Goal: Communication & Community: Participate in discussion

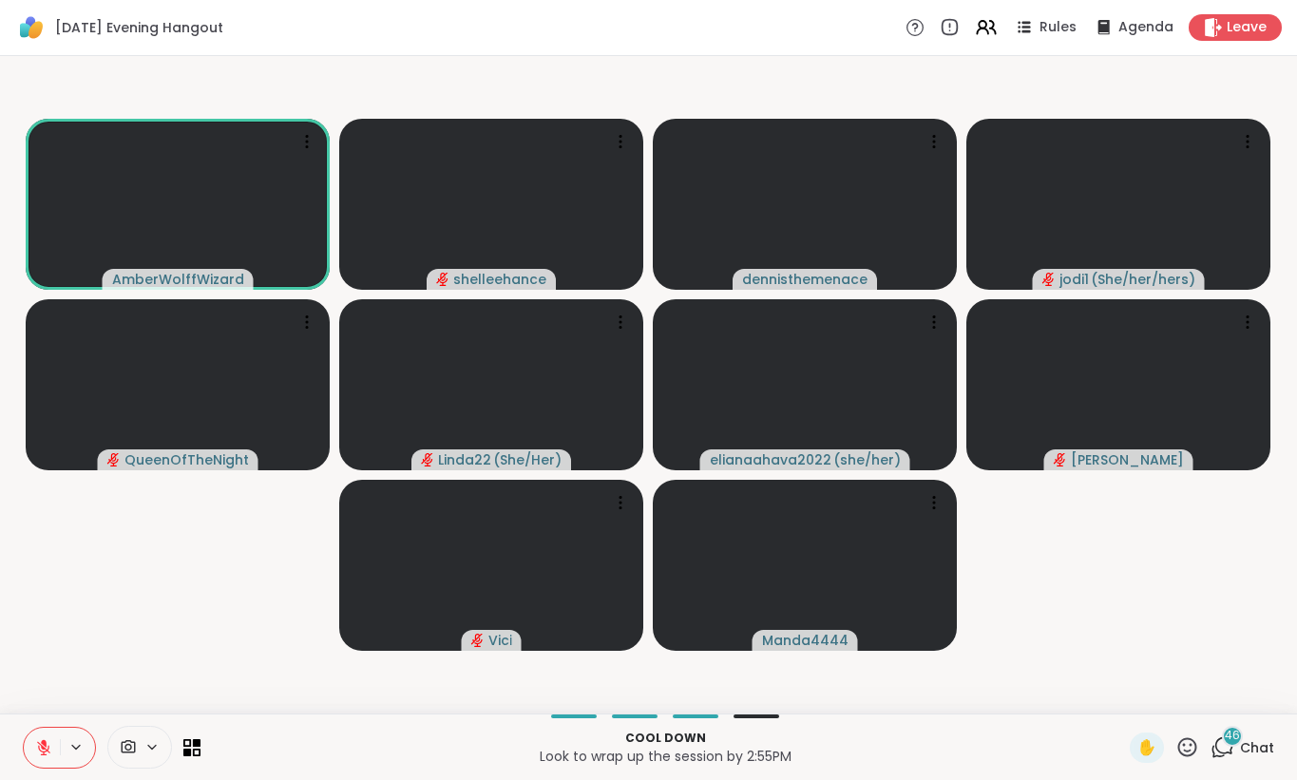
click at [1141, 600] on video-player-container "AmberWolffWizard shelleehance dennisthemenace jodi1 ( She/her/hers ) QueenOfThe…" at bounding box center [648, 385] width 1274 height 642
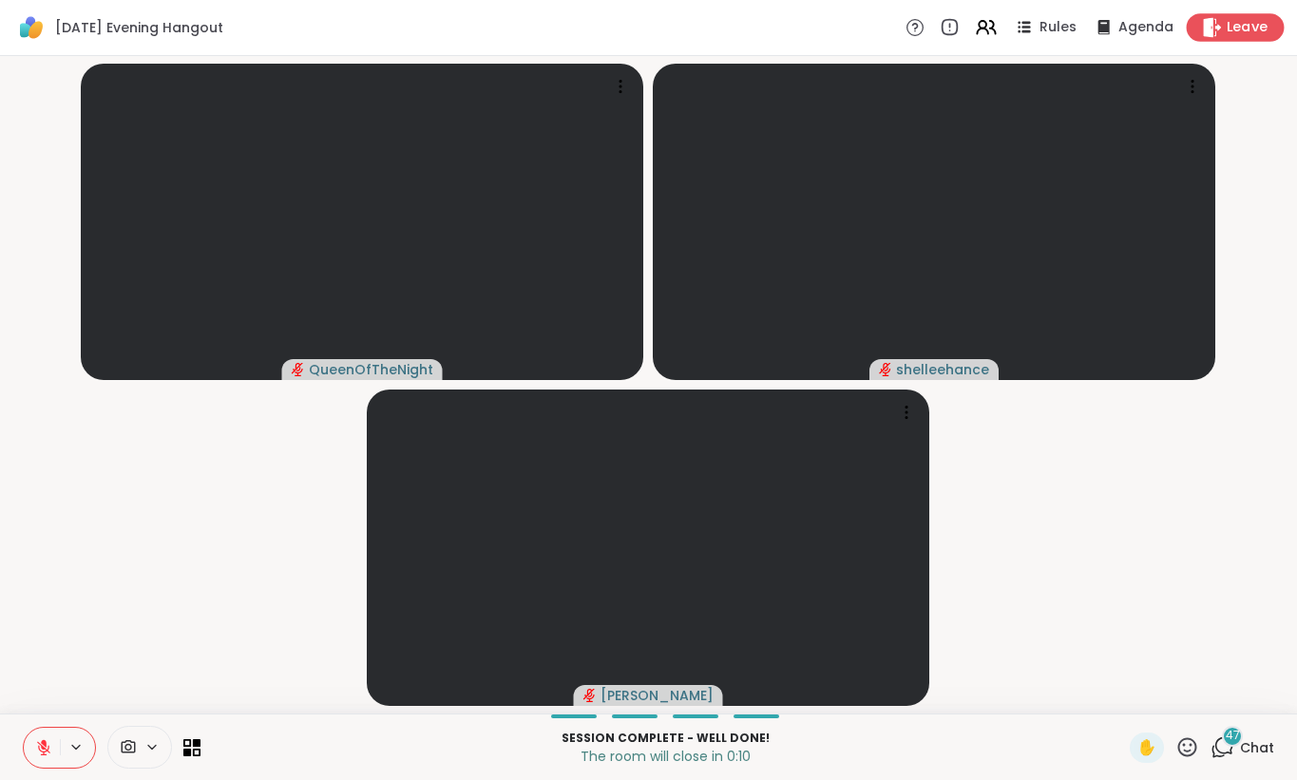
click at [1252, 36] on span "Leave" at bounding box center [1247, 28] width 42 height 20
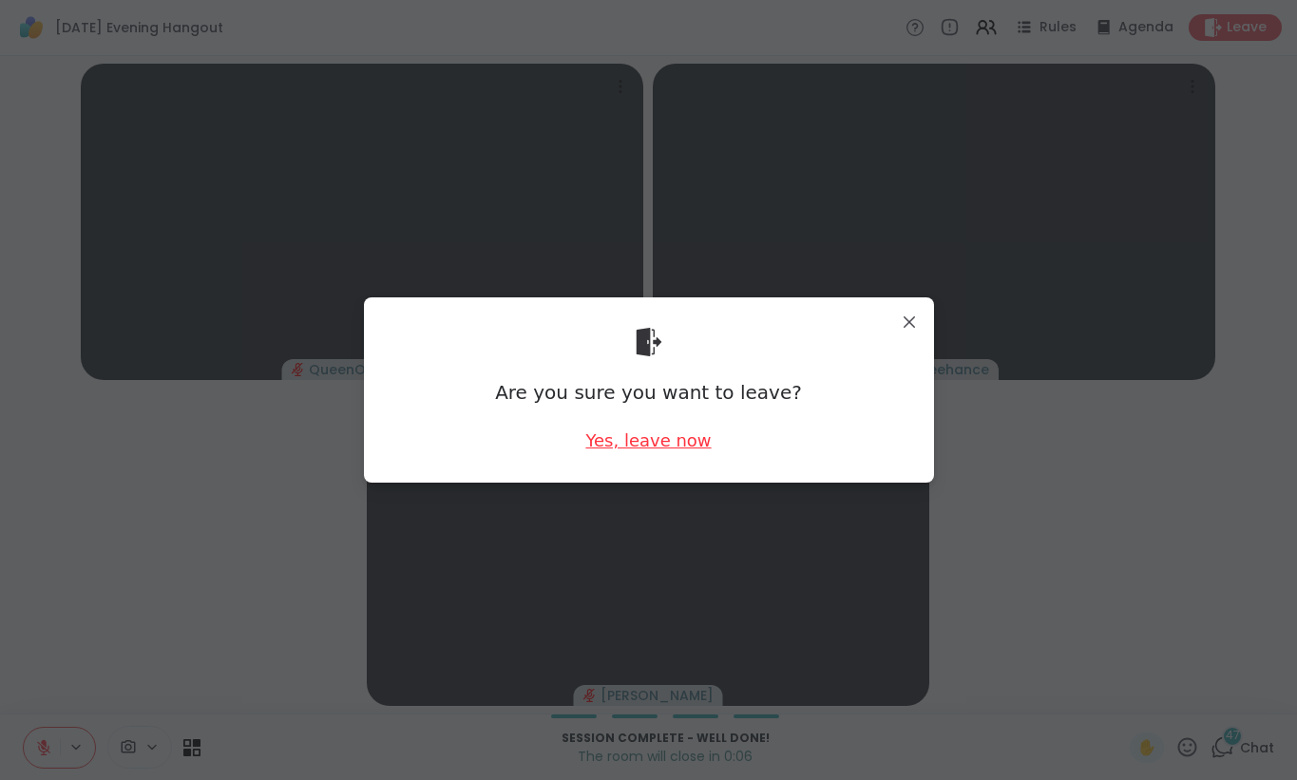
click at [654, 443] on div "Yes, leave now" at bounding box center [647, 440] width 125 height 24
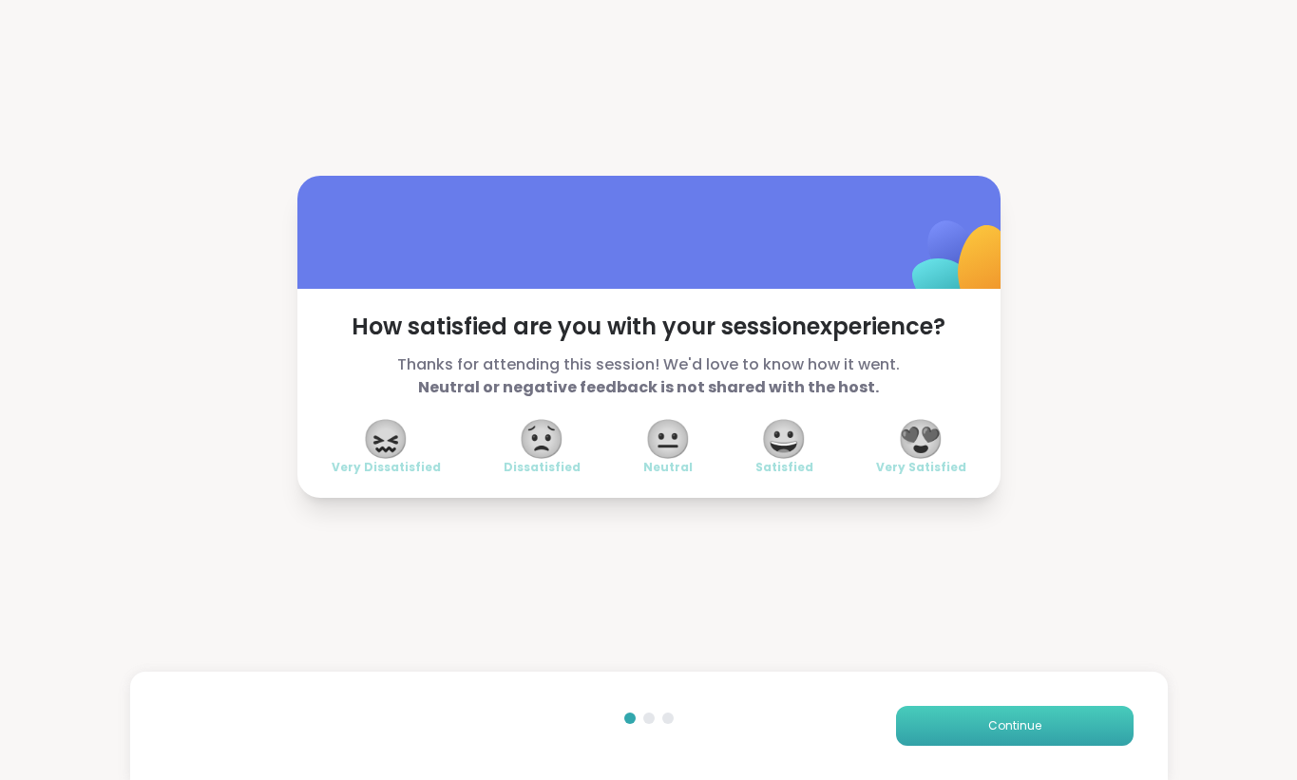
click at [1018, 735] on button "Continue" at bounding box center [1014, 726] width 237 height 40
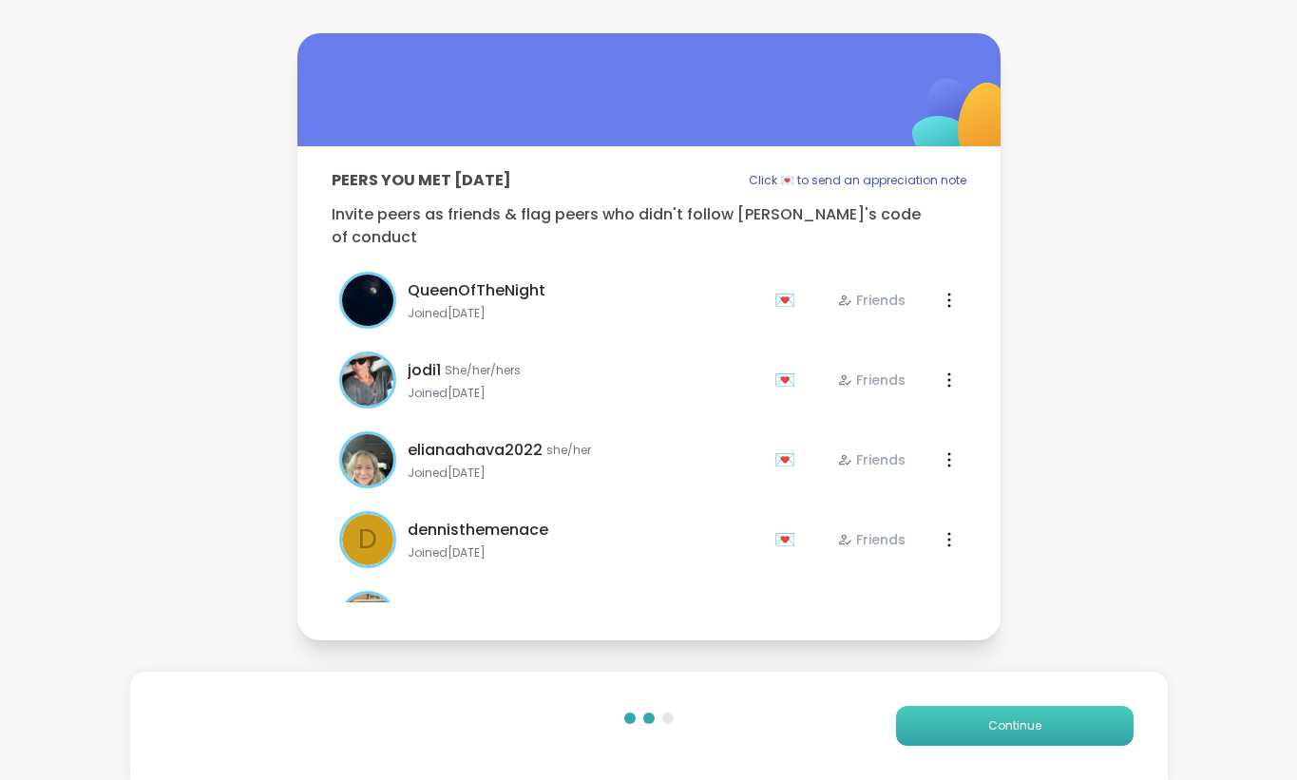
click at [1018, 735] on button "Continue" at bounding box center [1014, 726] width 237 height 40
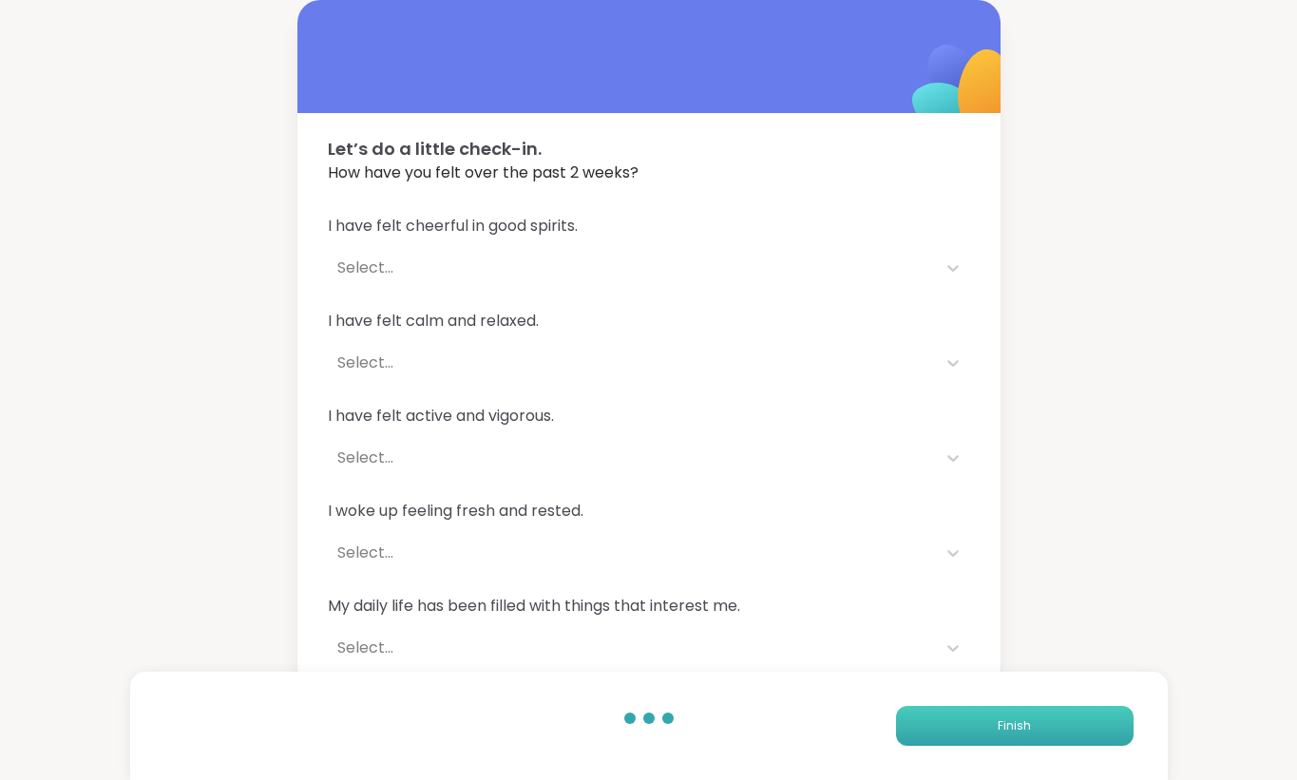
click at [1021, 735] on button "Finish" at bounding box center [1014, 726] width 237 height 40
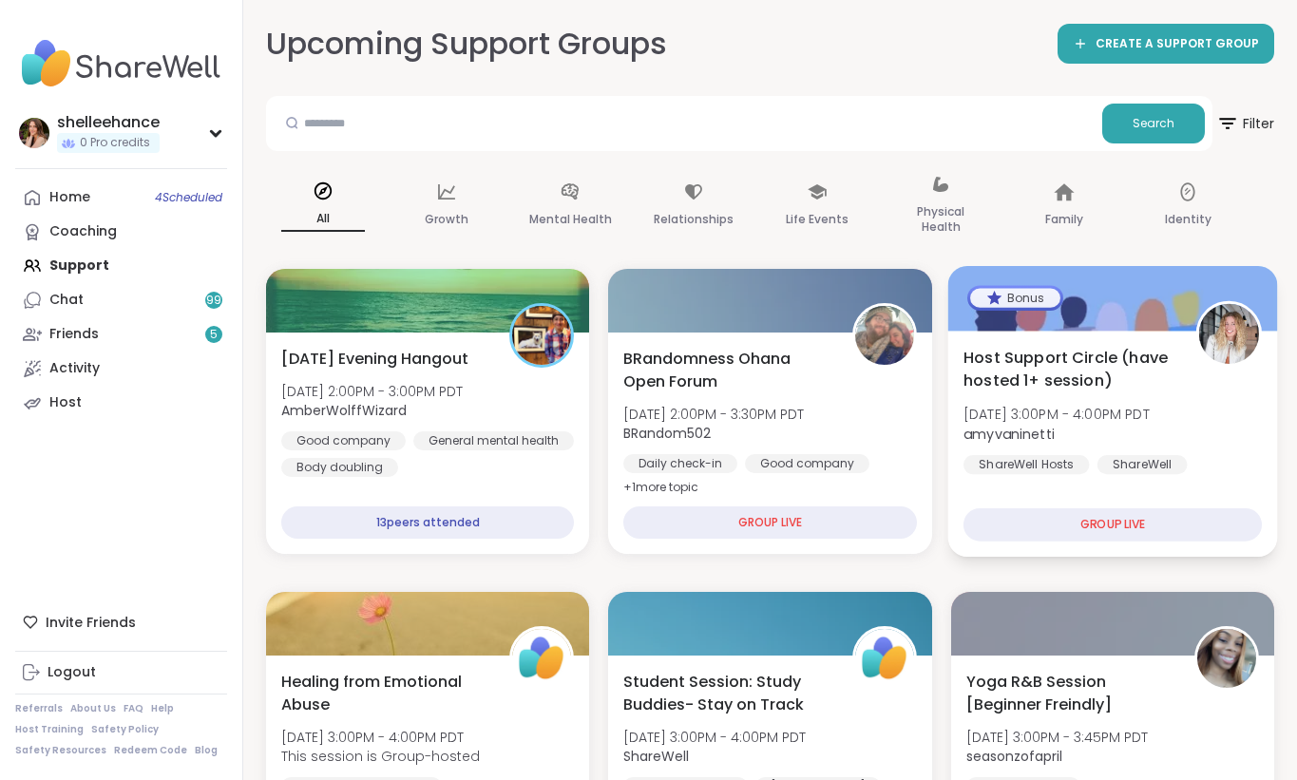
click at [1265, 488] on div "Host Support Circle (have hosted 1+ session) Tue, Oct 07 | 3:00PM - 4:00PM PDT …" at bounding box center [1112, 444] width 330 height 226
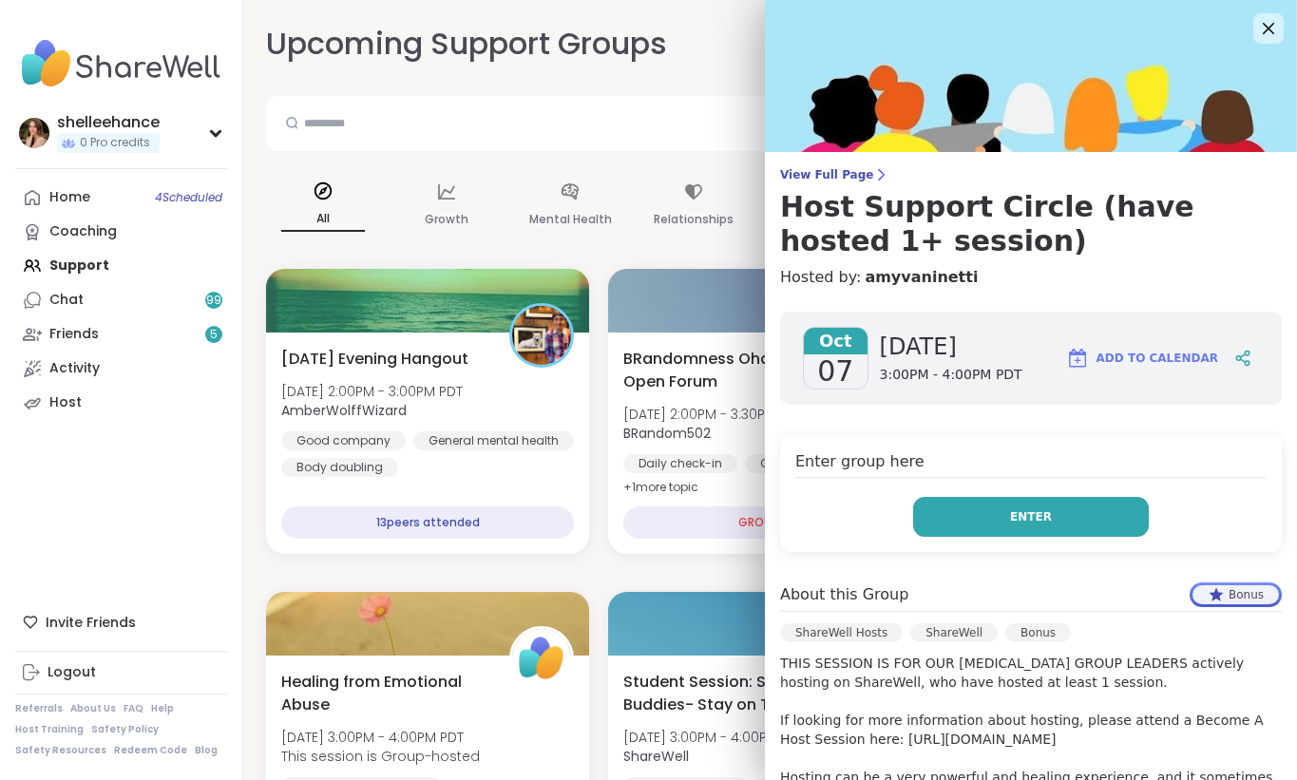
click at [958, 523] on button "Enter" at bounding box center [1031, 517] width 236 height 40
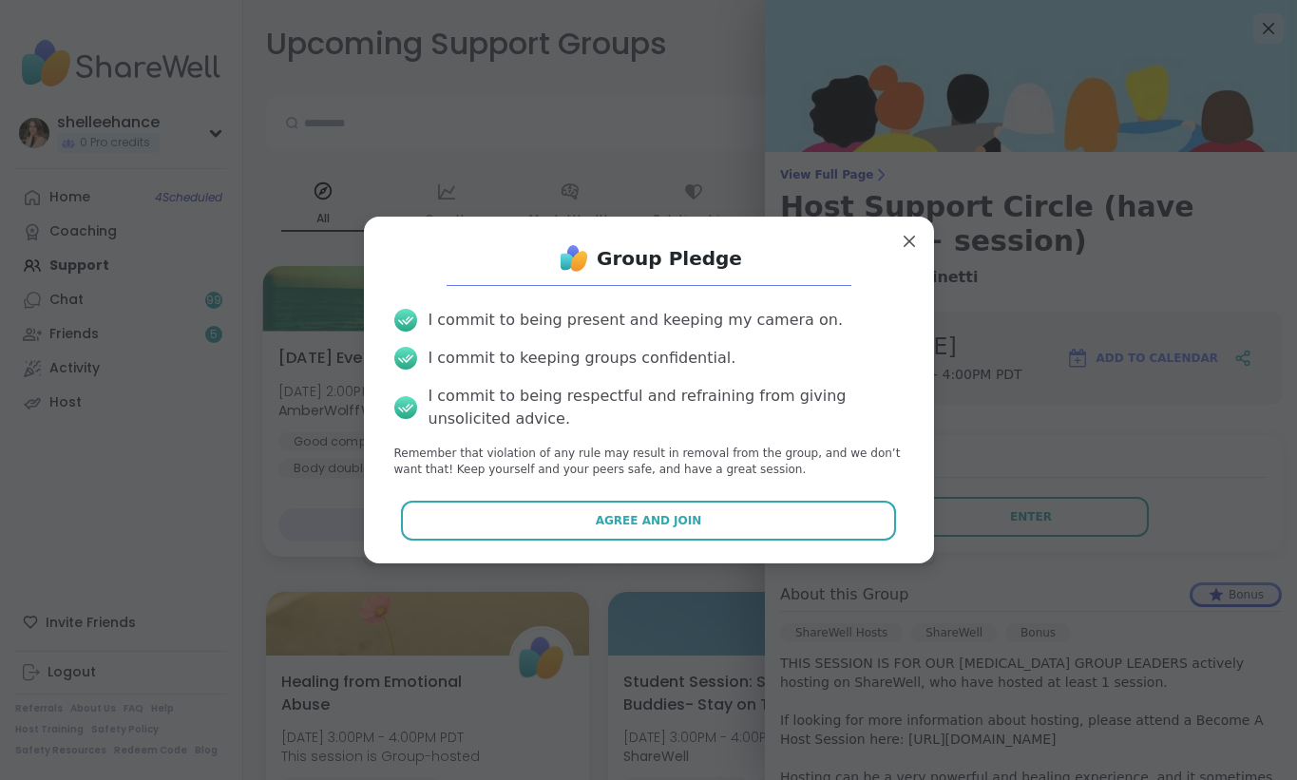
click at [554, 506] on button "Agree and Join" at bounding box center [648, 521] width 495 height 40
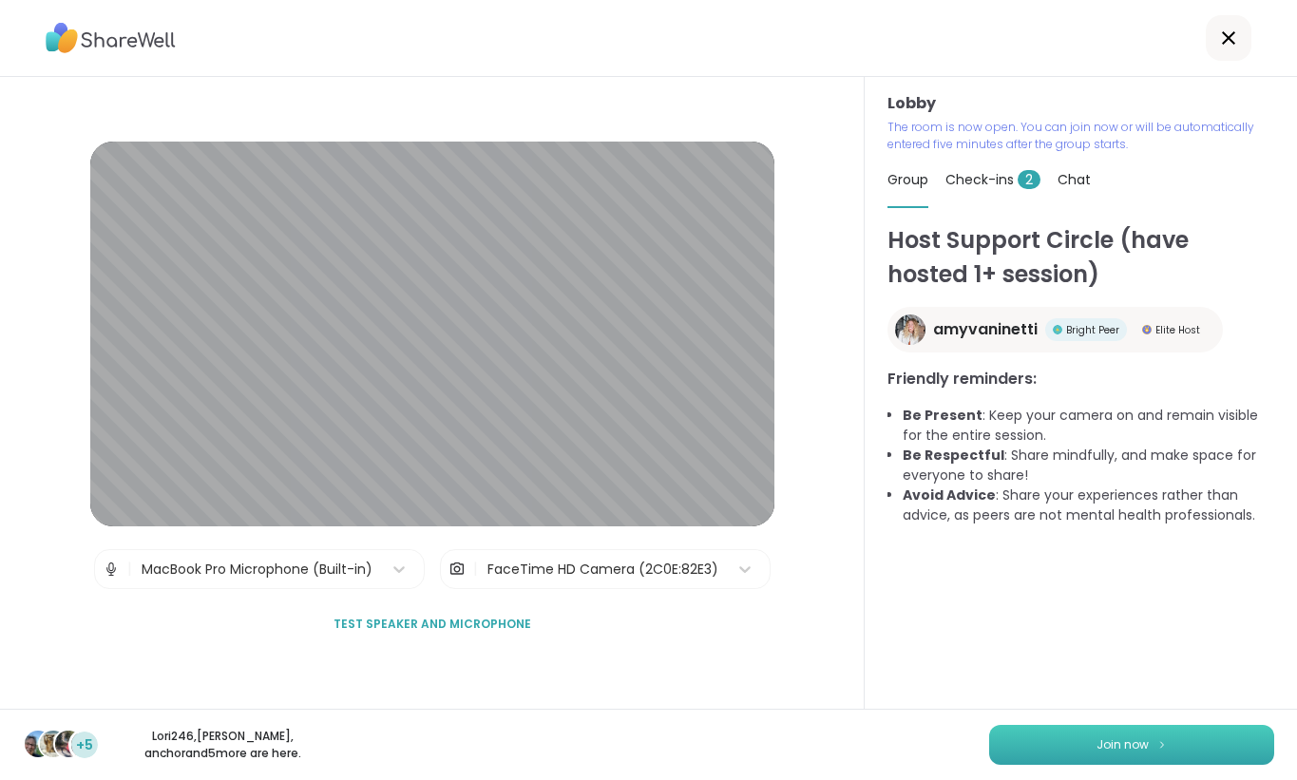
click at [1109, 758] on button "Join now" at bounding box center [1131, 745] width 285 height 40
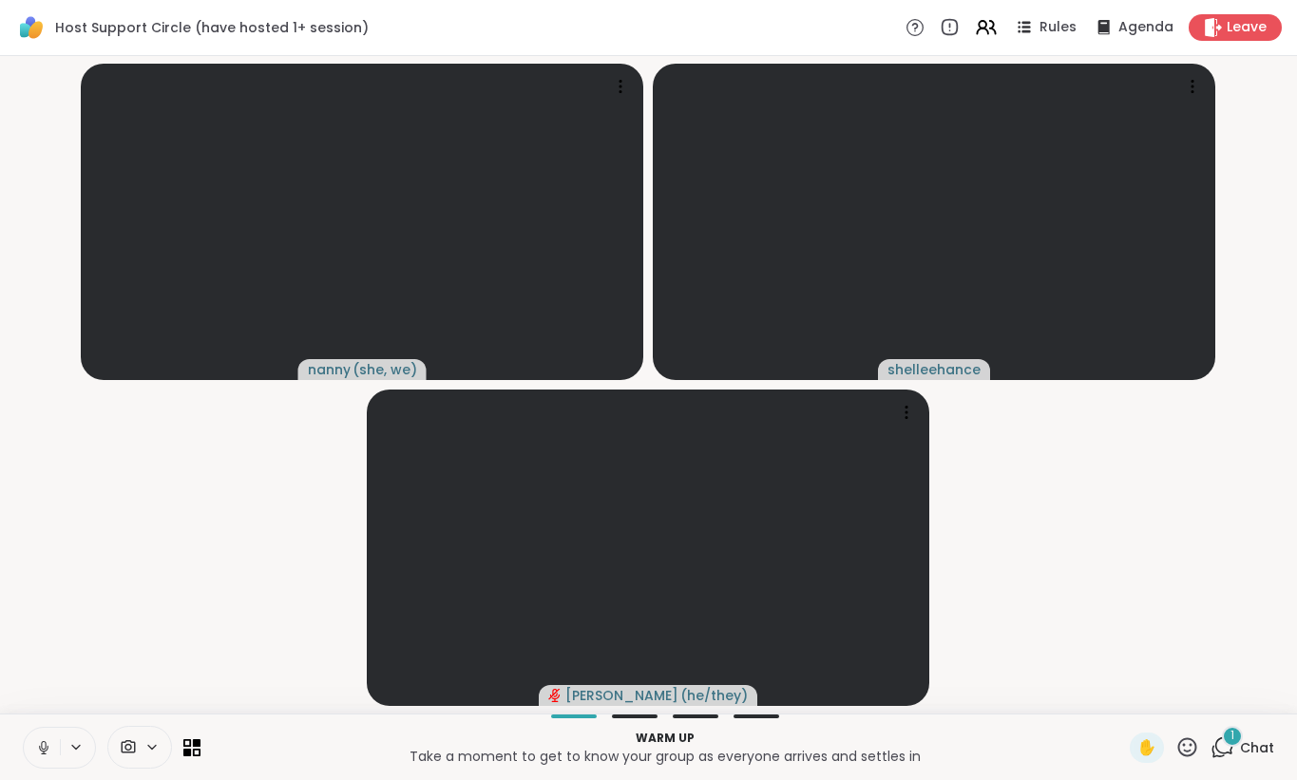
click at [32, 753] on button at bounding box center [42, 748] width 36 height 40
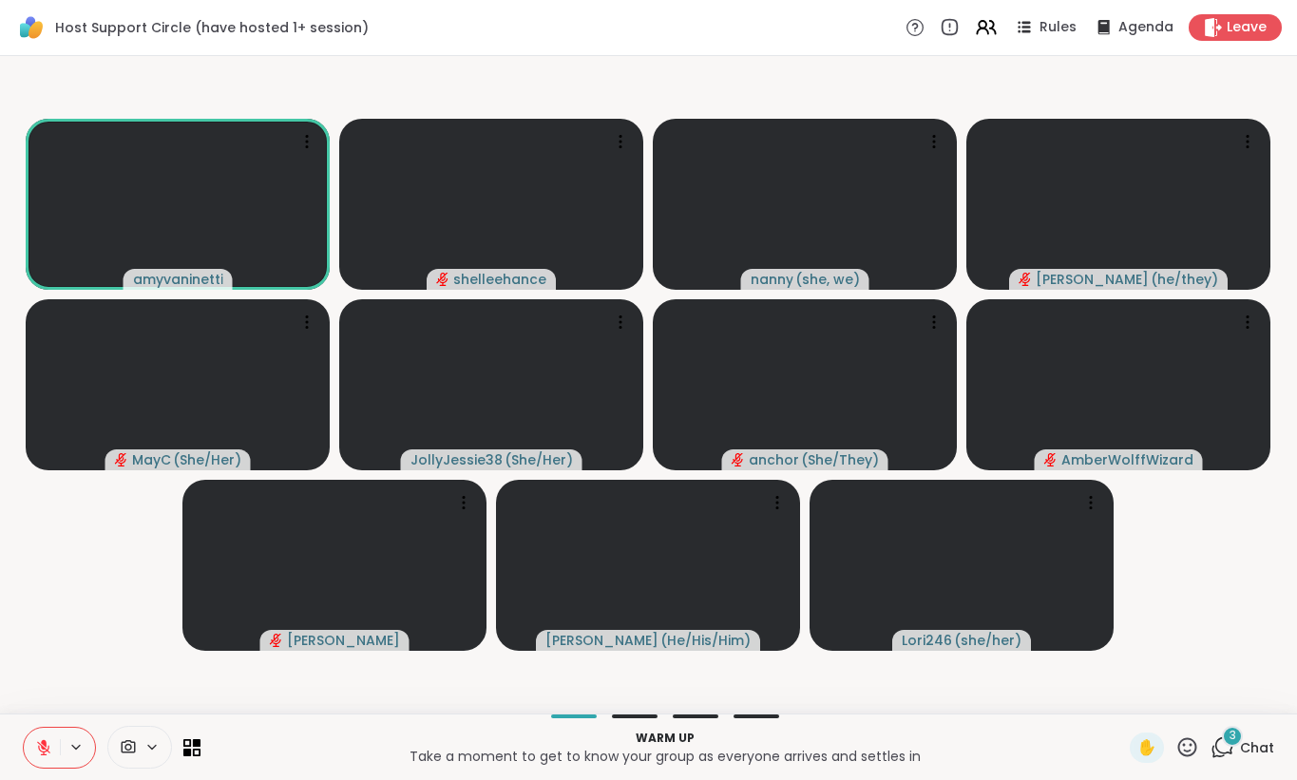
click at [1269, 751] on span "Chat" at bounding box center [1257, 747] width 34 height 19
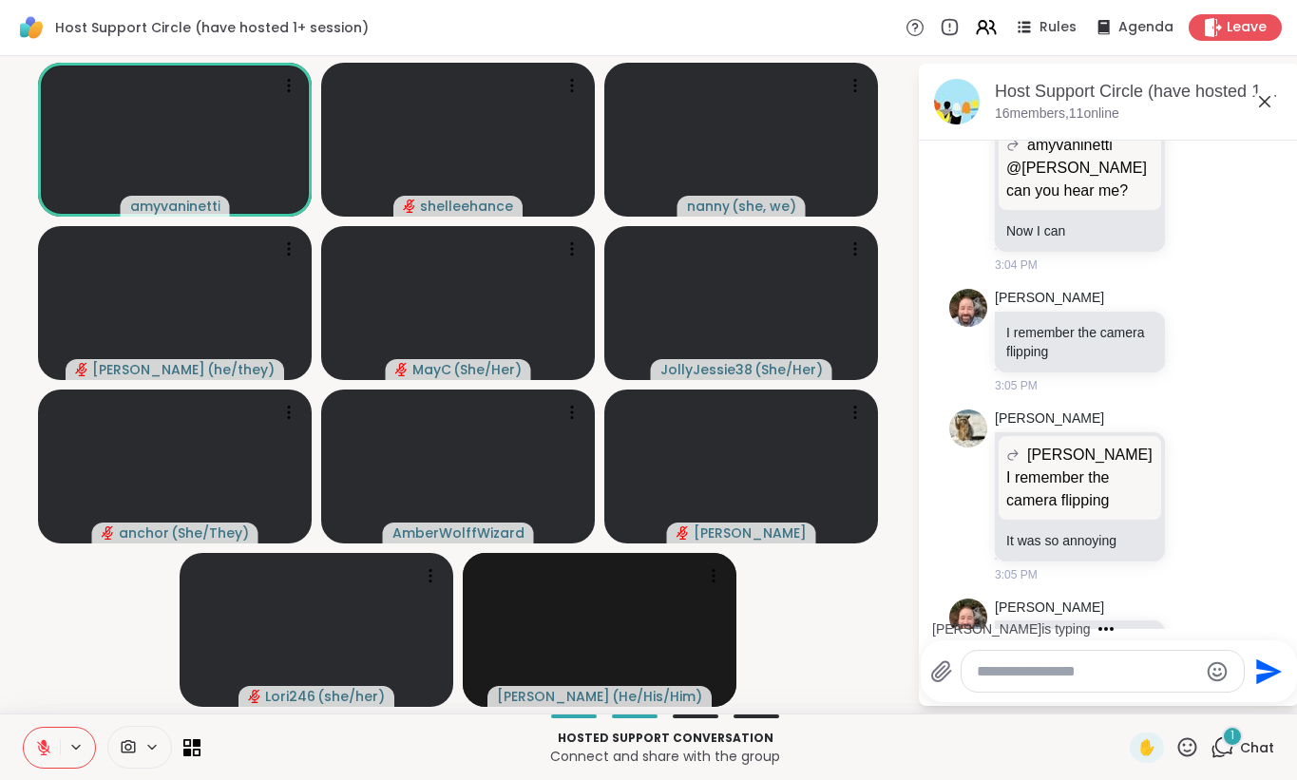
scroll to position [1828, 0]
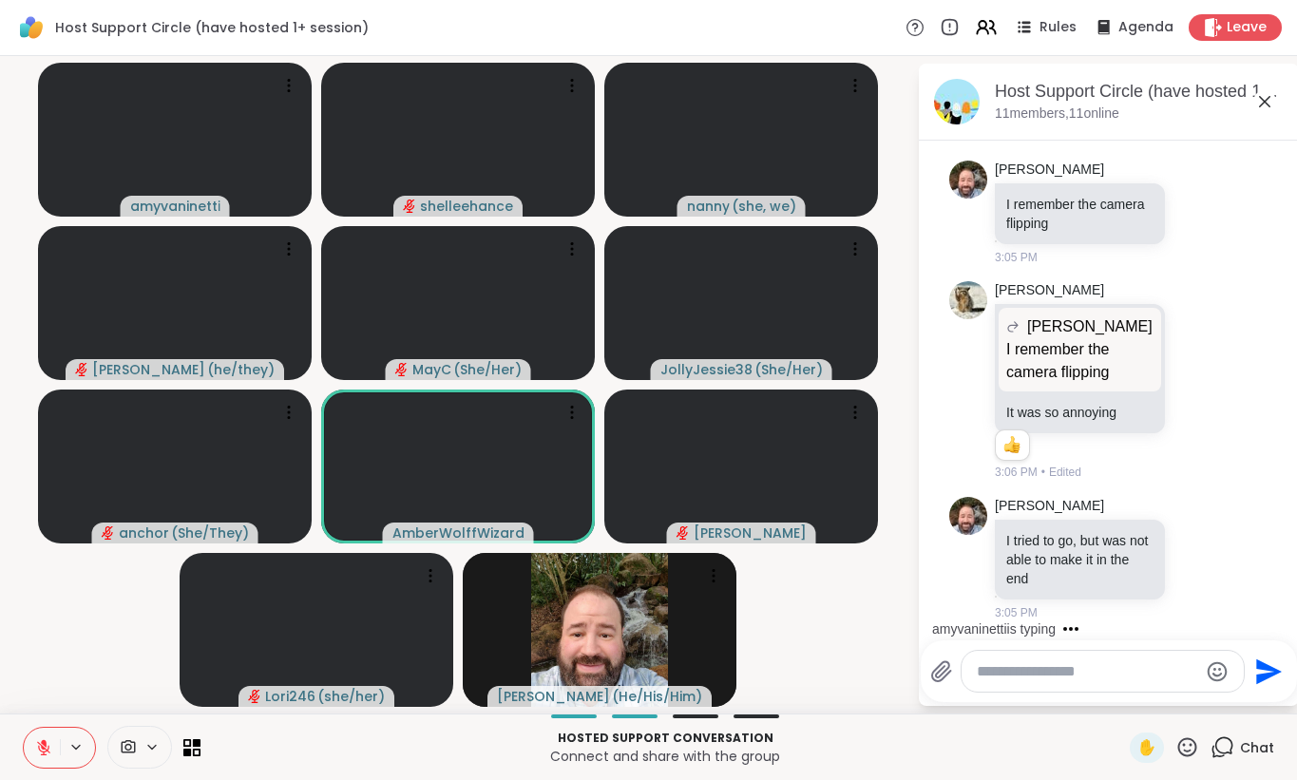
click at [38, 749] on icon at bounding box center [43, 747] width 17 height 17
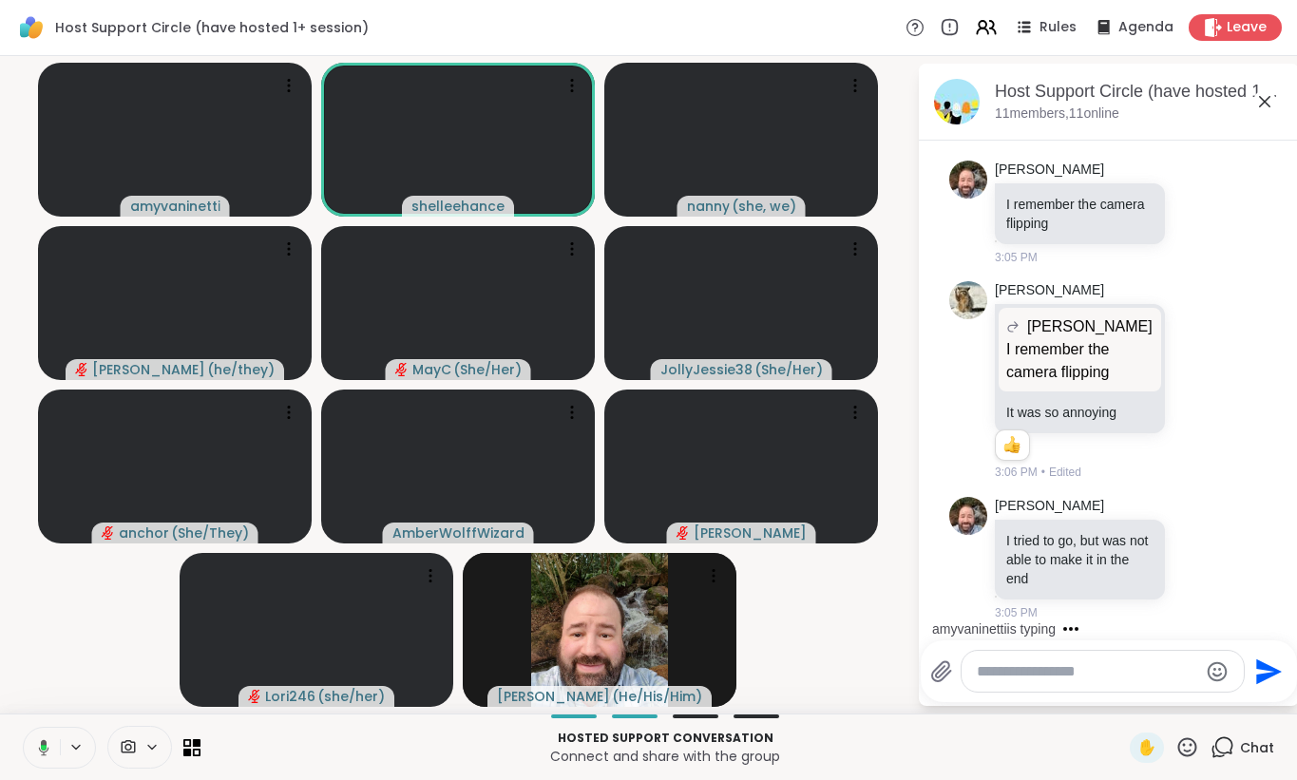
scroll to position [2051, 0]
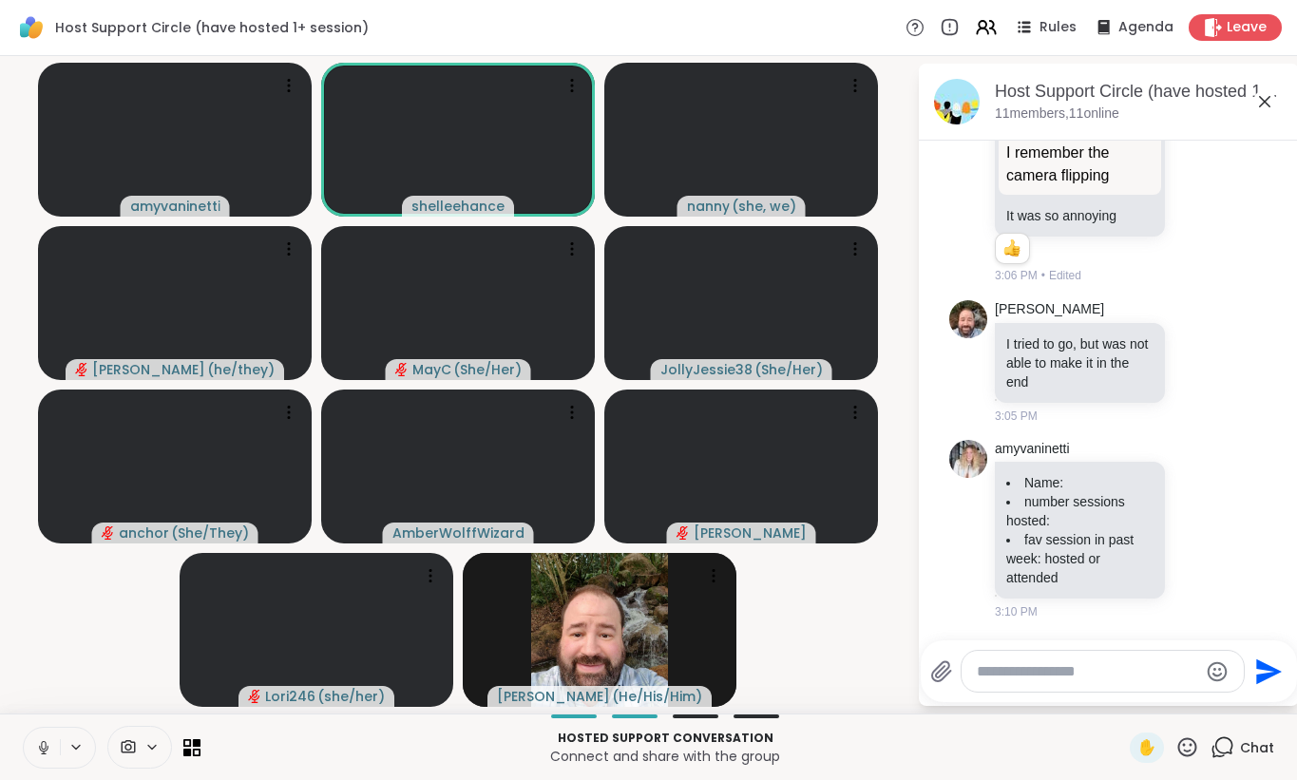
click at [35, 755] on icon at bounding box center [43, 747] width 17 height 17
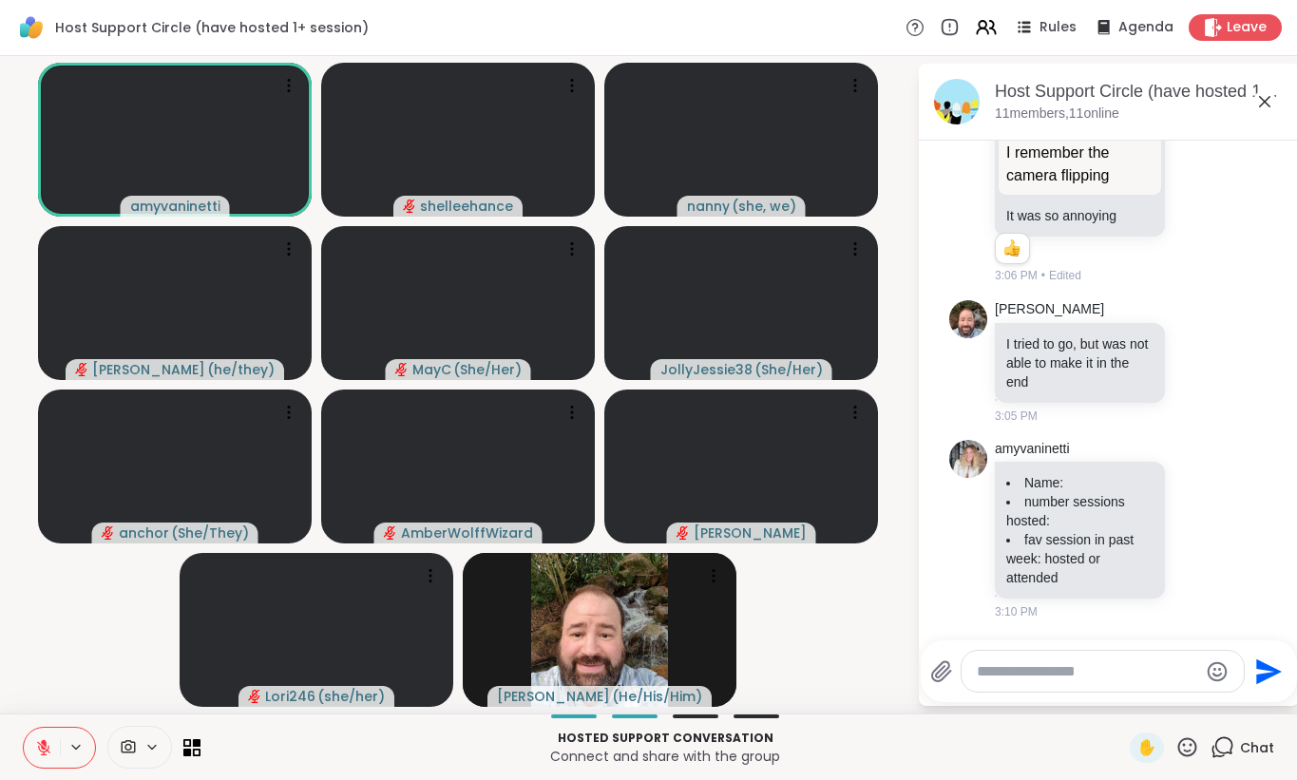
click at [35, 755] on icon at bounding box center [43, 747] width 17 height 17
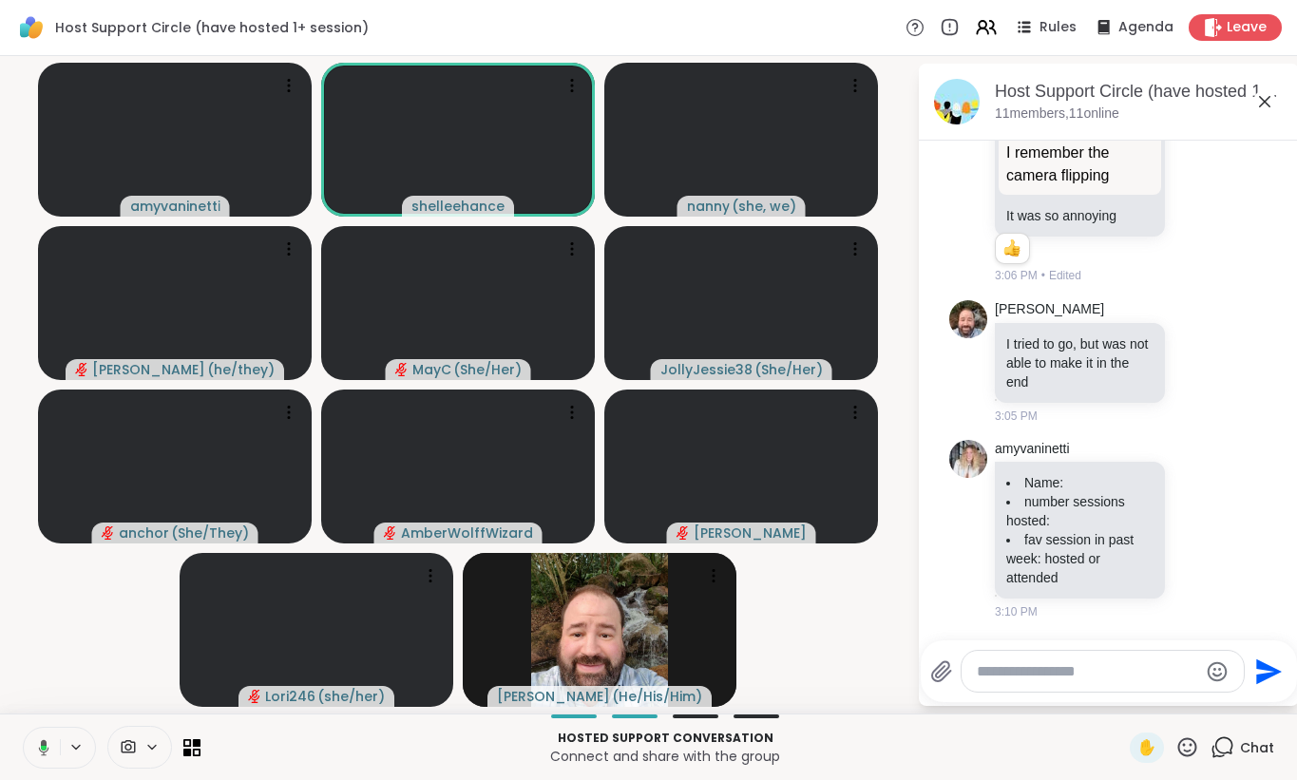
click at [35, 755] on icon at bounding box center [40, 747] width 17 height 17
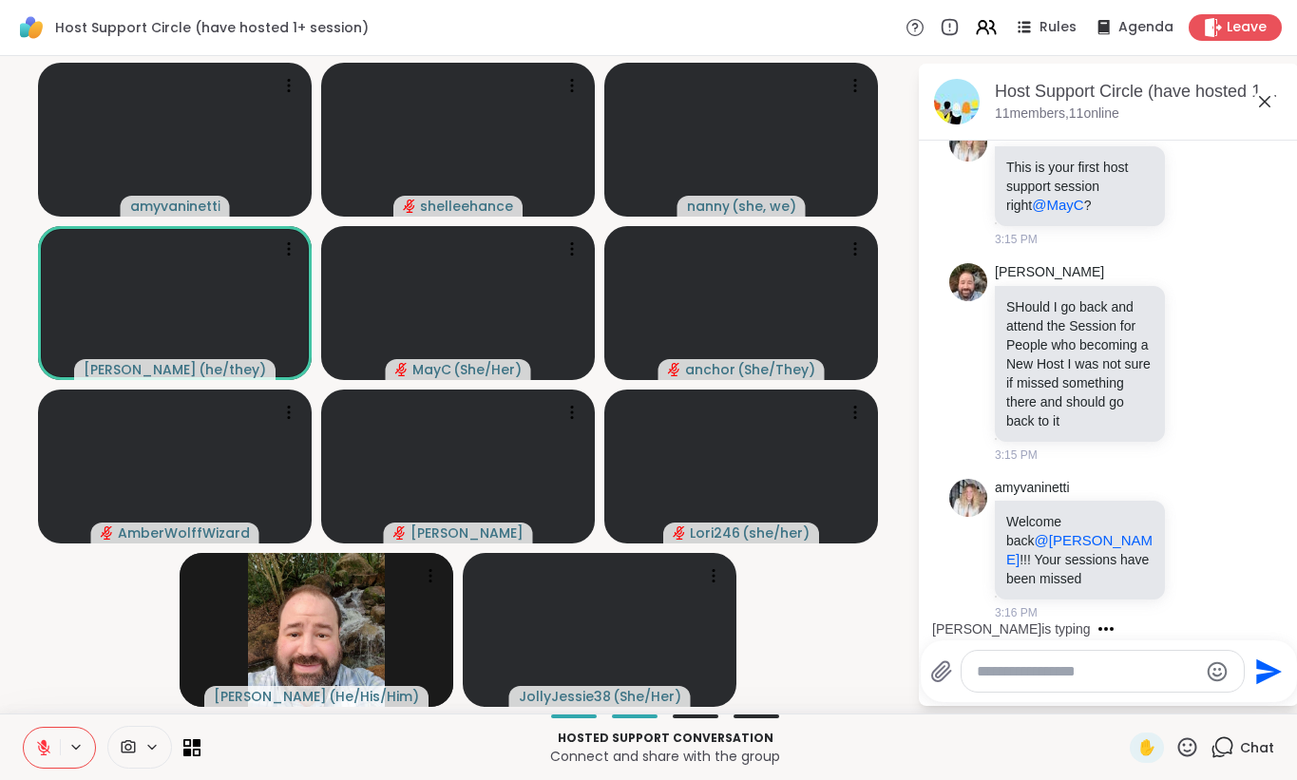
scroll to position [3130, 0]
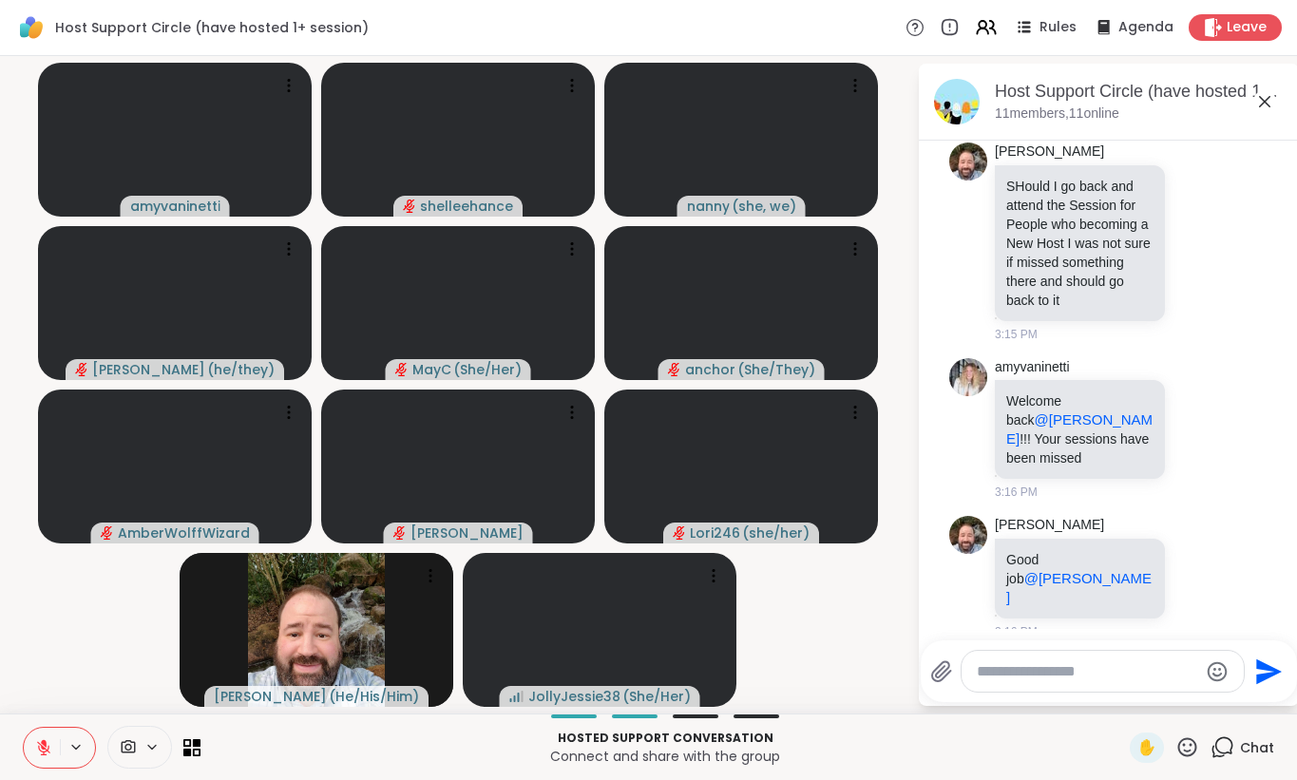
click at [35, 755] on icon at bounding box center [43, 747] width 17 height 17
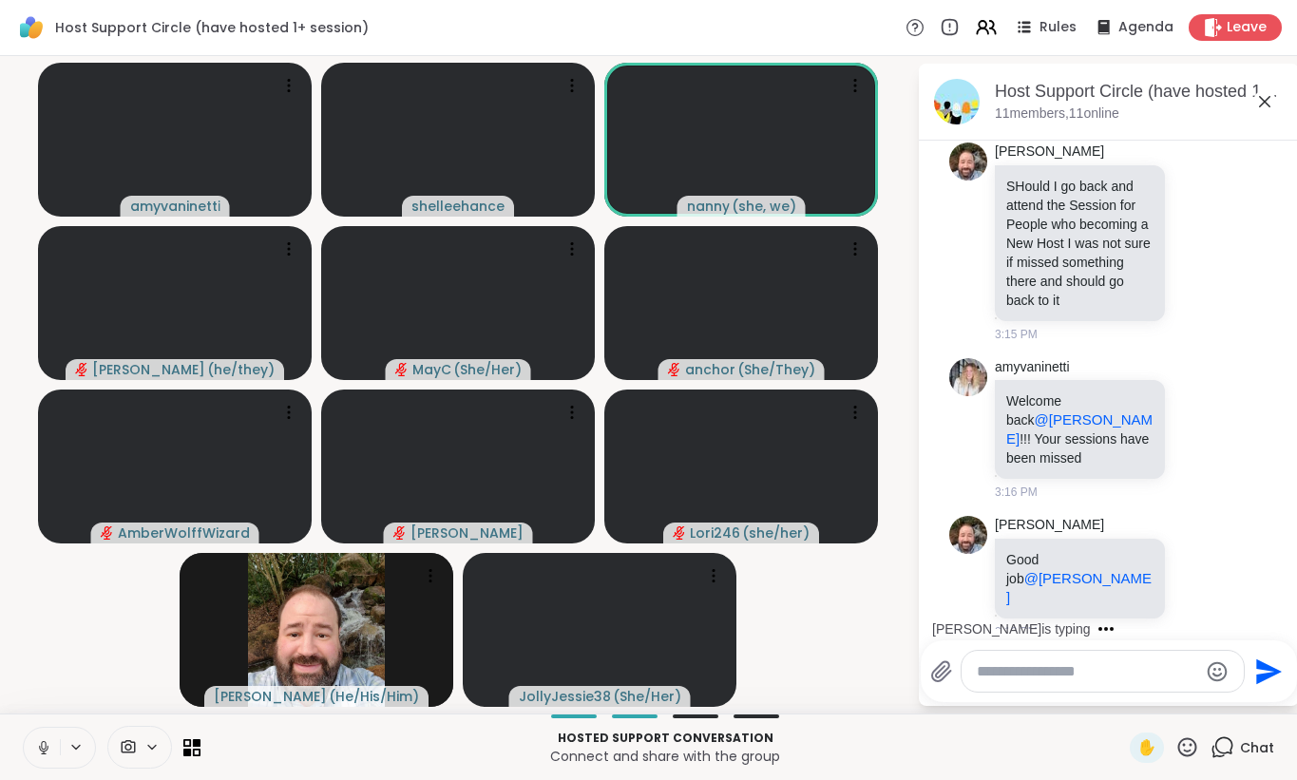
click at [35, 753] on icon at bounding box center [43, 747] width 17 height 17
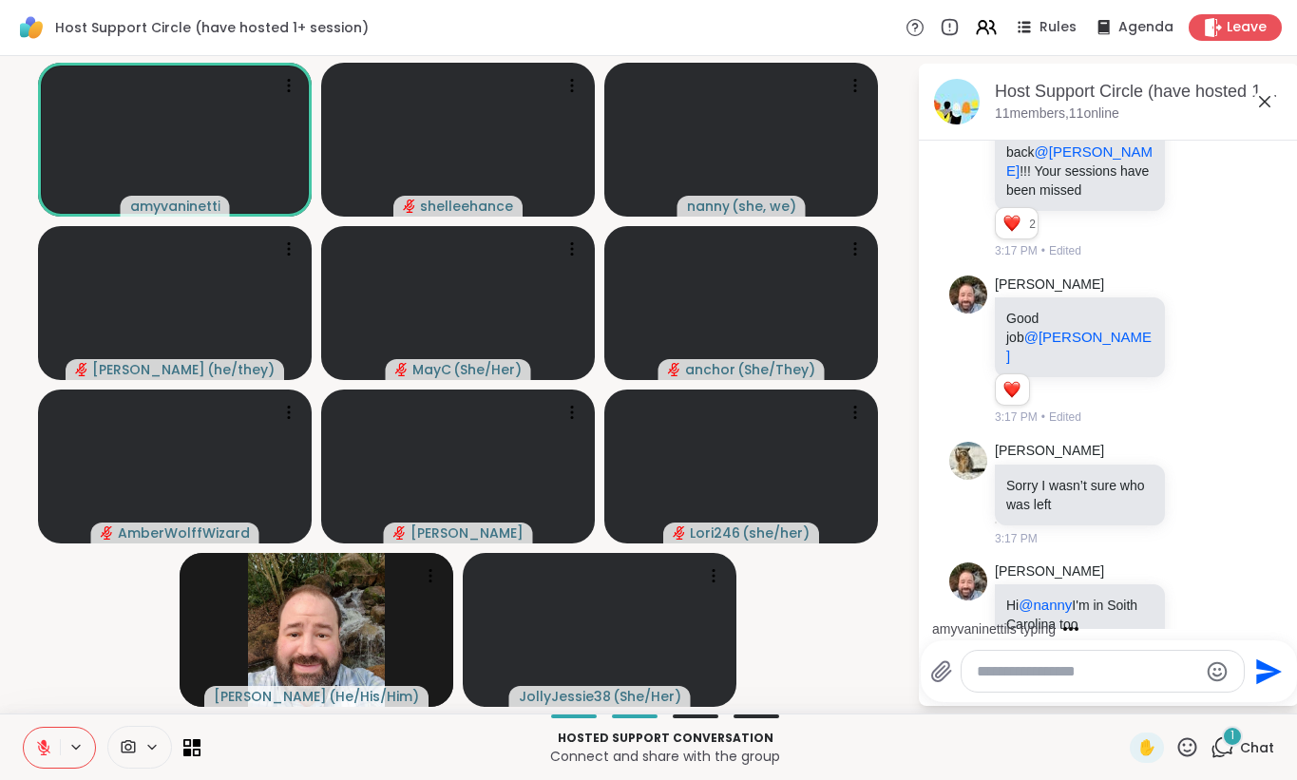
scroll to position [3583, 0]
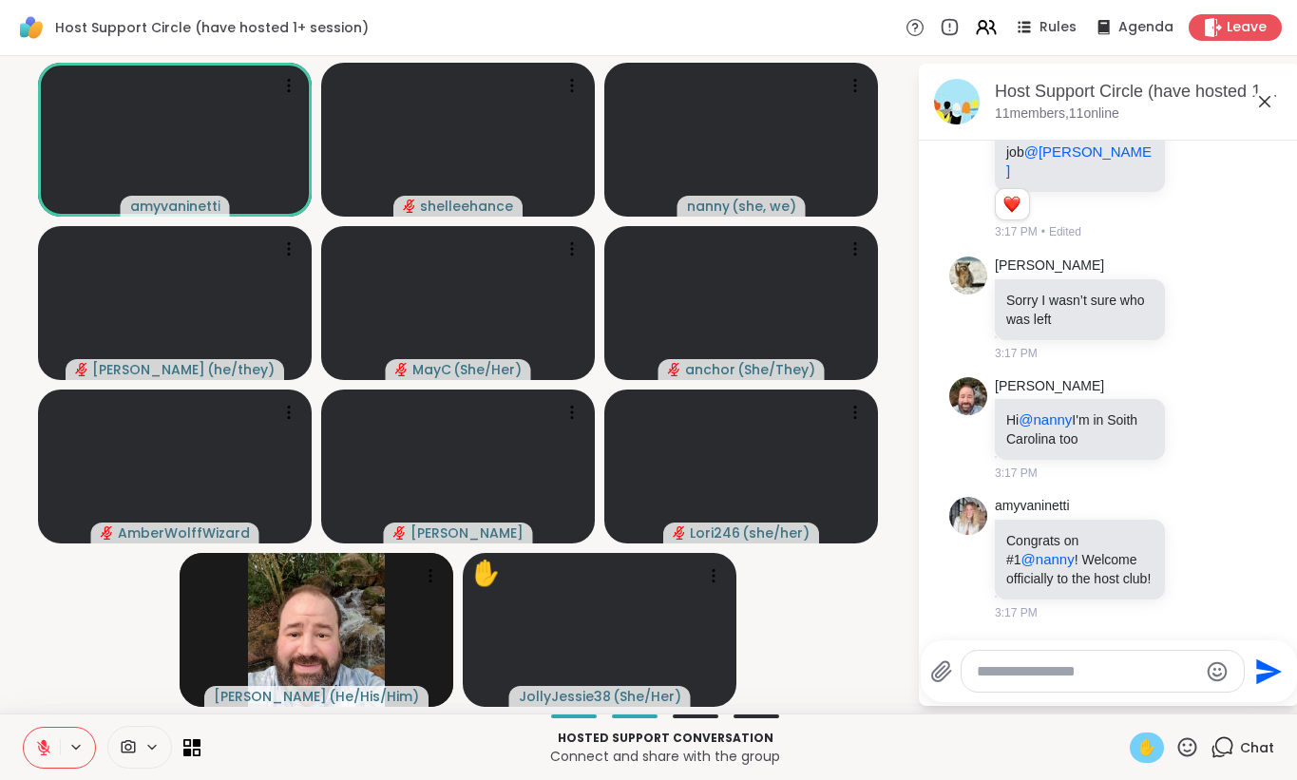
click at [1152, 758] on span "✋" at bounding box center [1146, 747] width 19 height 23
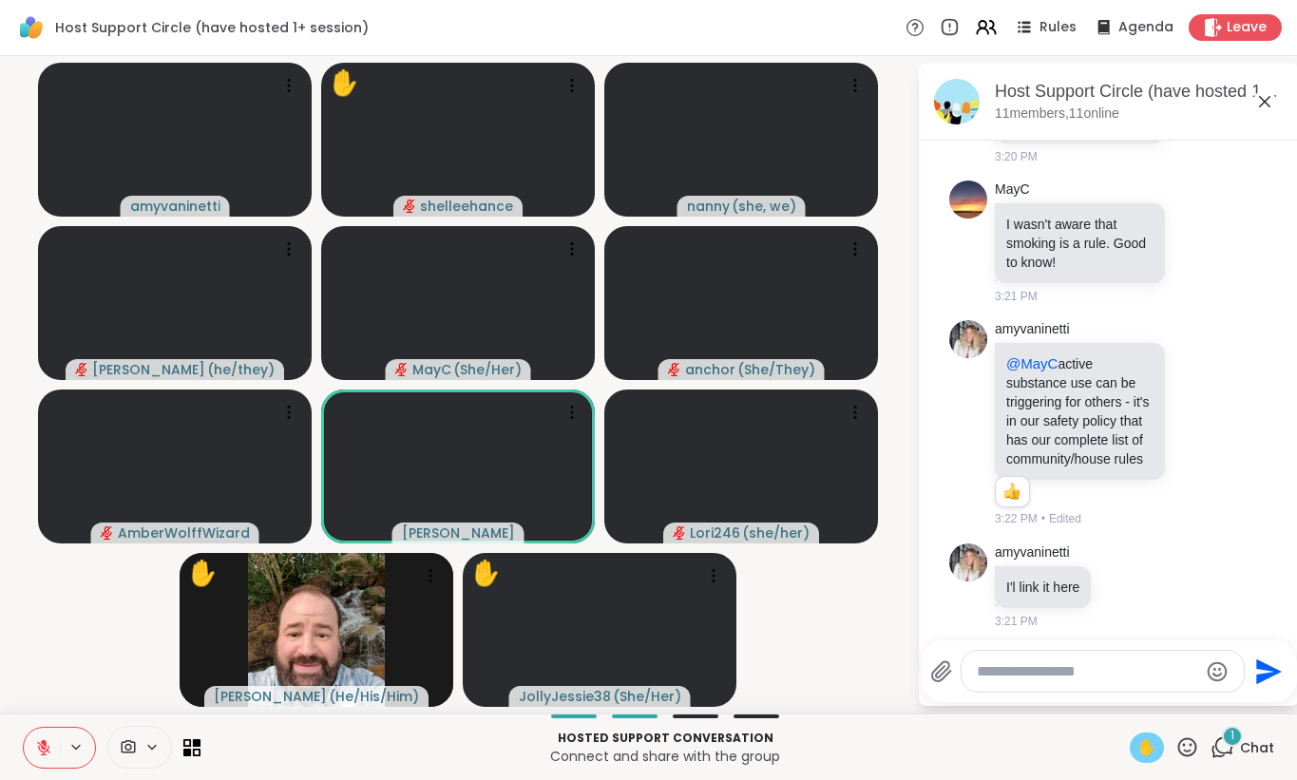
scroll to position [4604, 0]
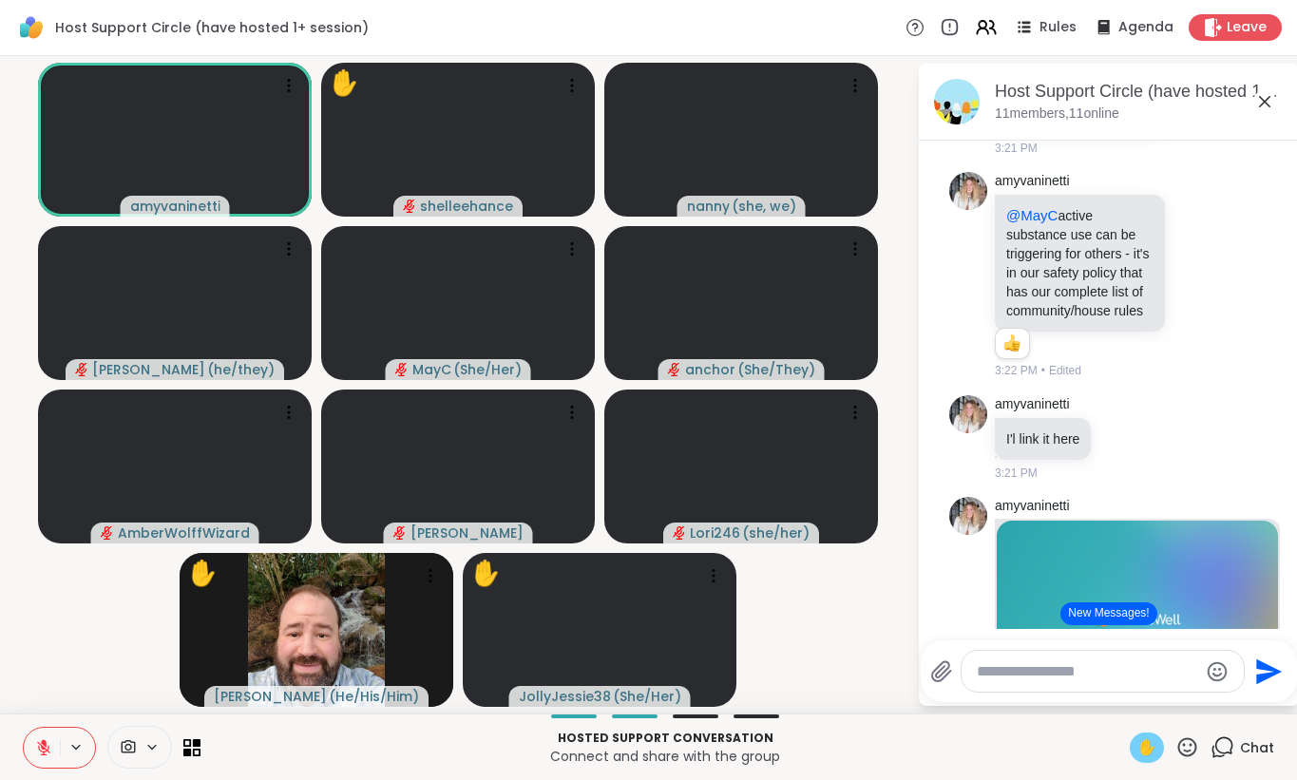
click at [1155, 746] on span "✋" at bounding box center [1146, 747] width 19 height 23
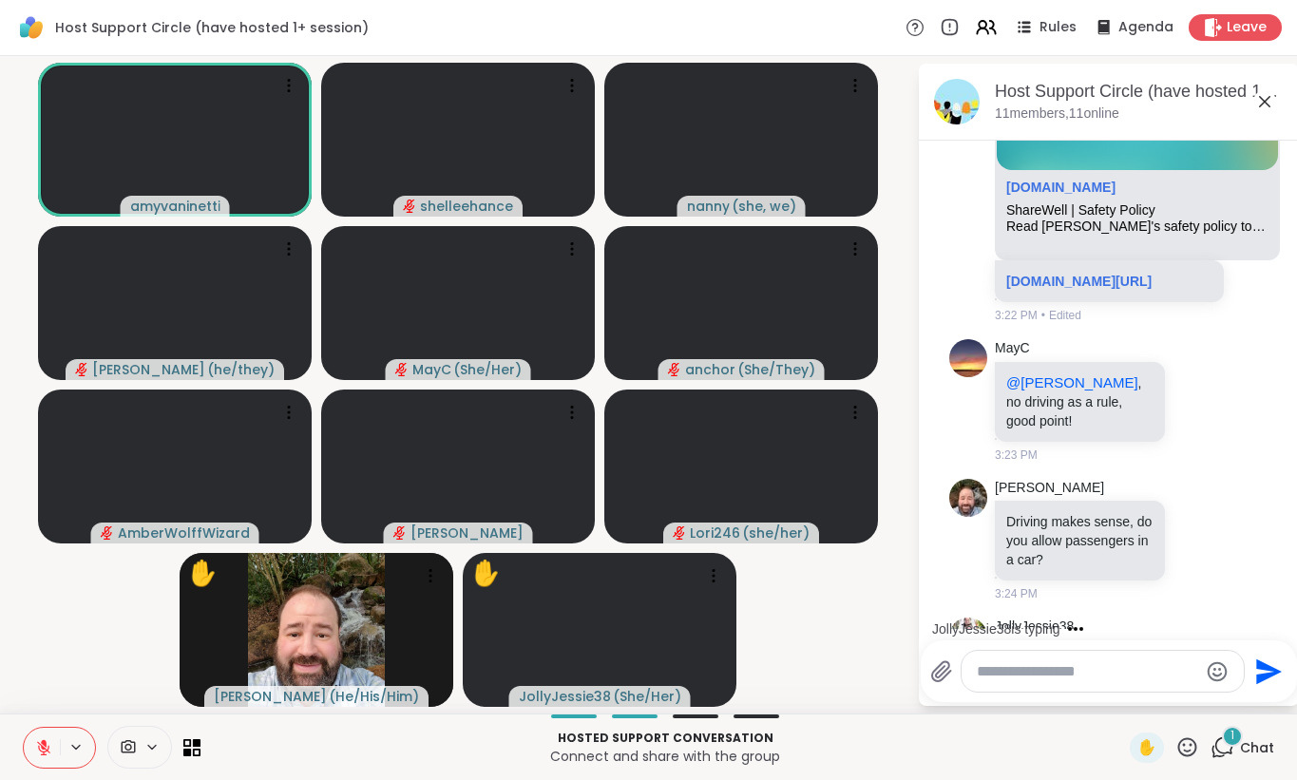
scroll to position [5294, 0]
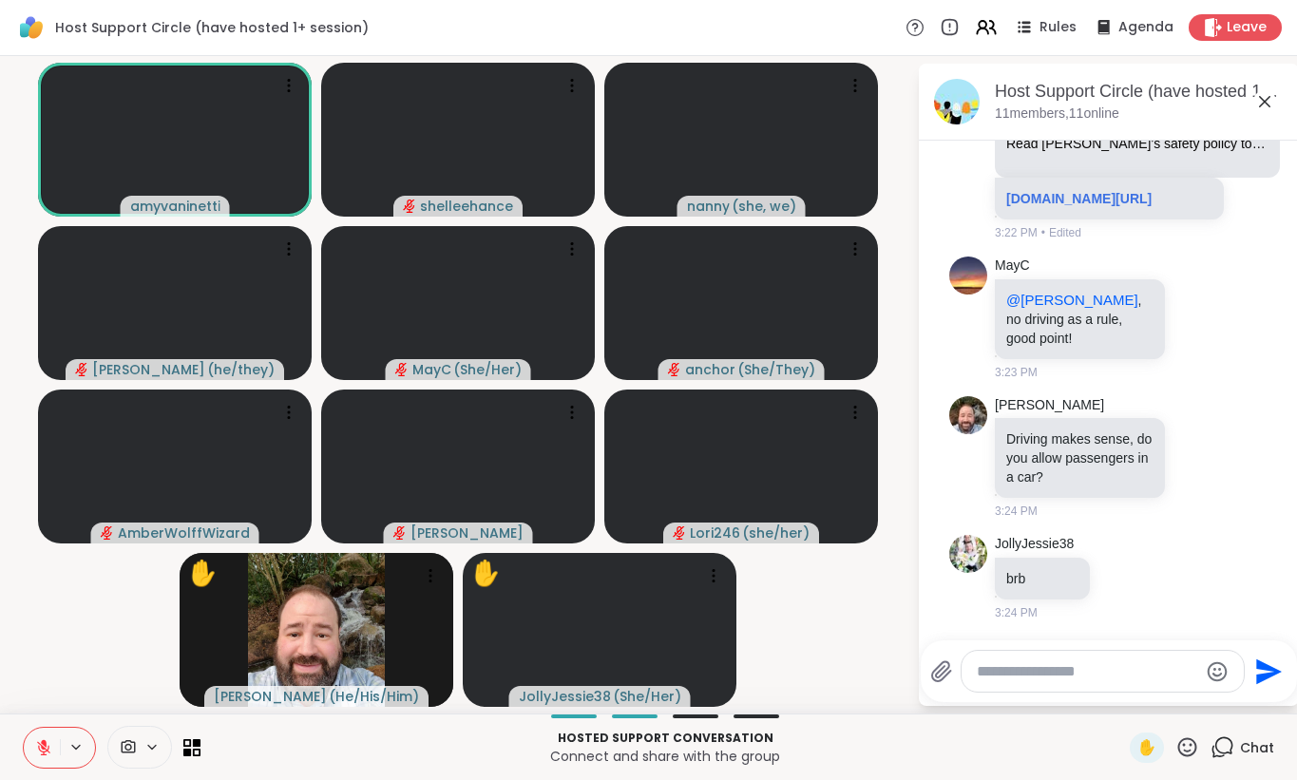
click at [44, 755] on button at bounding box center [42, 748] width 36 height 40
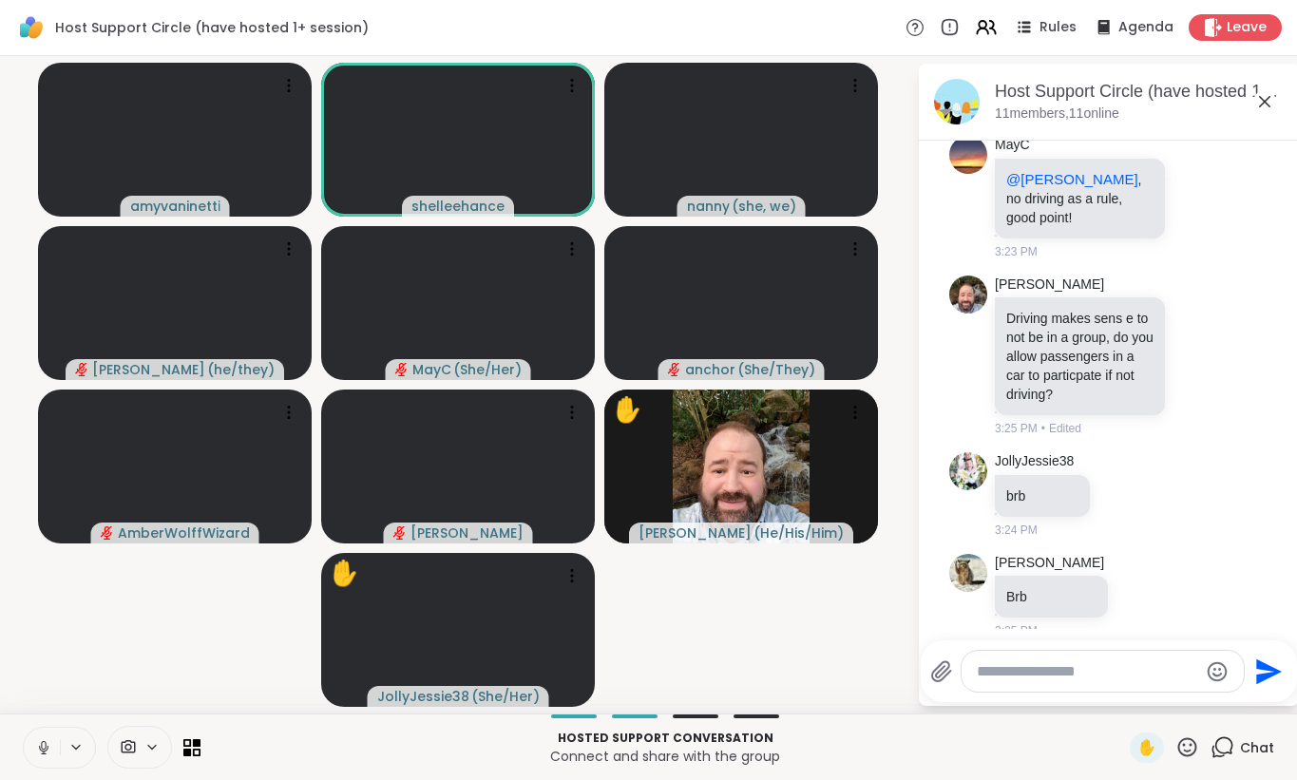
scroll to position [5572, 0]
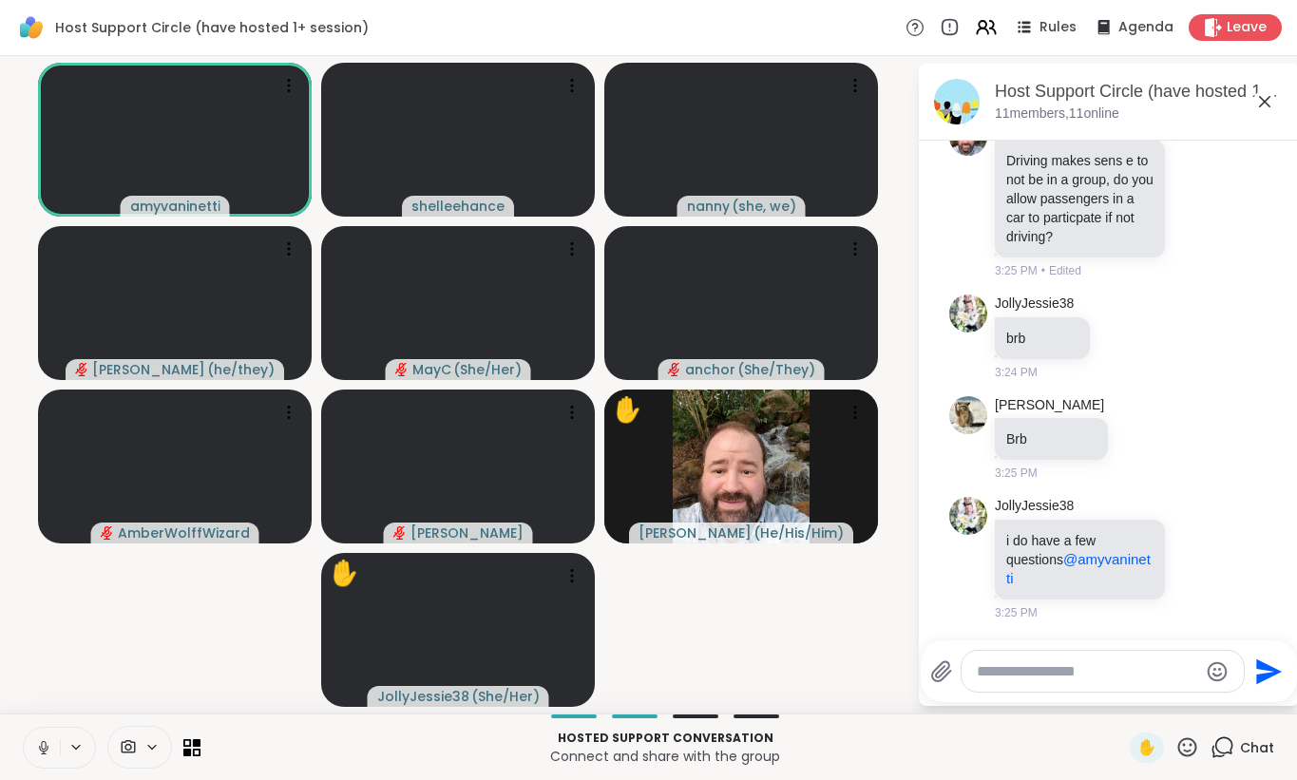
click at [30, 752] on button at bounding box center [42, 748] width 36 height 40
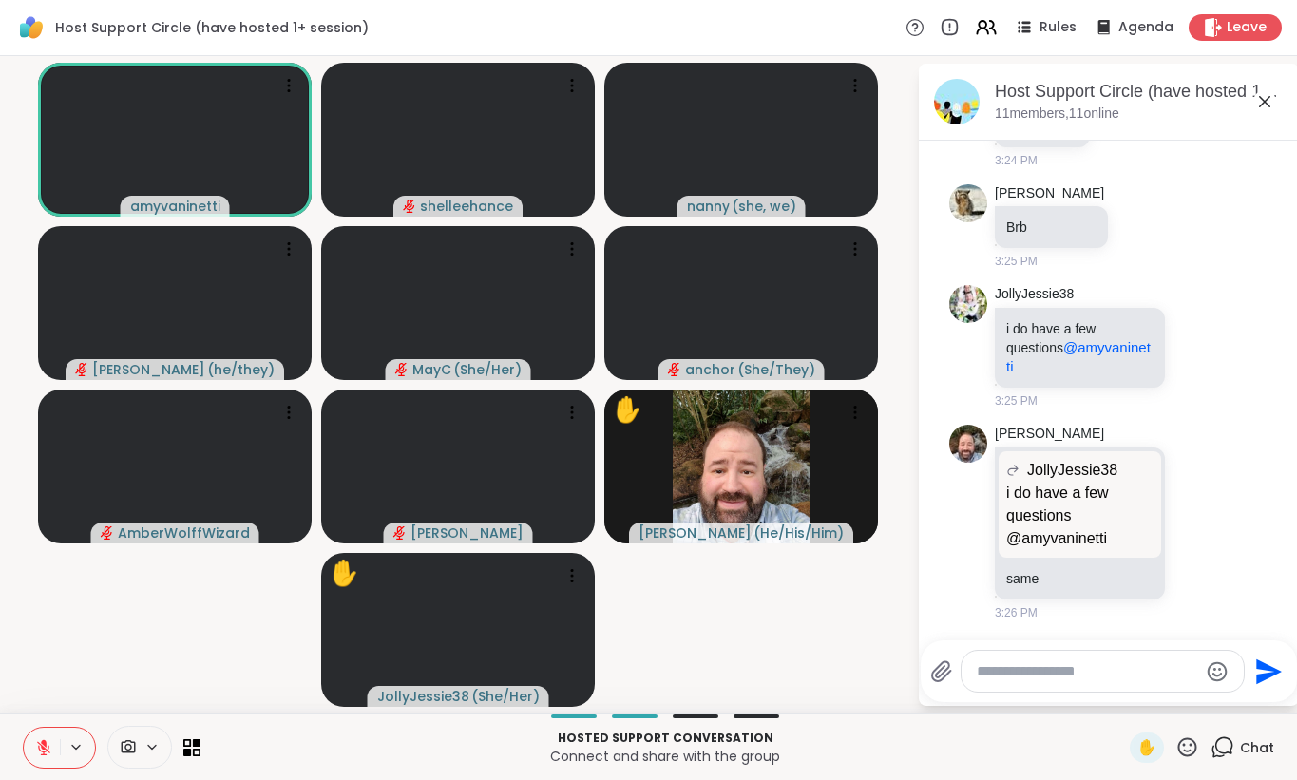
click at [31, 752] on button at bounding box center [42, 748] width 36 height 40
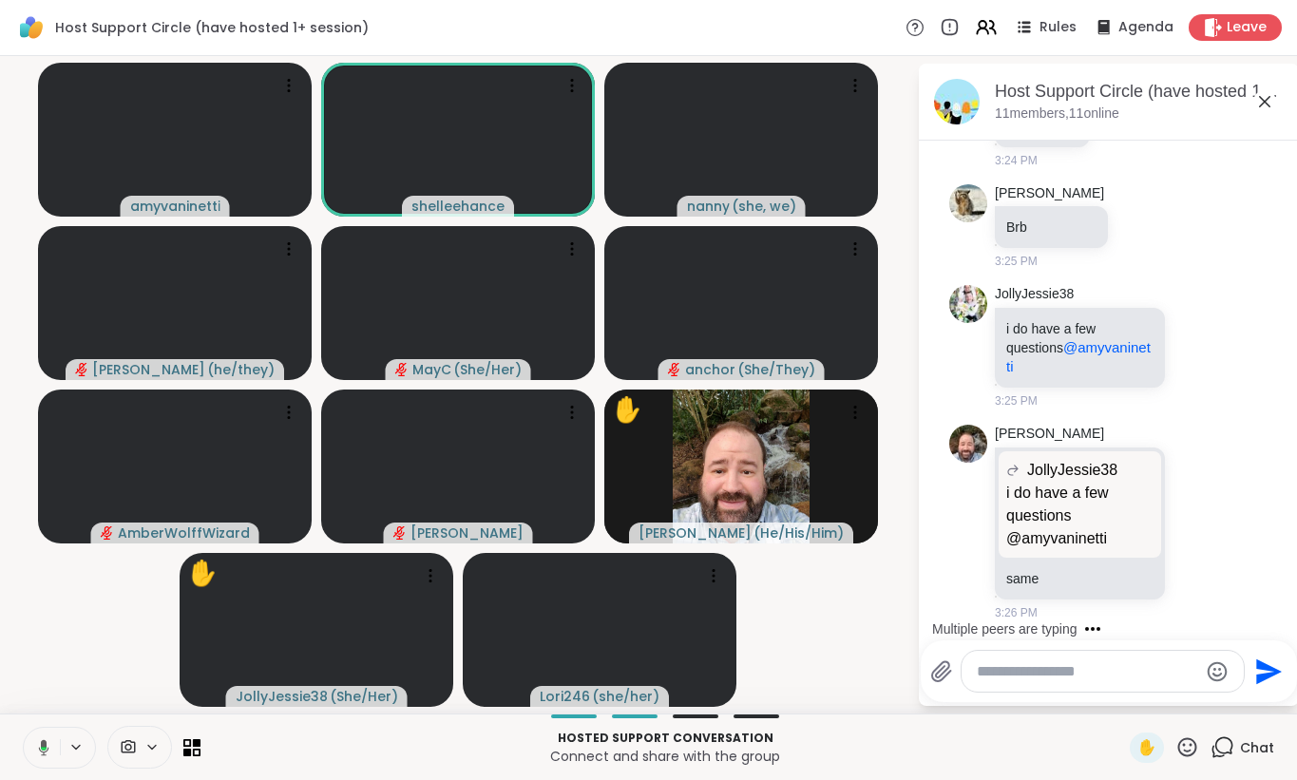
scroll to position [5980, 0]
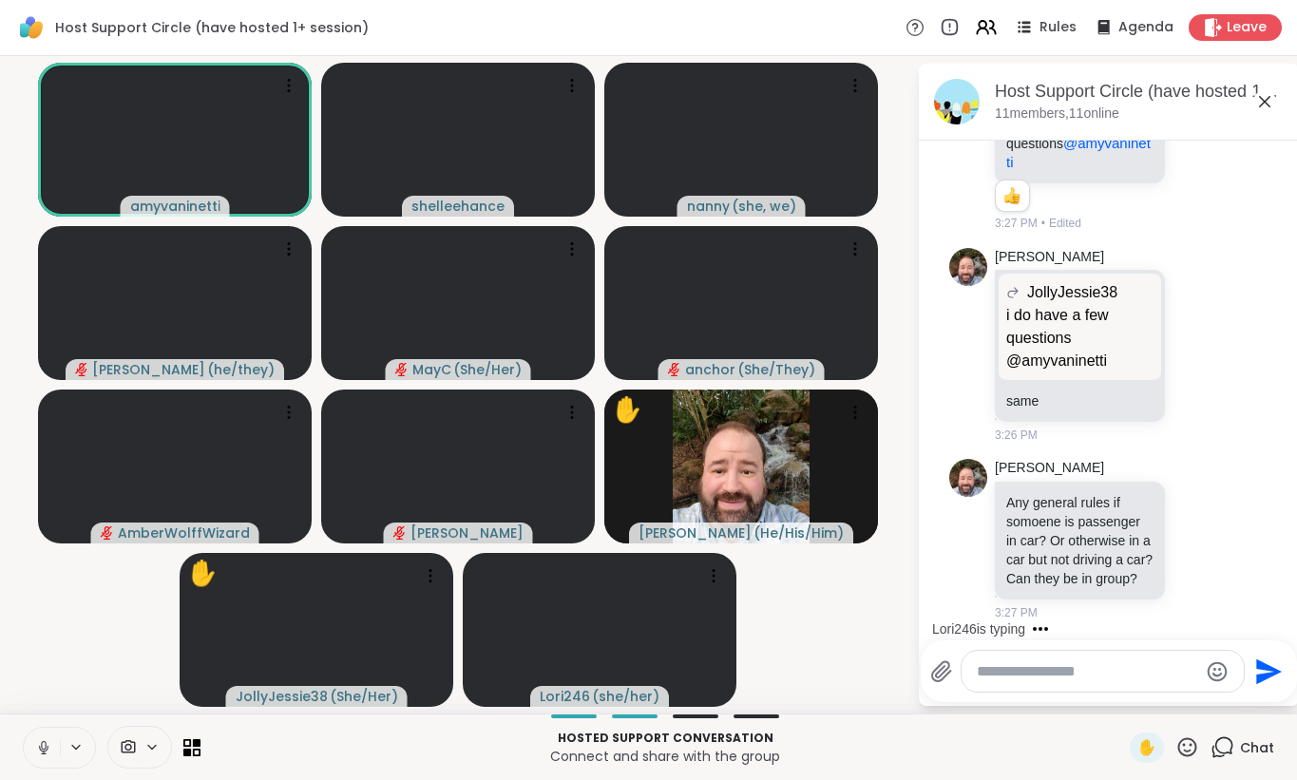
click at [31, 753] on button at bounding box center [42, 748] width 36 height 40
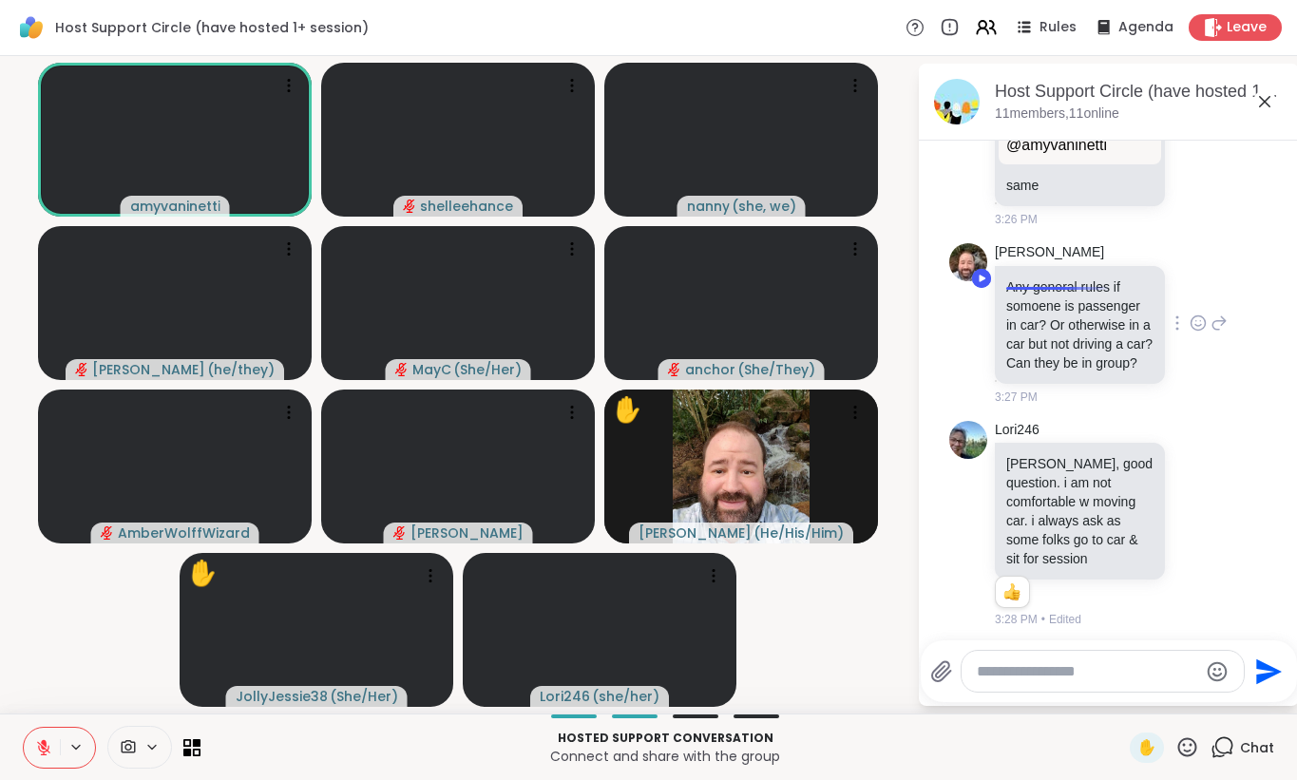
scroll to position [6211, 0]
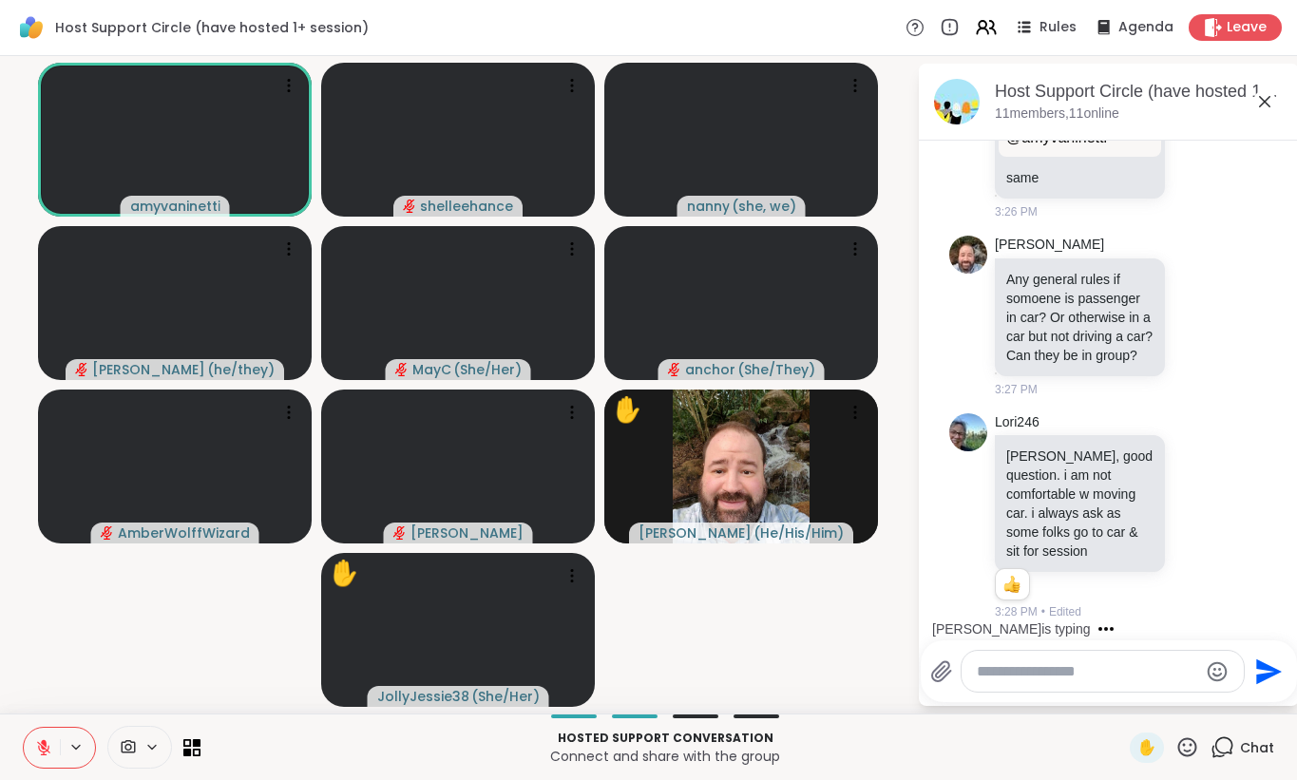
click at [38, 755] on button at bounding box center [42, 748] width 36 height 40
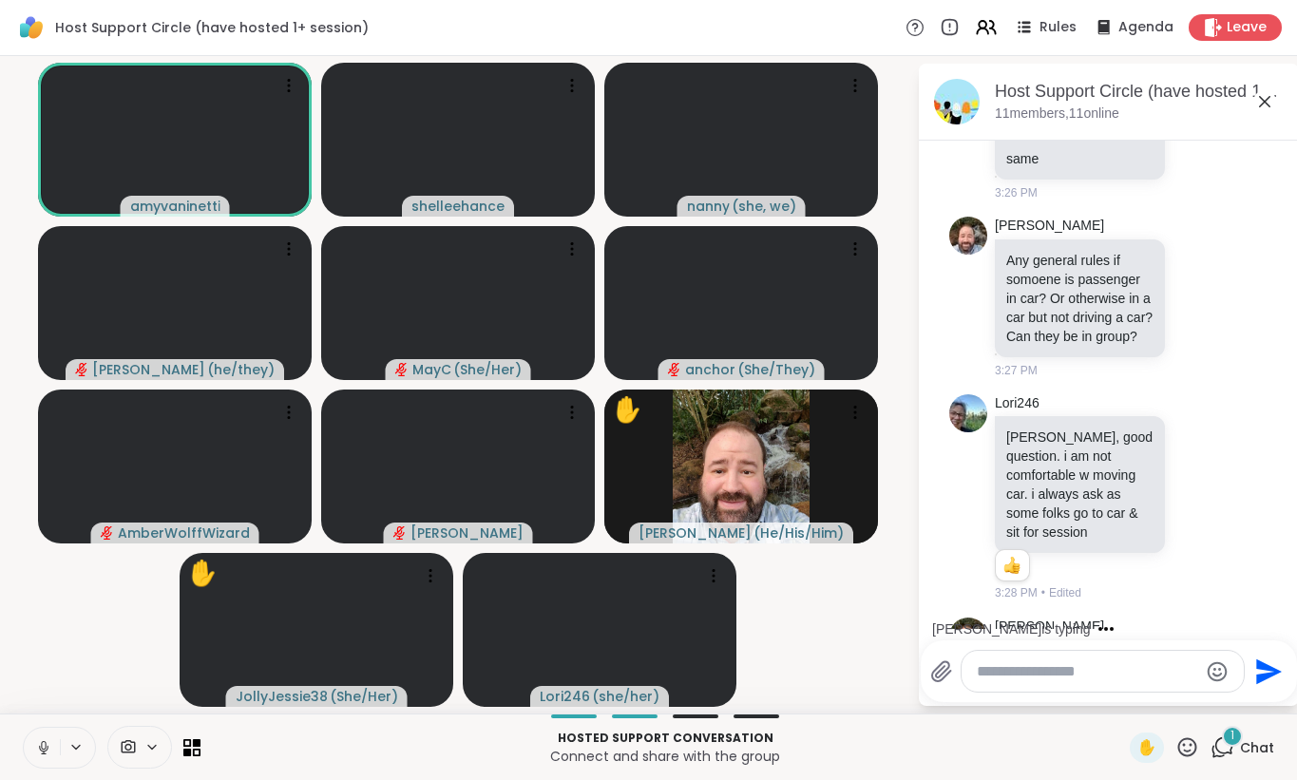
scroll to position [6480, 0]
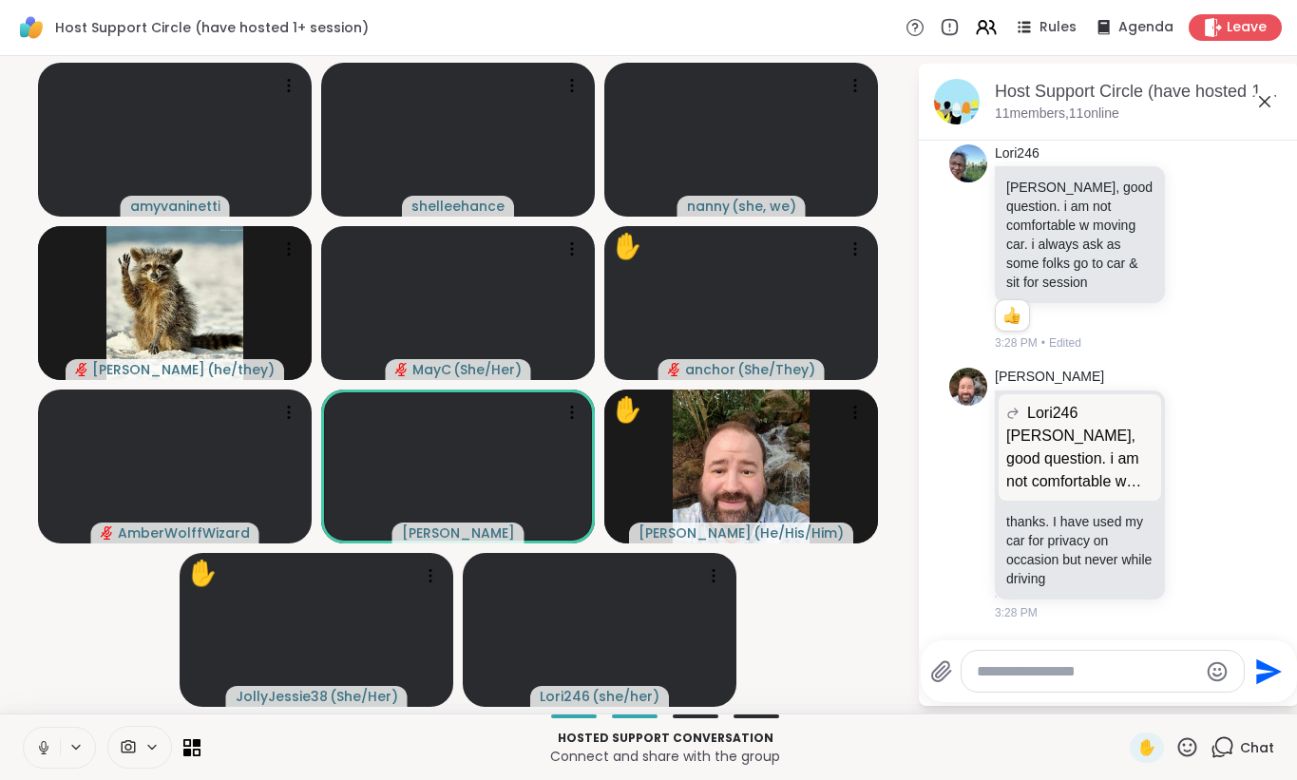
click at [37, 749] on icon at bounding box center [43, 747] width 17 height 17
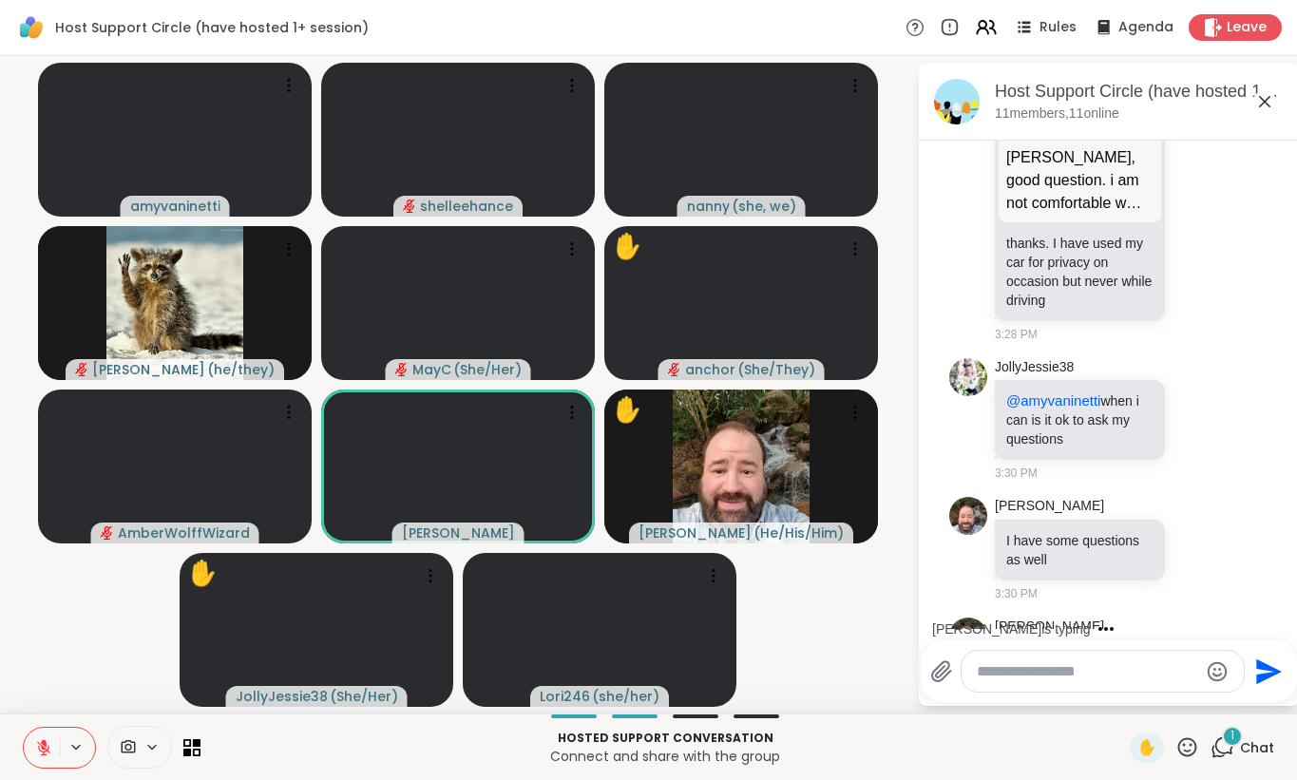
scroll to position [6879, 0]
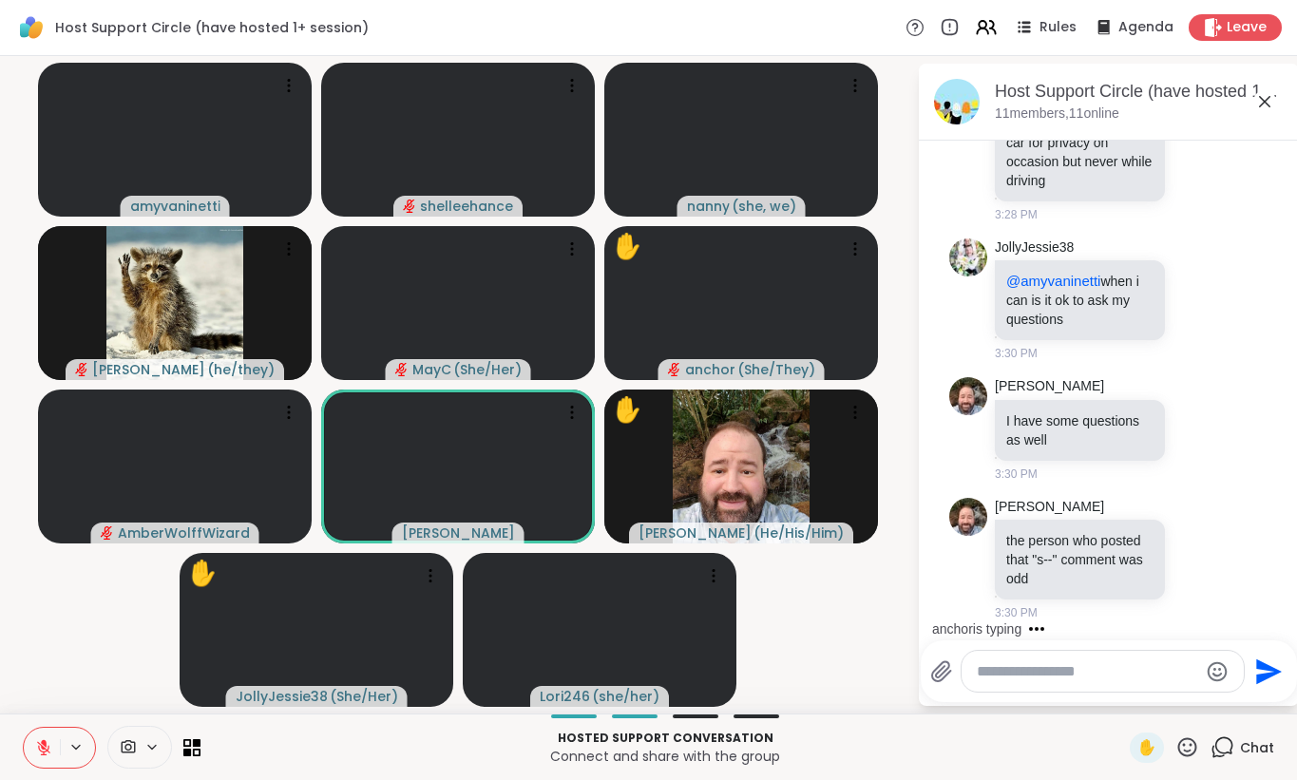
click at [34, 760] on button at bounding box center [42, 748] width 36 height 40
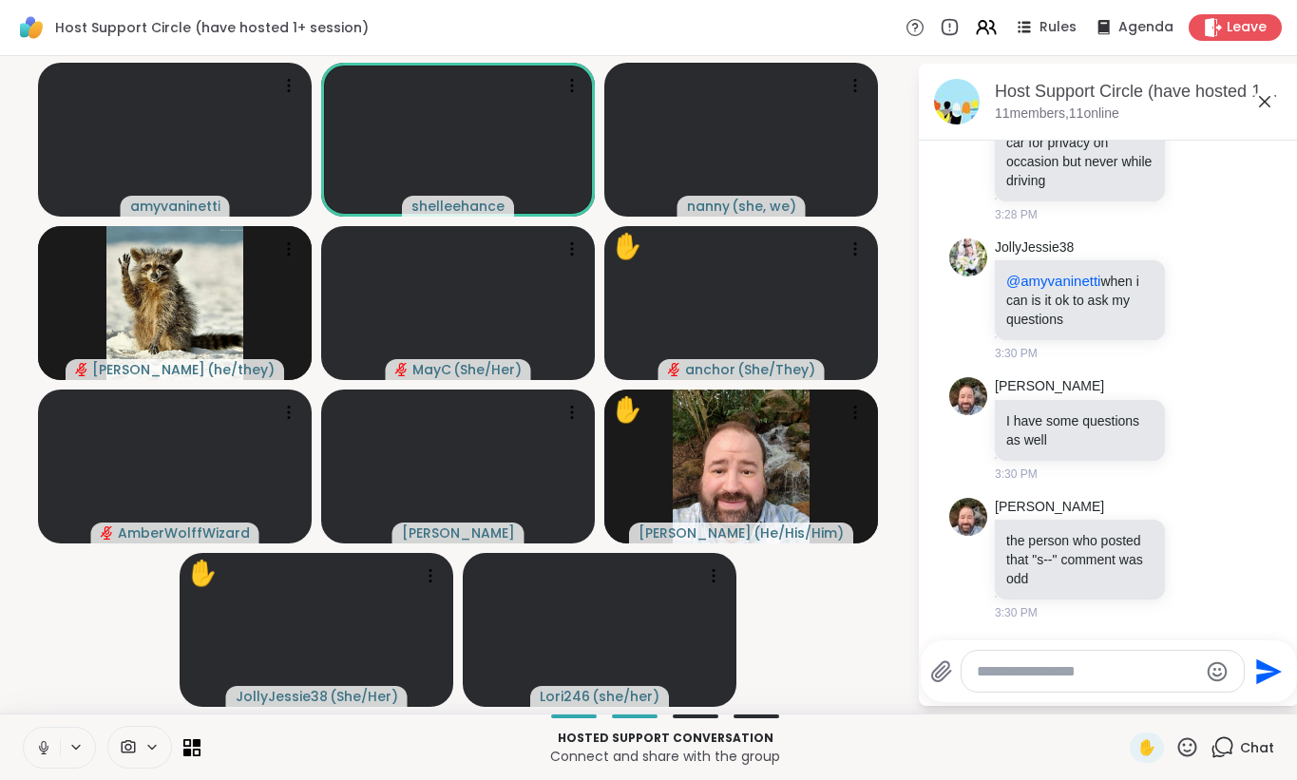
click at [35, 755] on icon at bounding box center [43, 747] width 17 height 17
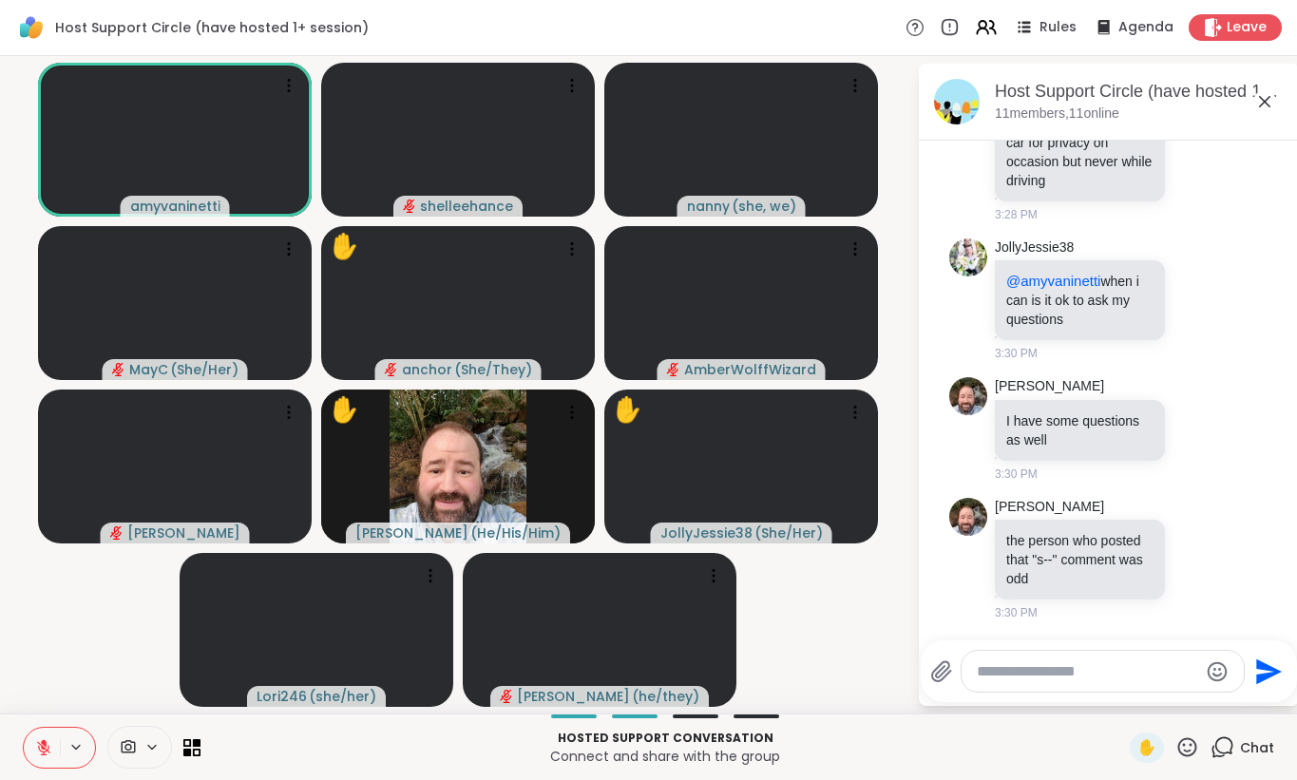
click at [1181, 744] on icon at bounding box center [1187, 747] width 24 height 24
click at [1140, 696] on span "❤️" at bounding box center [1131, 697] width 19 height 23
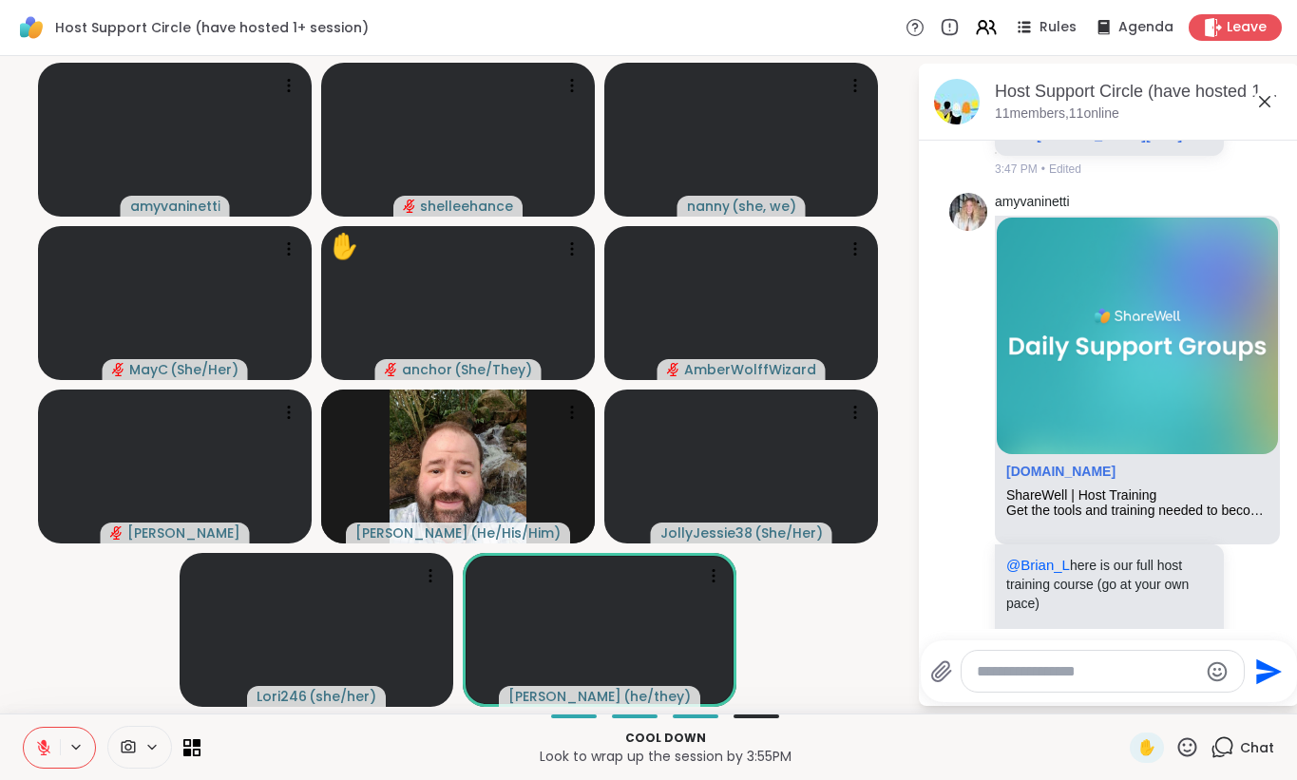
scroll to position [8651, 0]
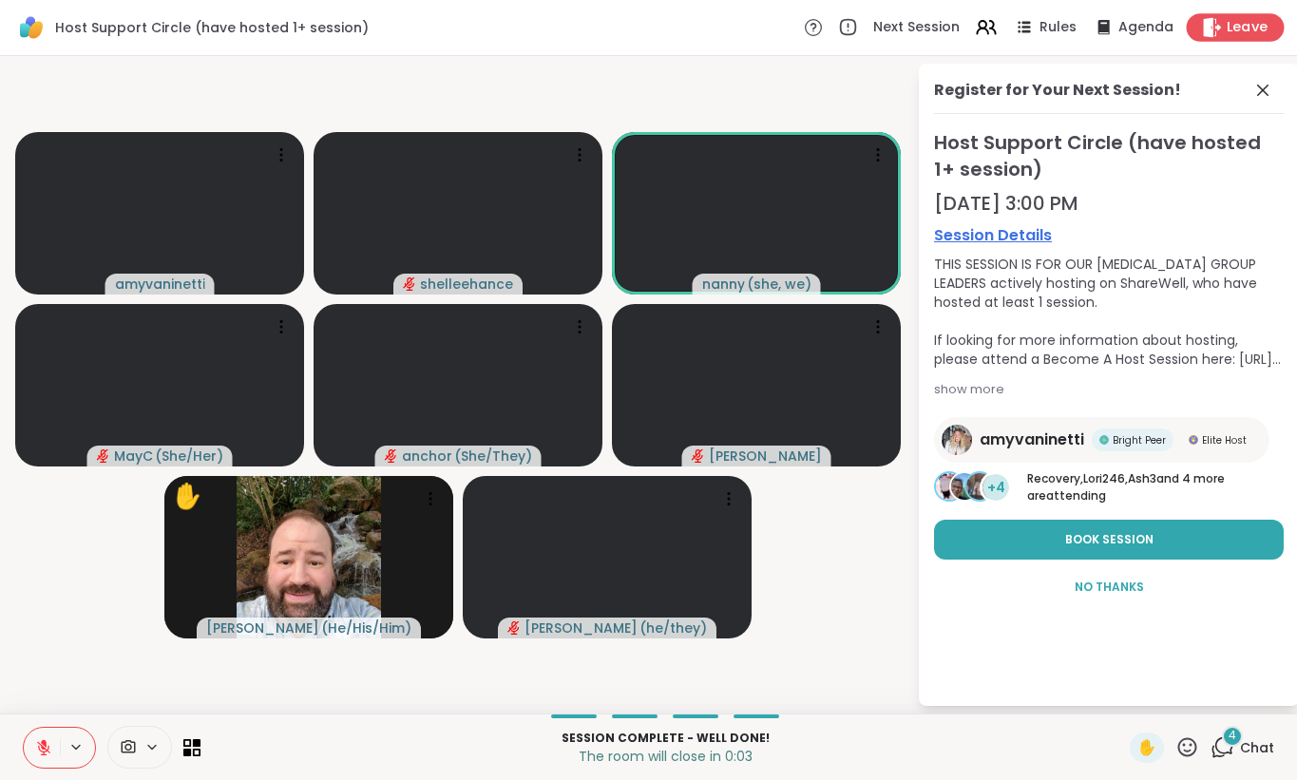
click at [1253, 27] on span "Leave" at bounding box center [1247, 28] width 42 height 20
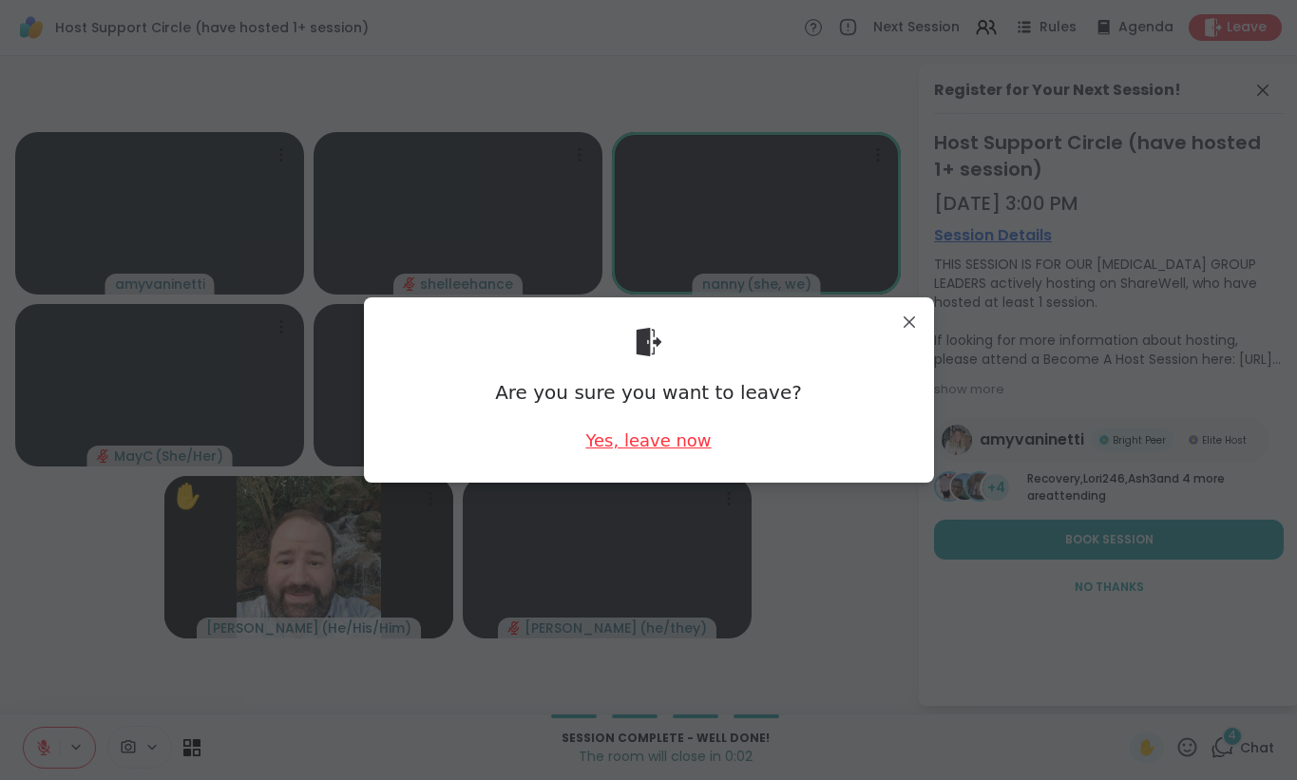
click at [653, 441] on div "Yes, leave now" at bounding box center [647, 440] width 125 height 24
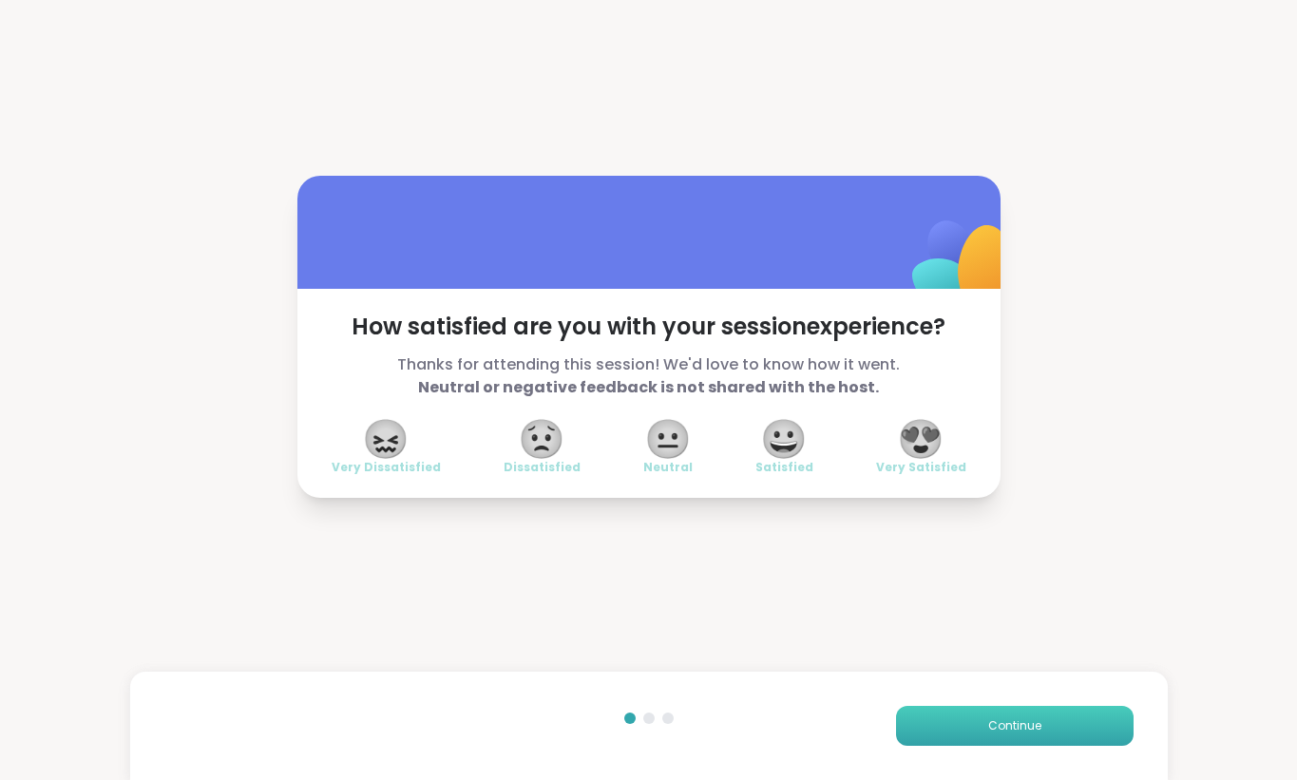
click at [1019, 734] on button "Continue" at bounding box center [1014, 726] width 237 height 40
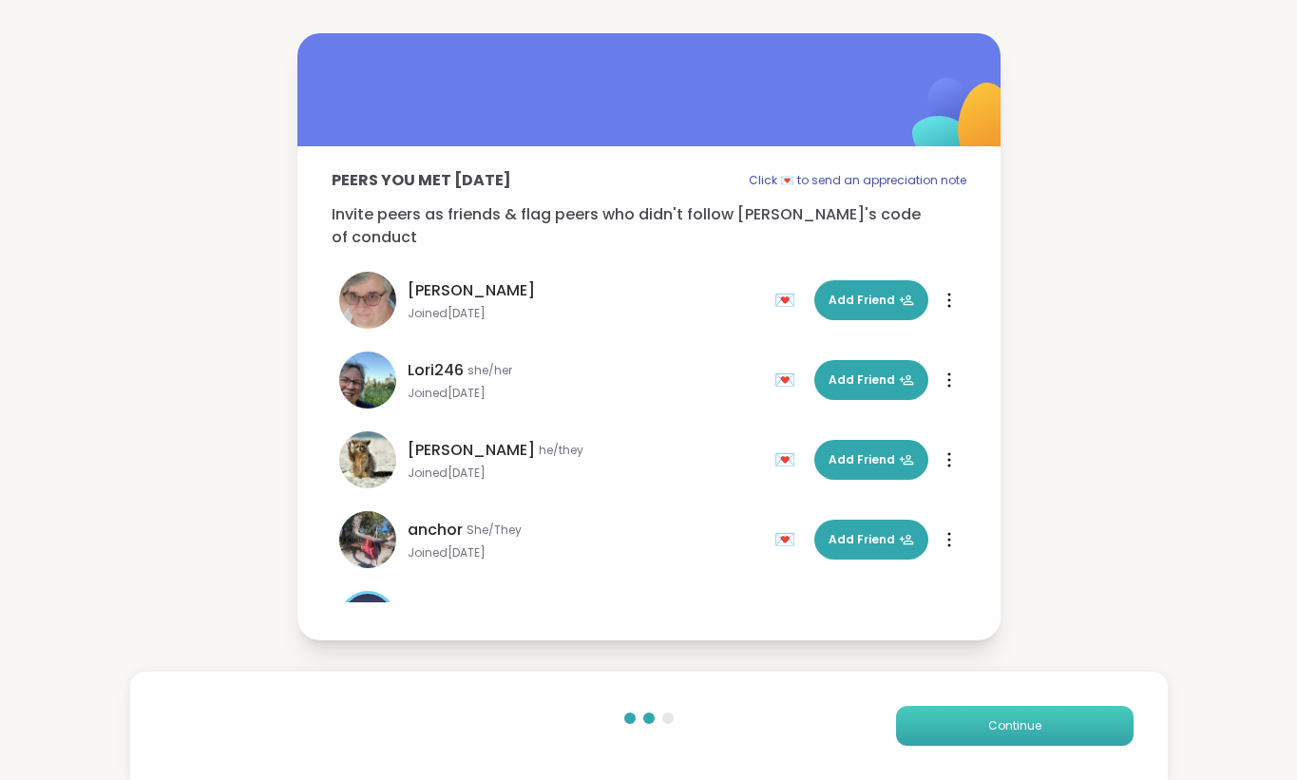
click at [1019, 734] on button "Continue" at bounding box center [1014, 726] width 237 height 40
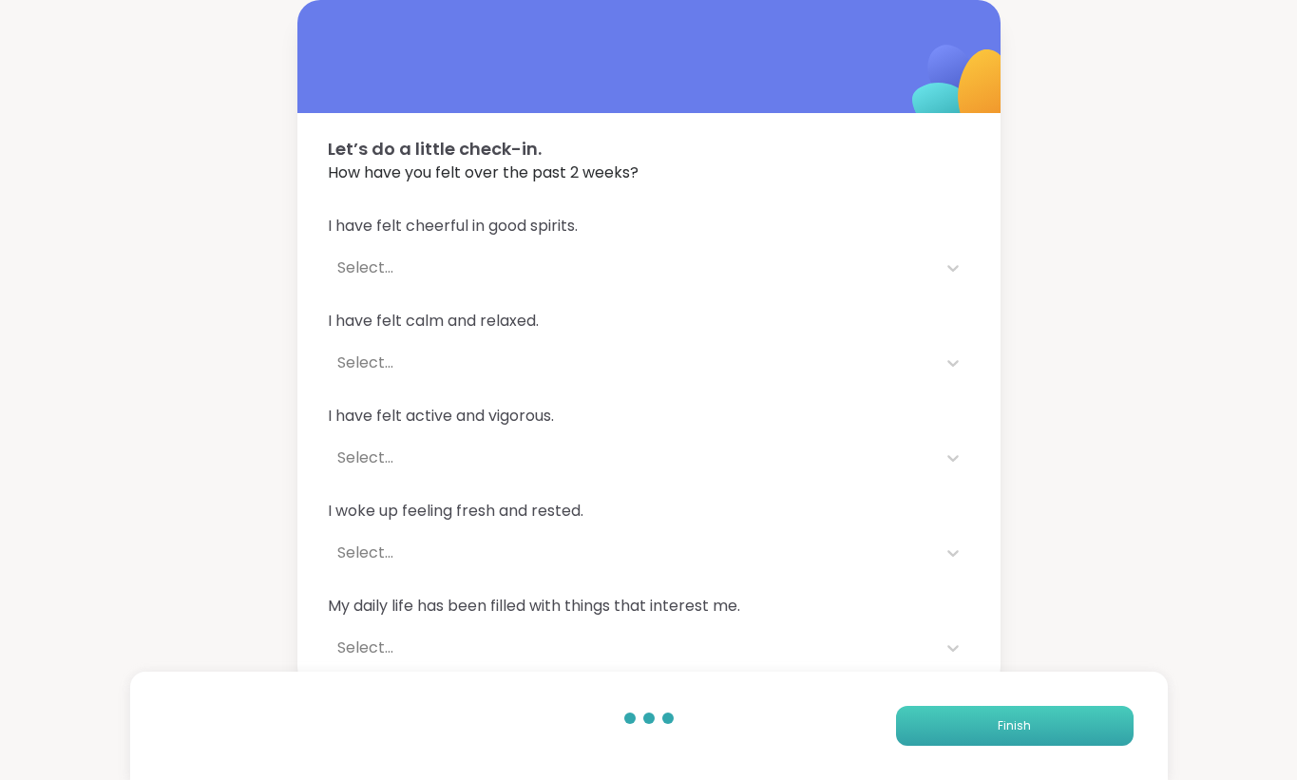
click at [1019, 734] on button "Finish" at bounding box center [1014, 726] width 237 height 40
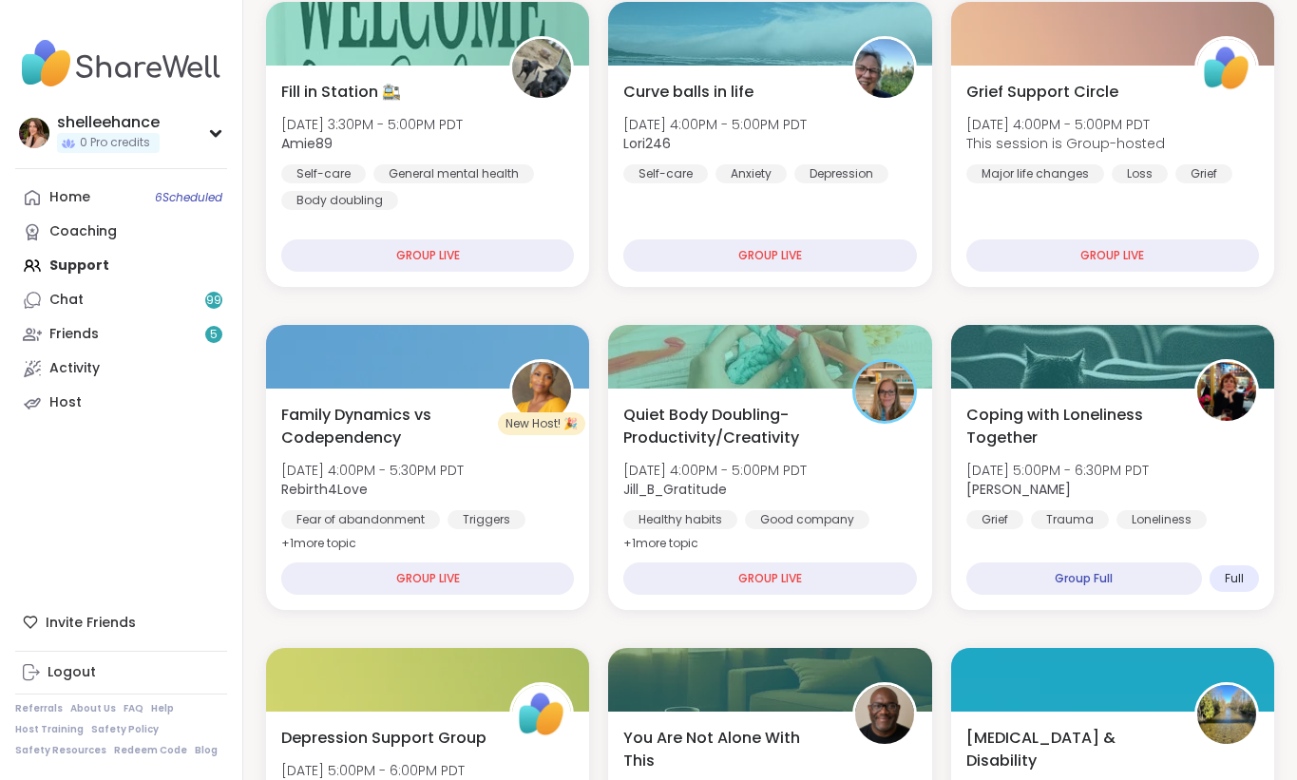
scroll to position [278, 0]
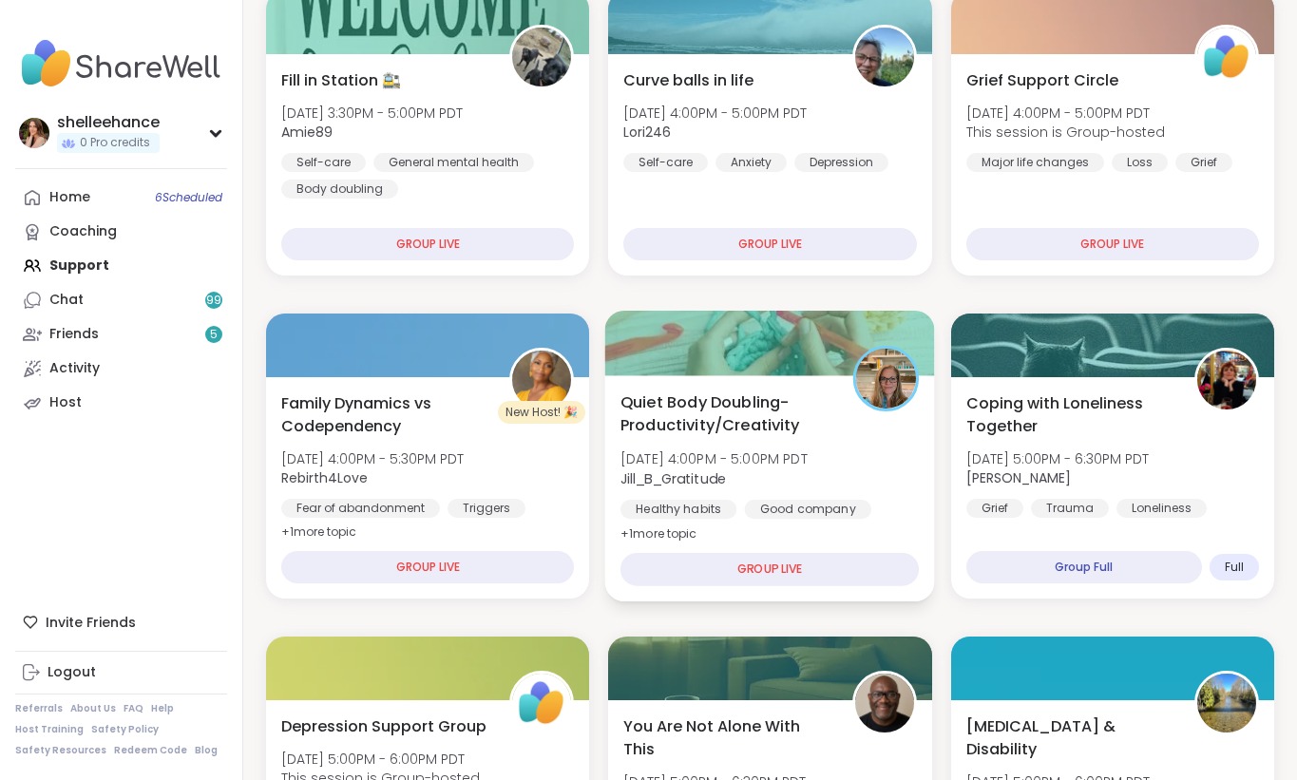
click at [884, 523] on div "Quiet Body Doubling- Productivity/Creativity Tue, Oct 07 | 4:00PM - 5:00PM PDT …" at bounding box center [770, 488] width 330 height 226
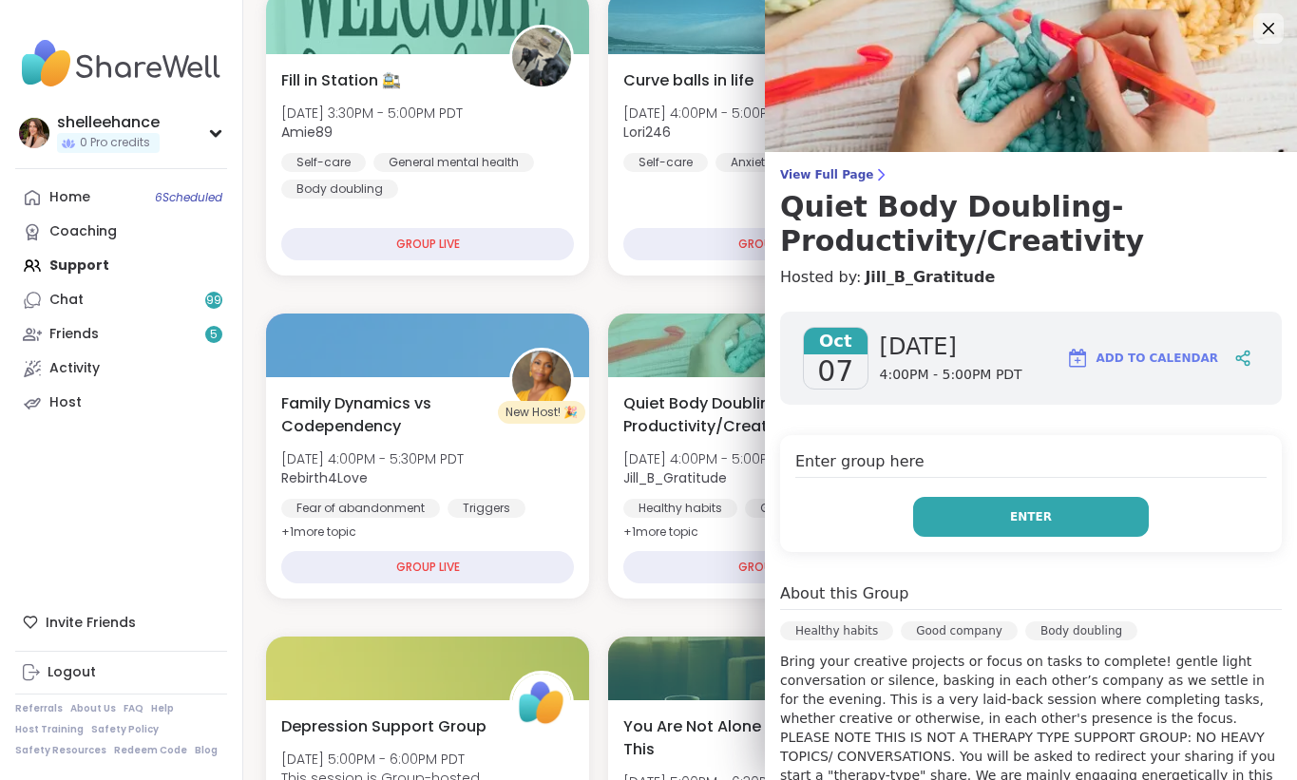
click at [933, 525] on button "Enter" at bounding box center [1031, 517] width 236 height 40
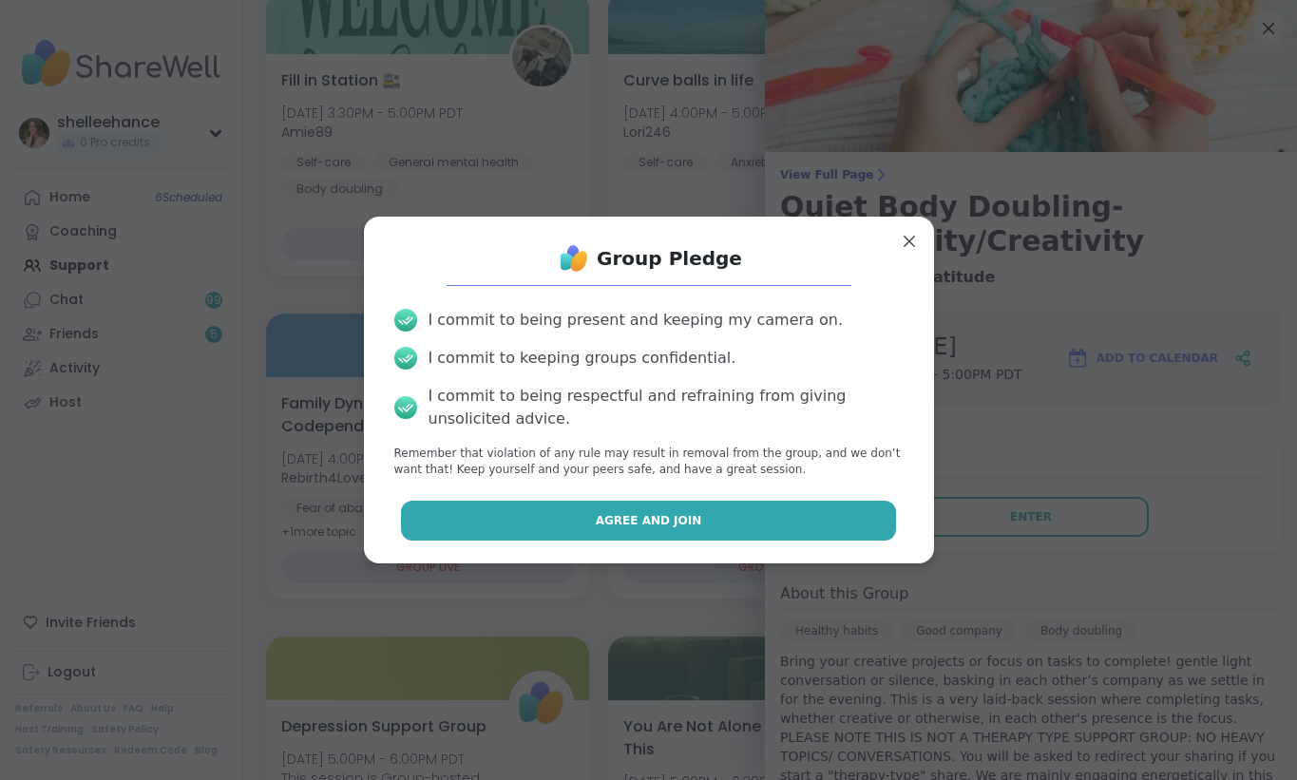
click at [500, 529] on button "Agree and Join" at bounding box center [648, 521] width 495 height 40
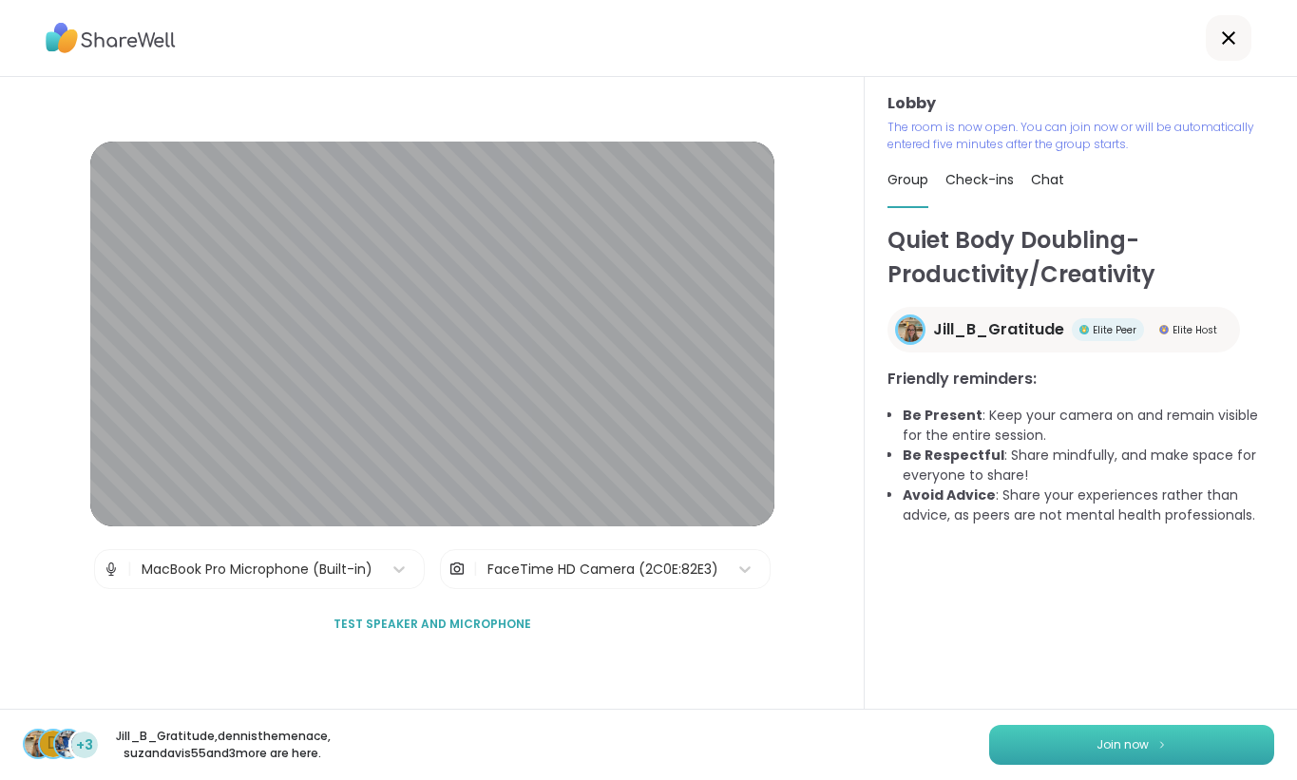
click at [1111, 756] on button "Join now" at bounding box center [1131, 745] width 285 height 40
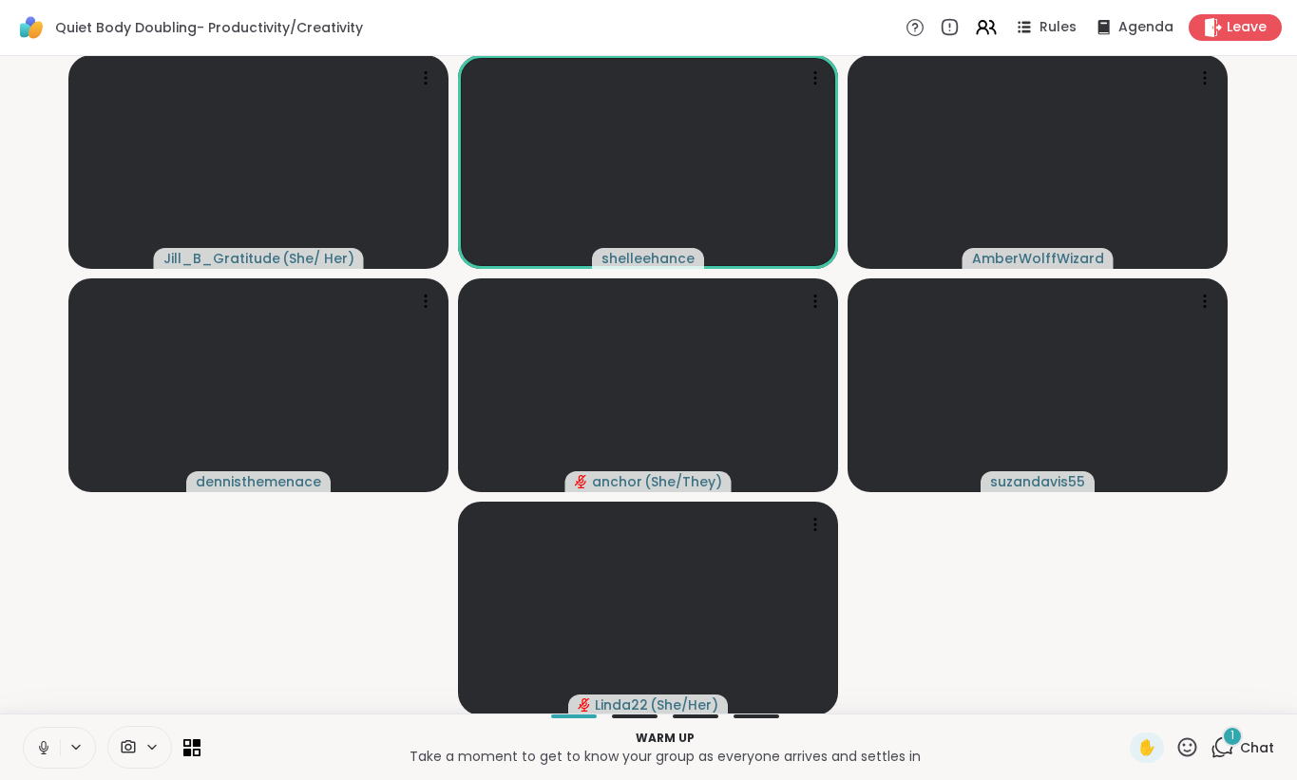
click at [31, 753] on button at bounding box center [42, 748] width 36 height 40
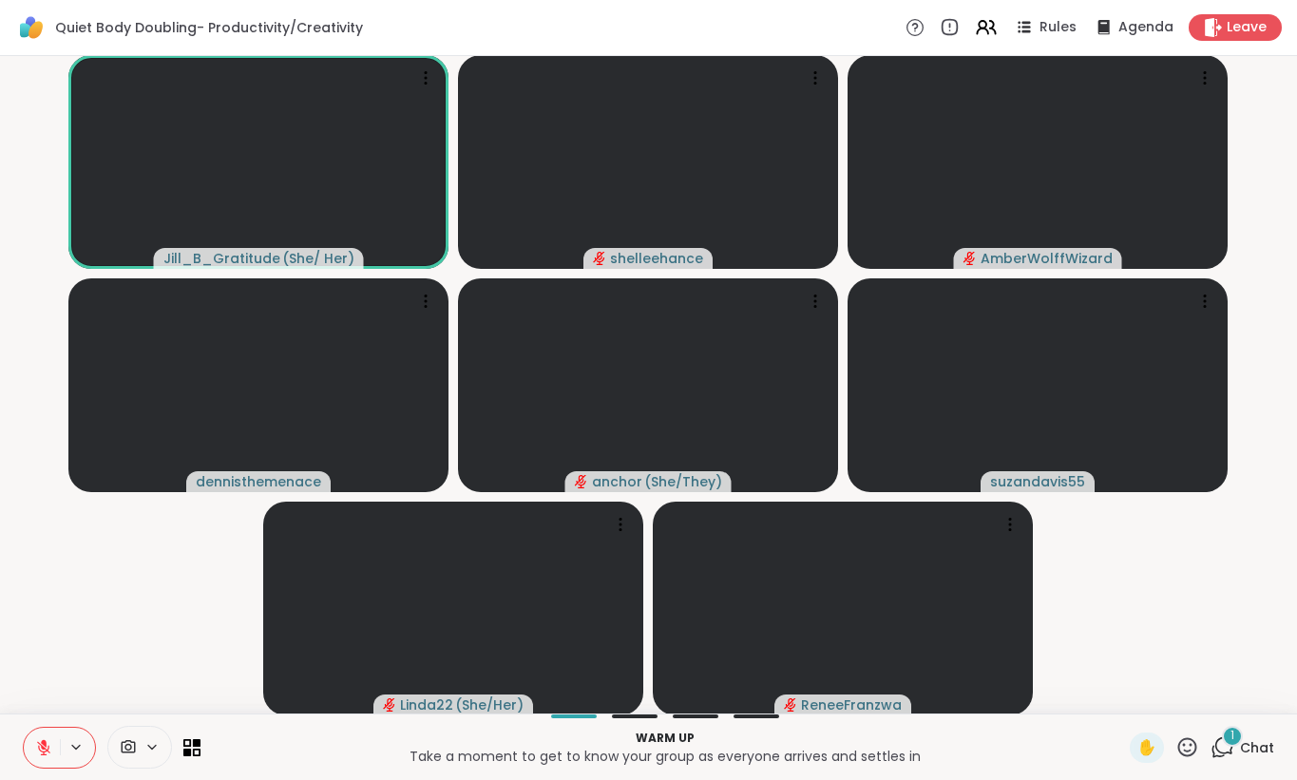
click at [1244, 765] on div "Warm up Take a moment to get to know your group as everyone arrives and settles…" at bounding box center [648, 746] width 1297 height 66
click at [1244, 753] on span "Chat" at bounding box center [1257, 747] width 34 height 19
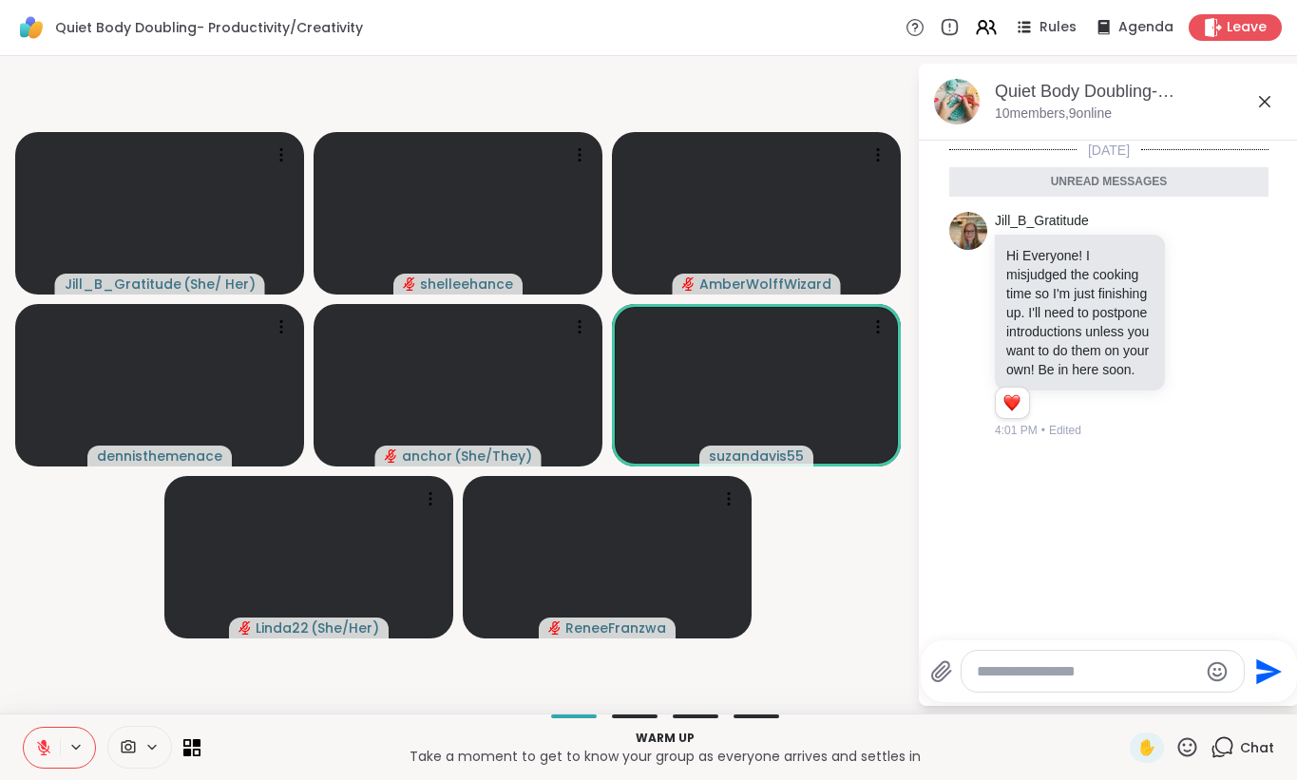
click at [1069, 673] on textarea "Type your message" at bounding box center [1086, 671] width 221 height 19
type textarea "**********"
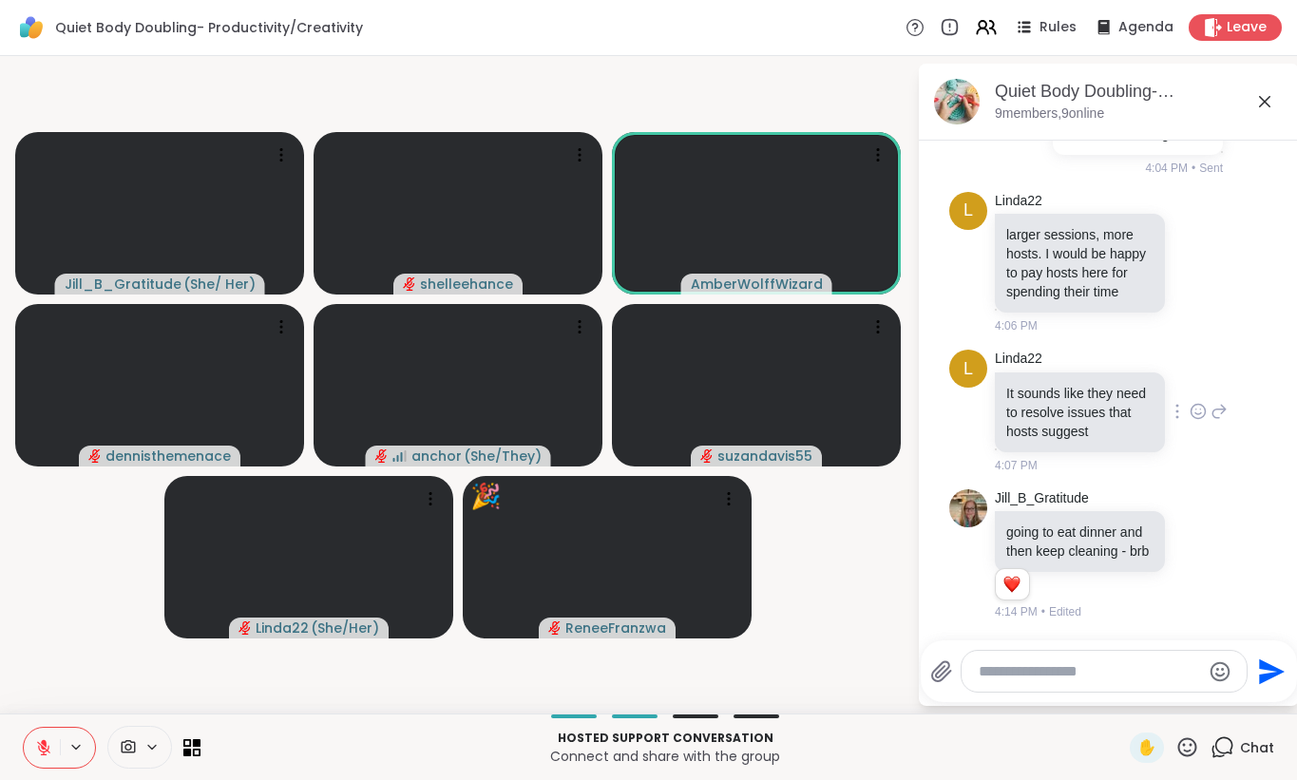
scroll to position [376, 0]
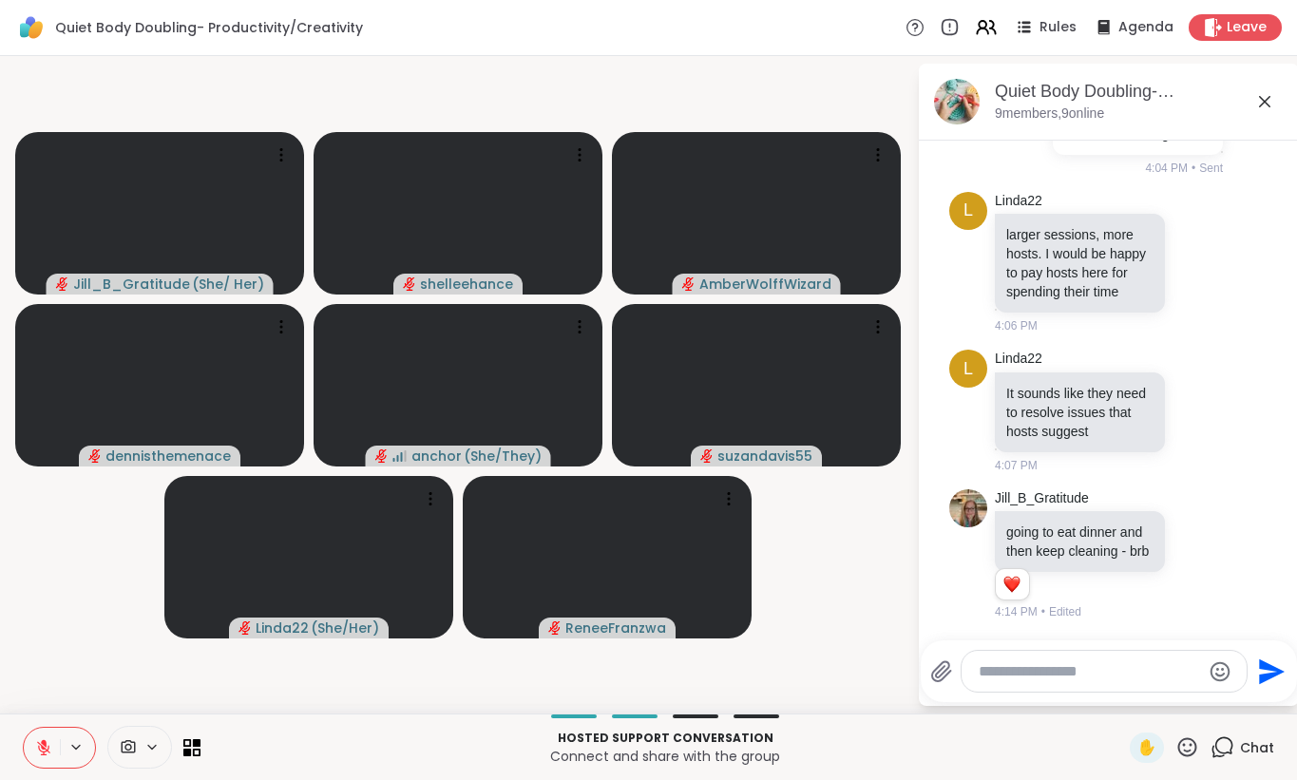
click at [43, 767] on button at bounding box center [42, 748] width 36 height 40
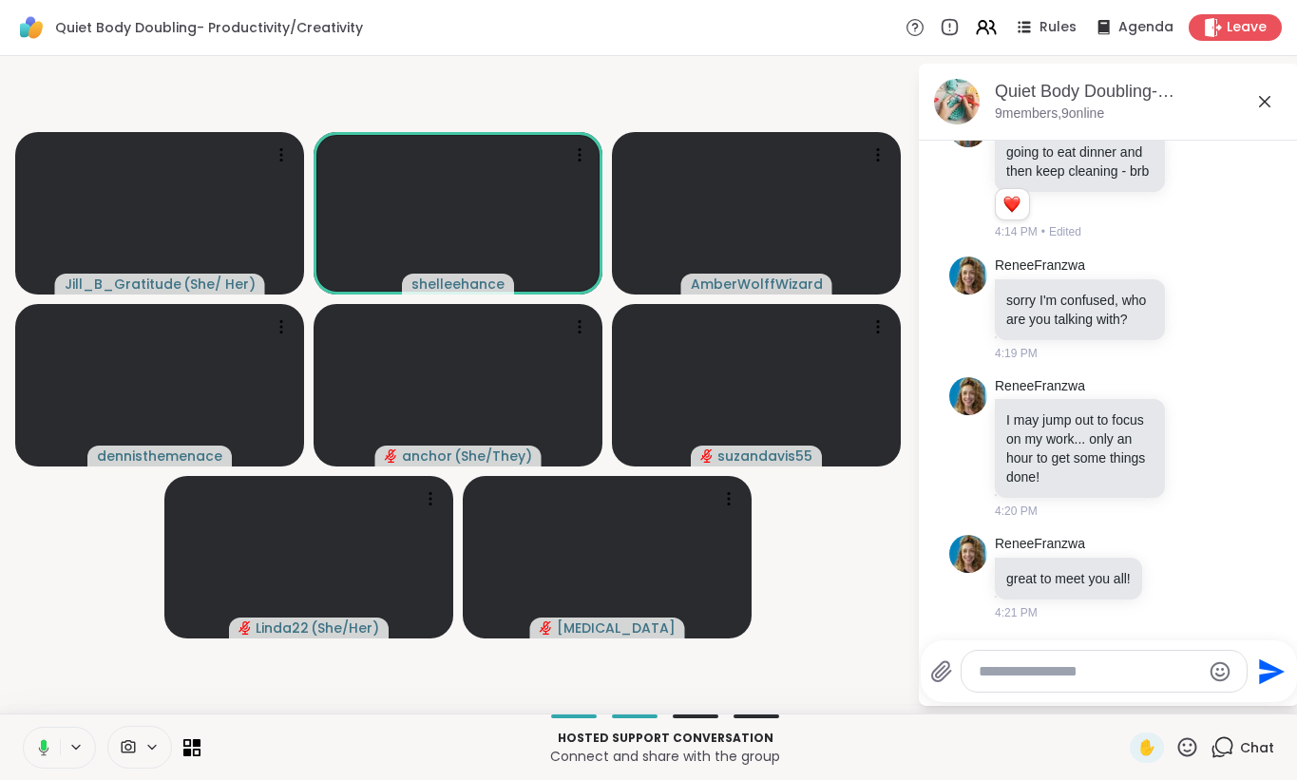
scroll to position [802, 0]
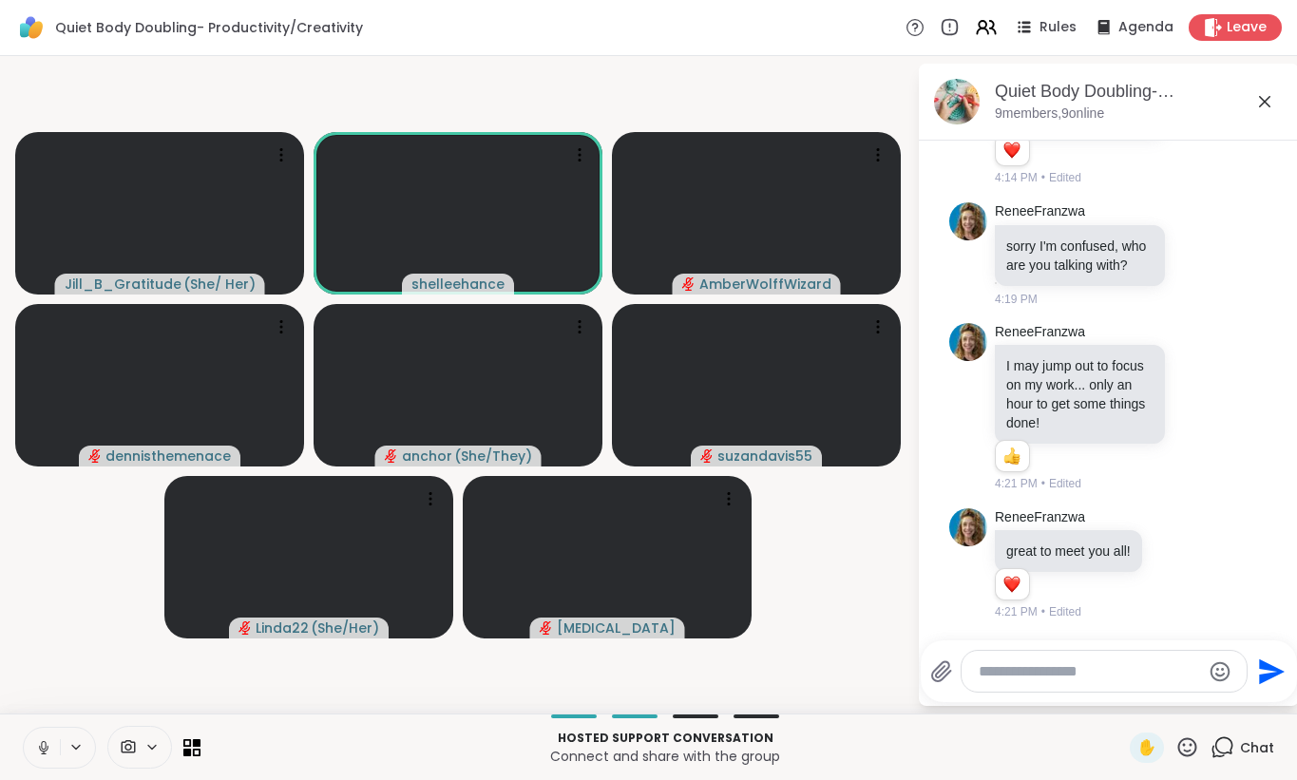
click at [33, 752] on button at bounding box center [42, 748] width 36 height 40
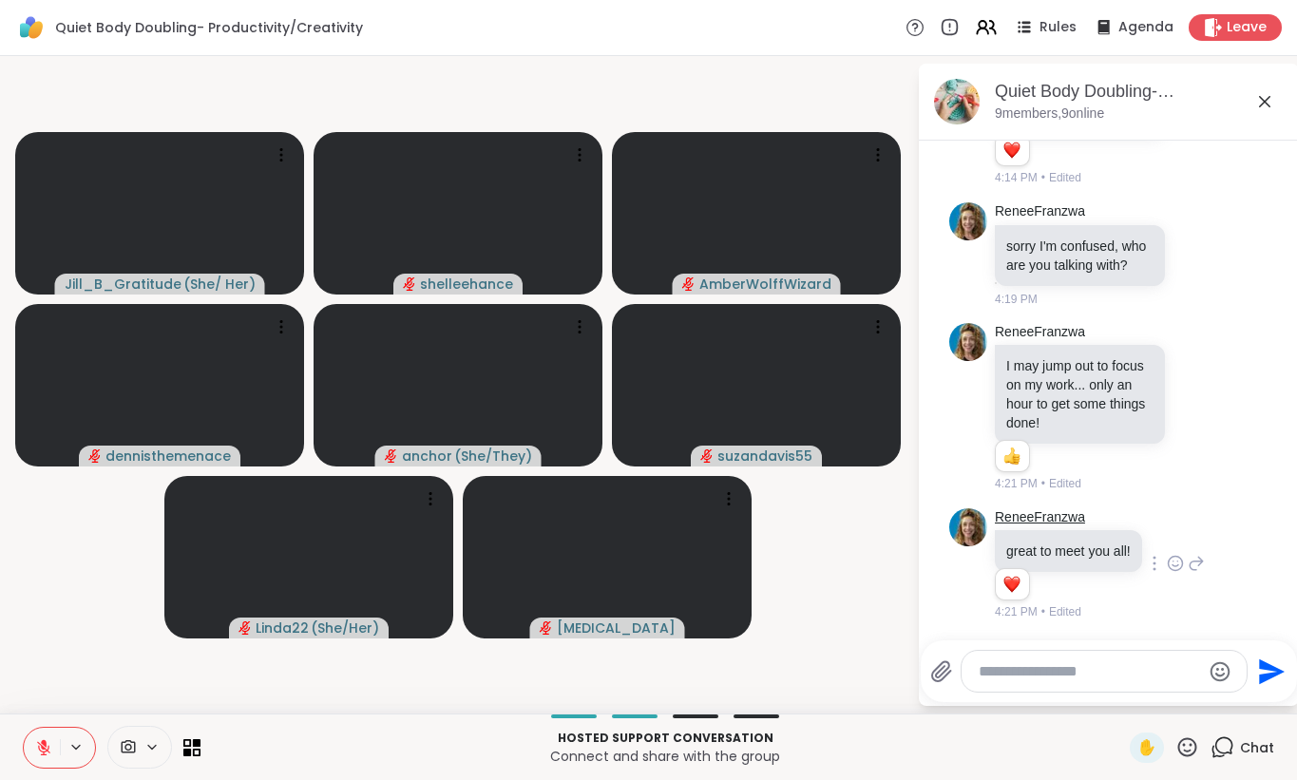
click at [1017, 527] on link "ReneeFranzwa" at bounding box center [1040, 517] width 90 height 19
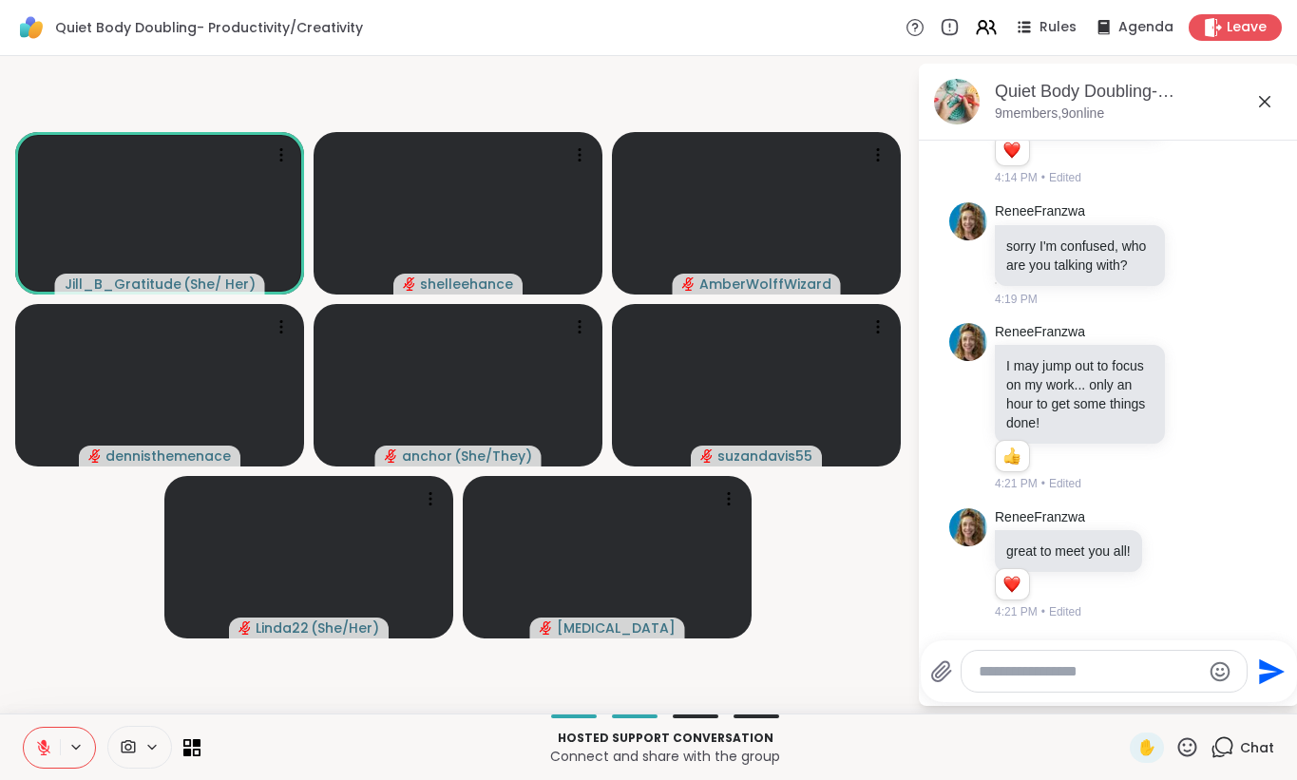
click at [44, 754] on icon at bounding box center [43, 747] width 13 height 13
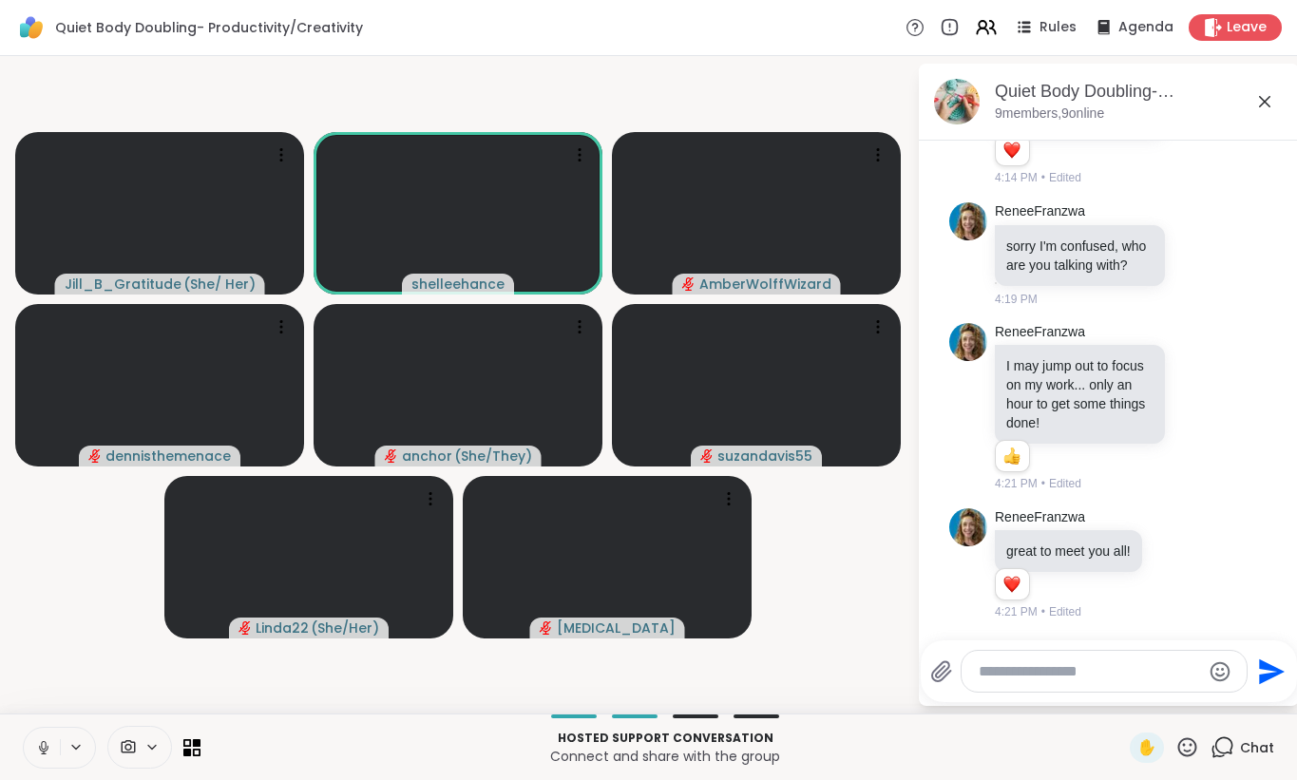
click at [35, 752] on icon at bounding box center [43, 747] width 17 height 17
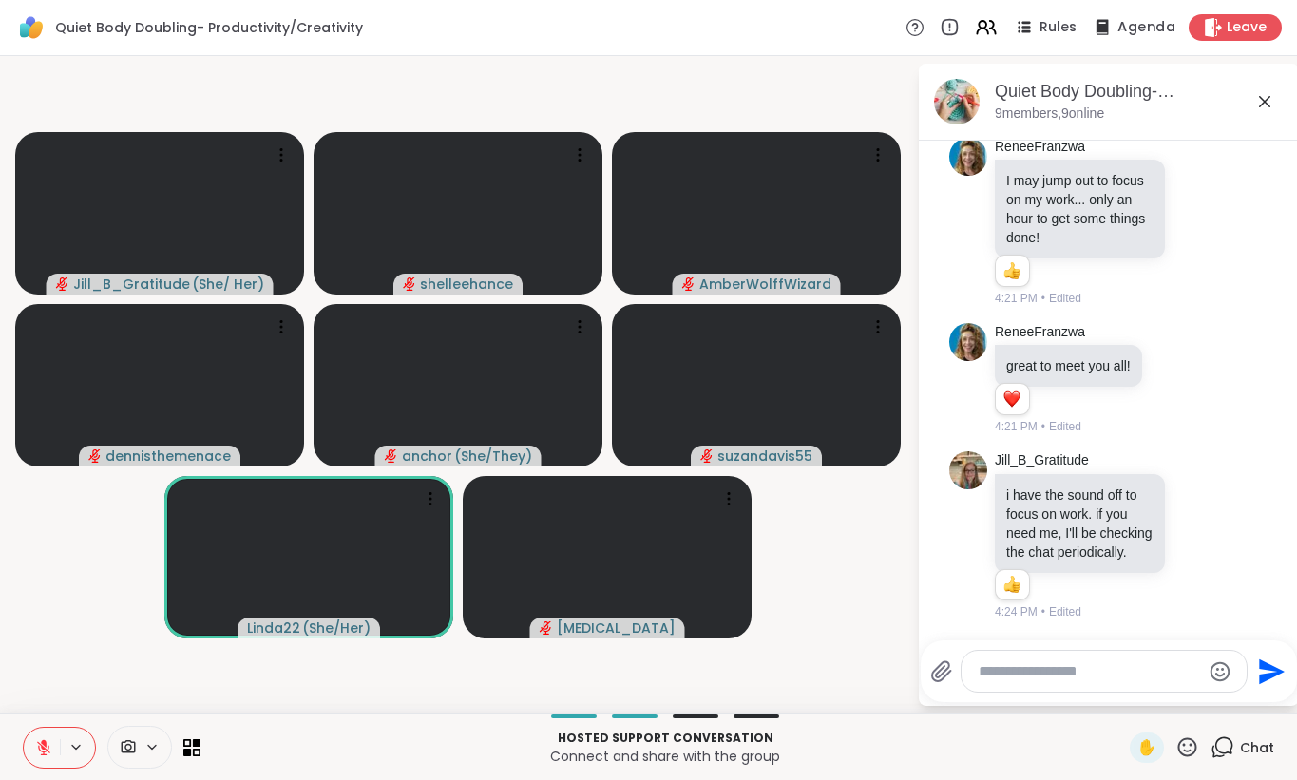
scroll to position [1033, 0]
click at [36, 741] on icon at bounding box center [43, 747] width 17 height 17
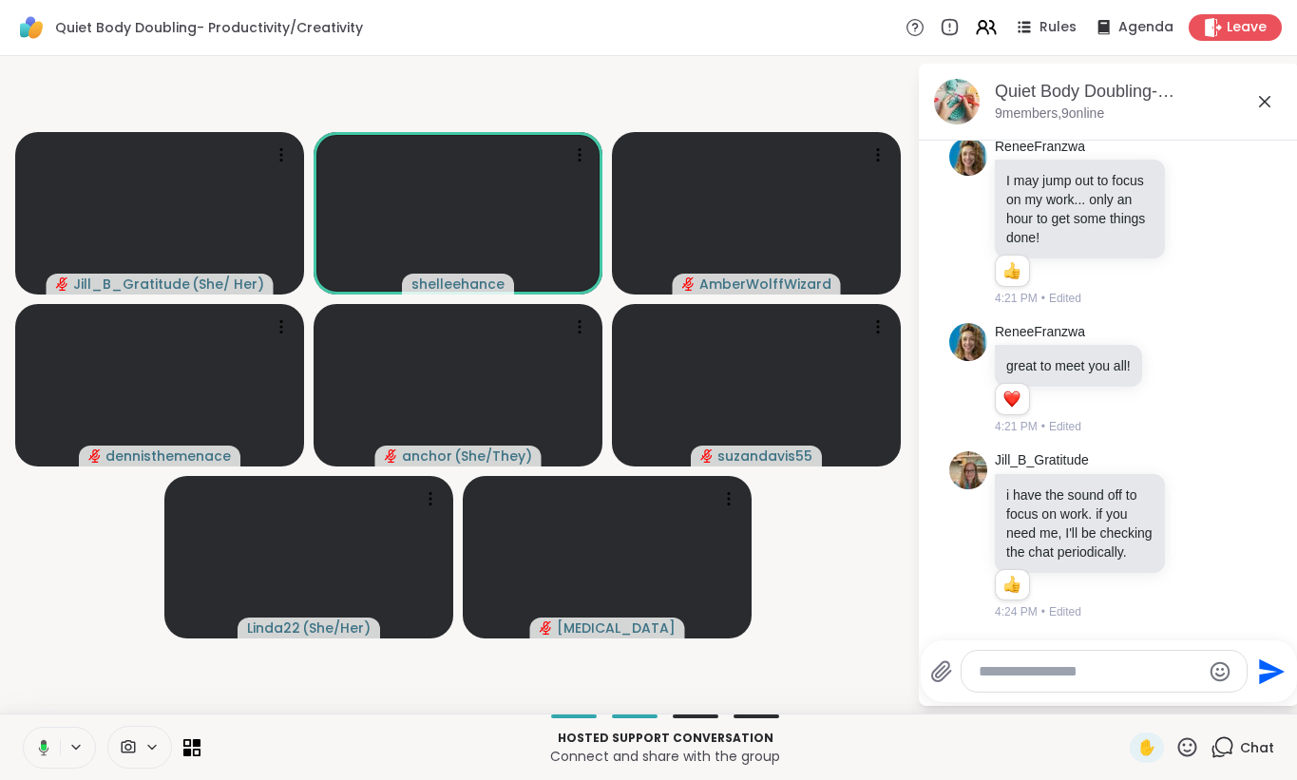
click at [39, 750] on icon at bounding box center [40, 747] width 17 height 17
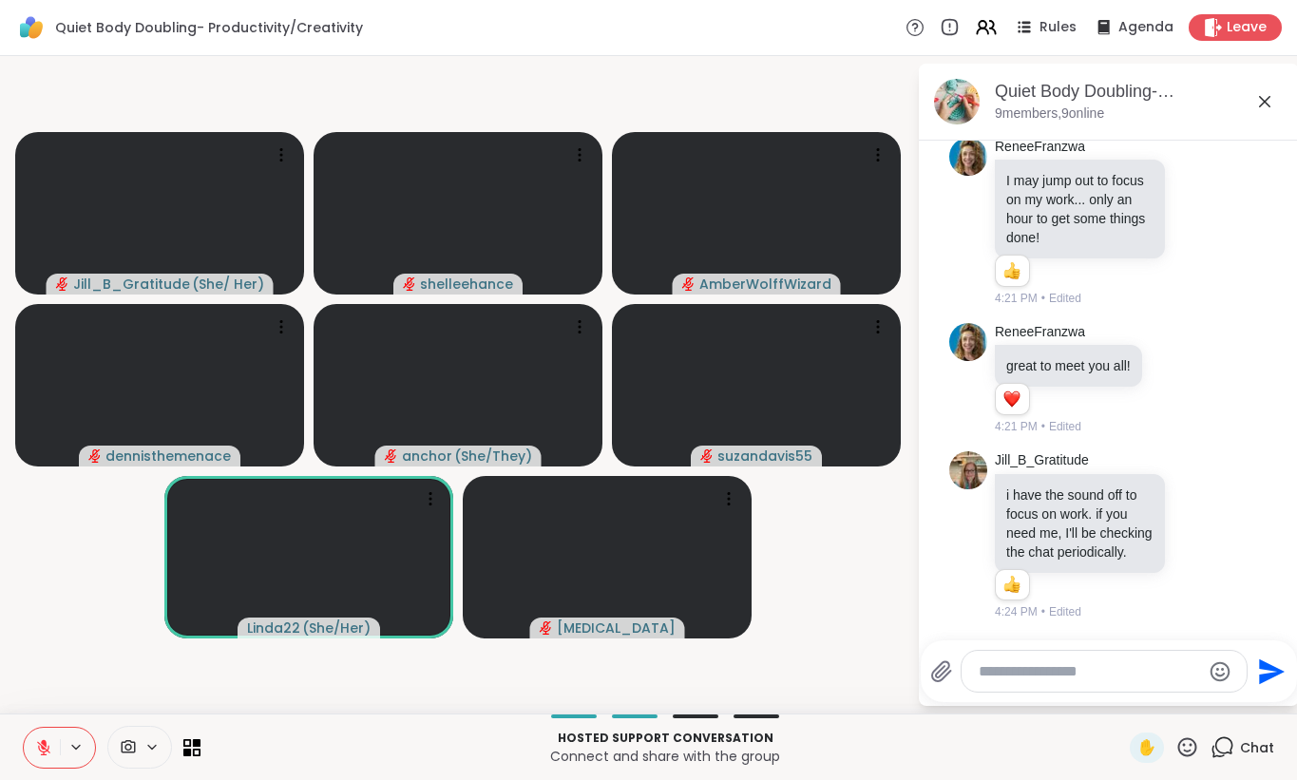
click at [39, 750] on icon at bounding box center [43, 747] width 17 height 17
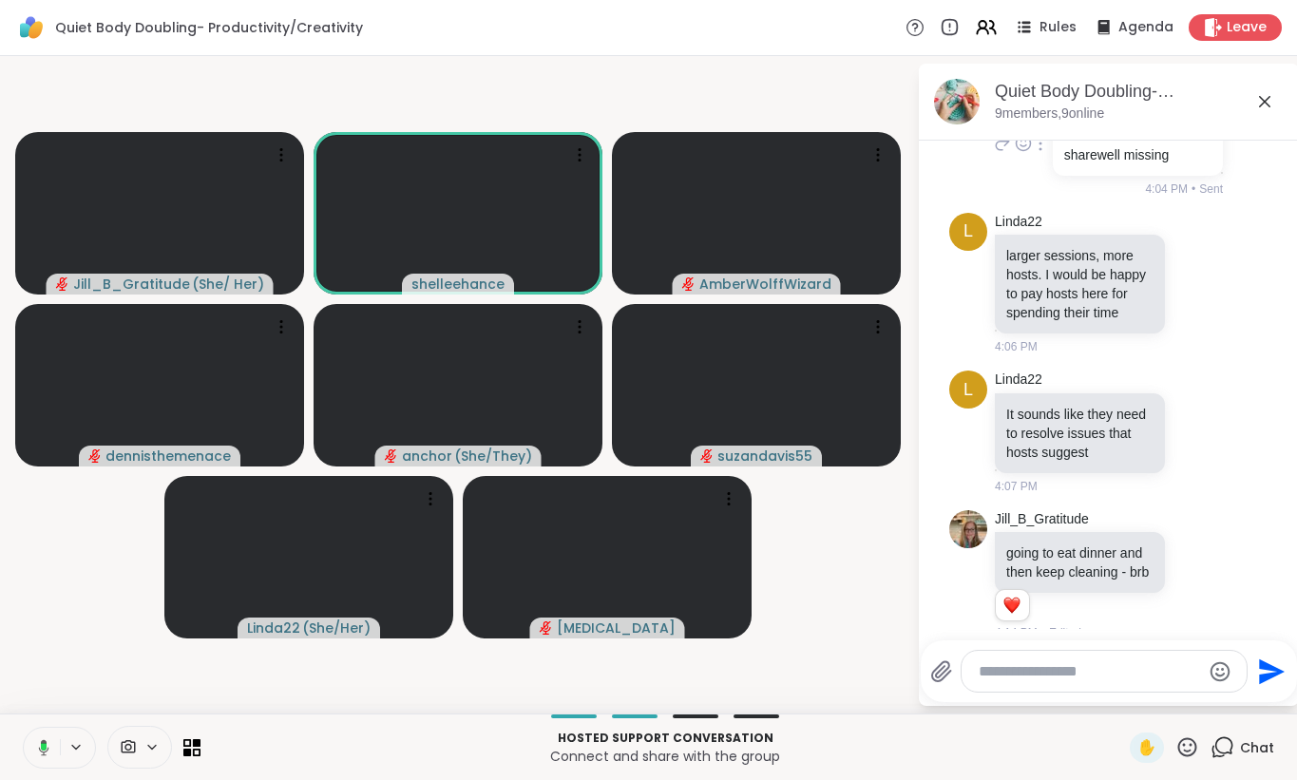
scroll to position [319, 0]
click at [40, 751] on icon at bounding box center [43, 747] width 17 height 17
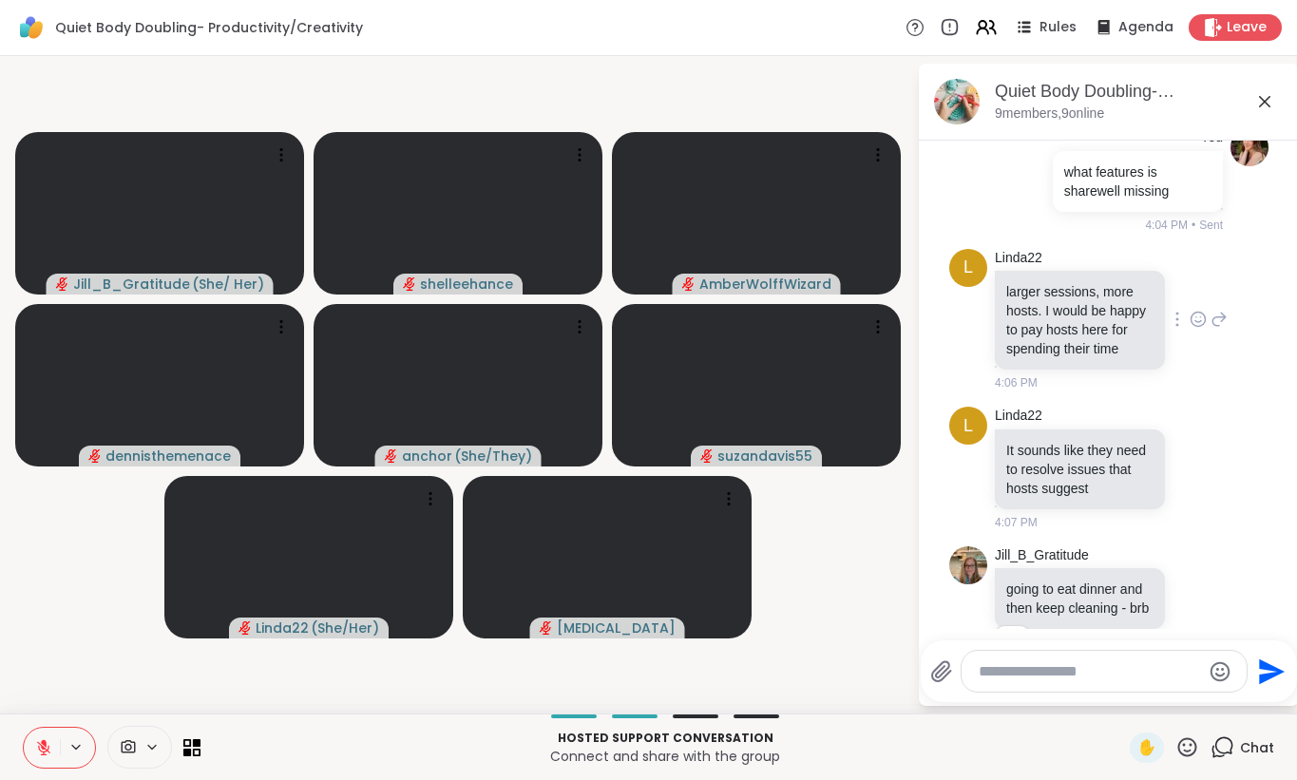
scroll to position [289, 0]
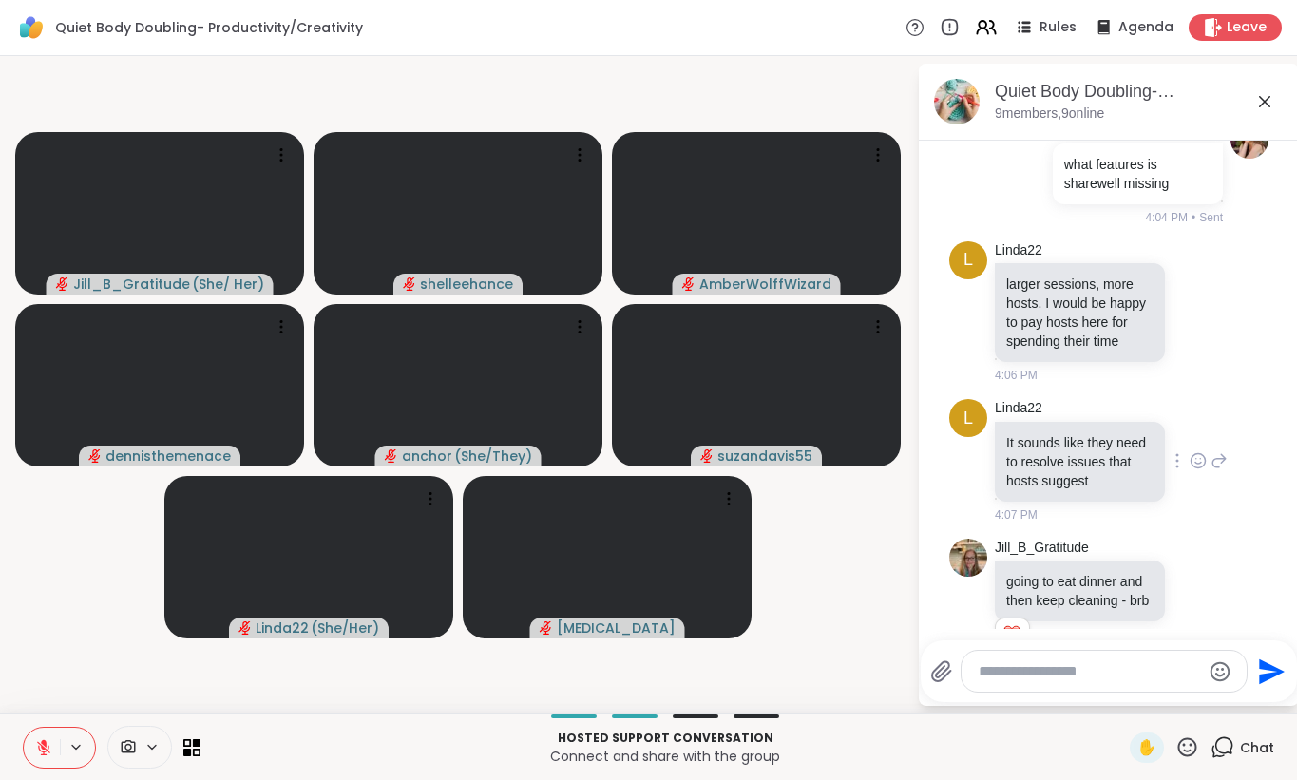
click at [1183, 472] on div at bounding box center [1176, 460] width 17 height 23
click at [1203, 423] on div "Linda22 It sounds like they need to resolve issues that hosts suggest 4:07 PM" at bounding box center [1111, 461] width 233 height 124
click at [1211, 472] on icon at bounding box center [1218, 460] width 17 height 23
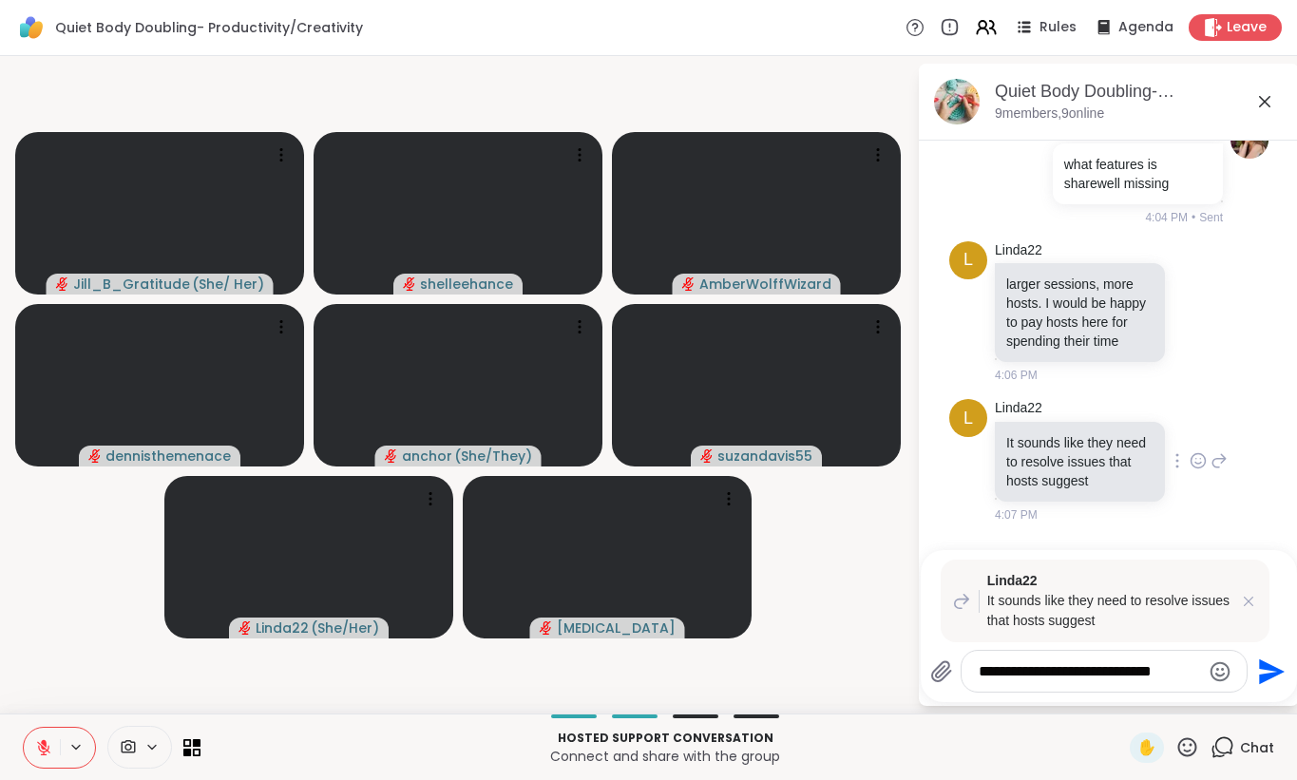
type textarea "**********"
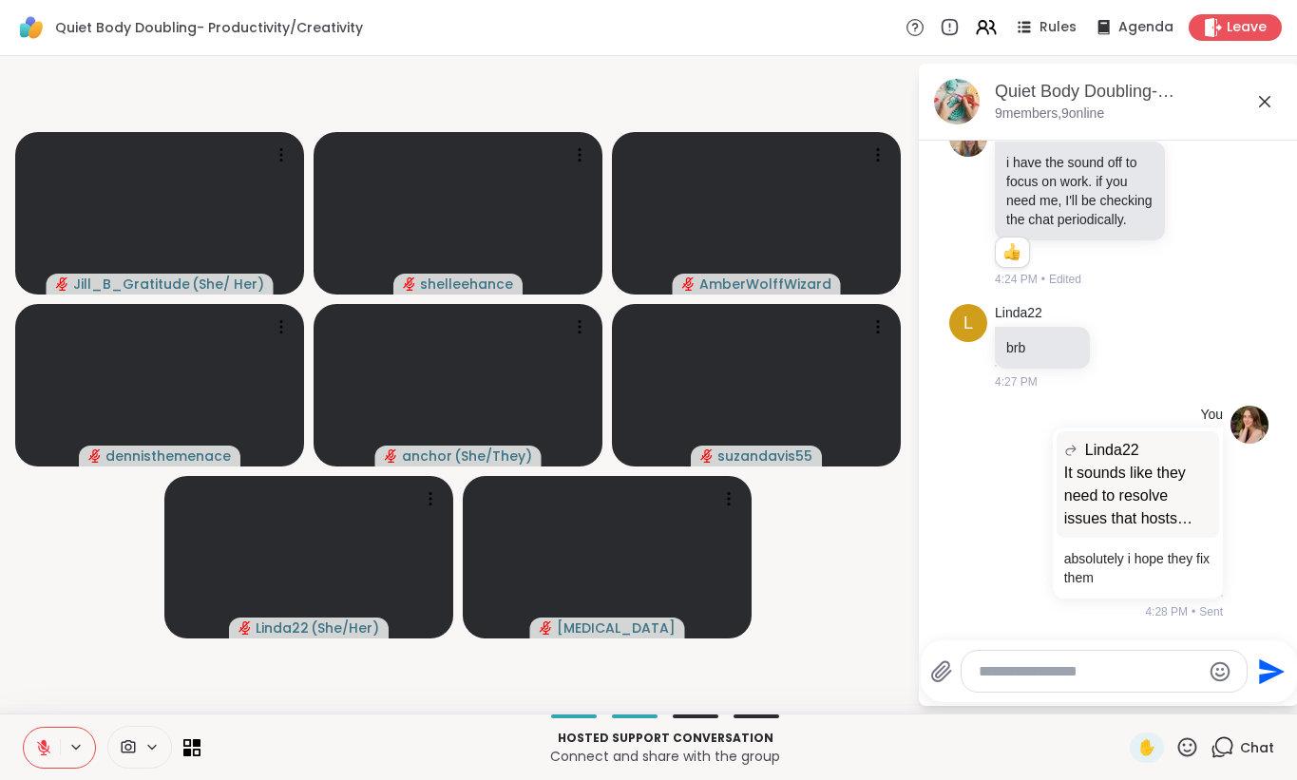
scroll to position [1365, 0]
click at [1248, 89] on div "Quiet Body Doubling- Productivity/Creativity , Oct 07" at bounding box center [1139, 92] width 289 height 24
click at [1261, 96] on icon at bounding box center [1264, 101] width 23 height 23
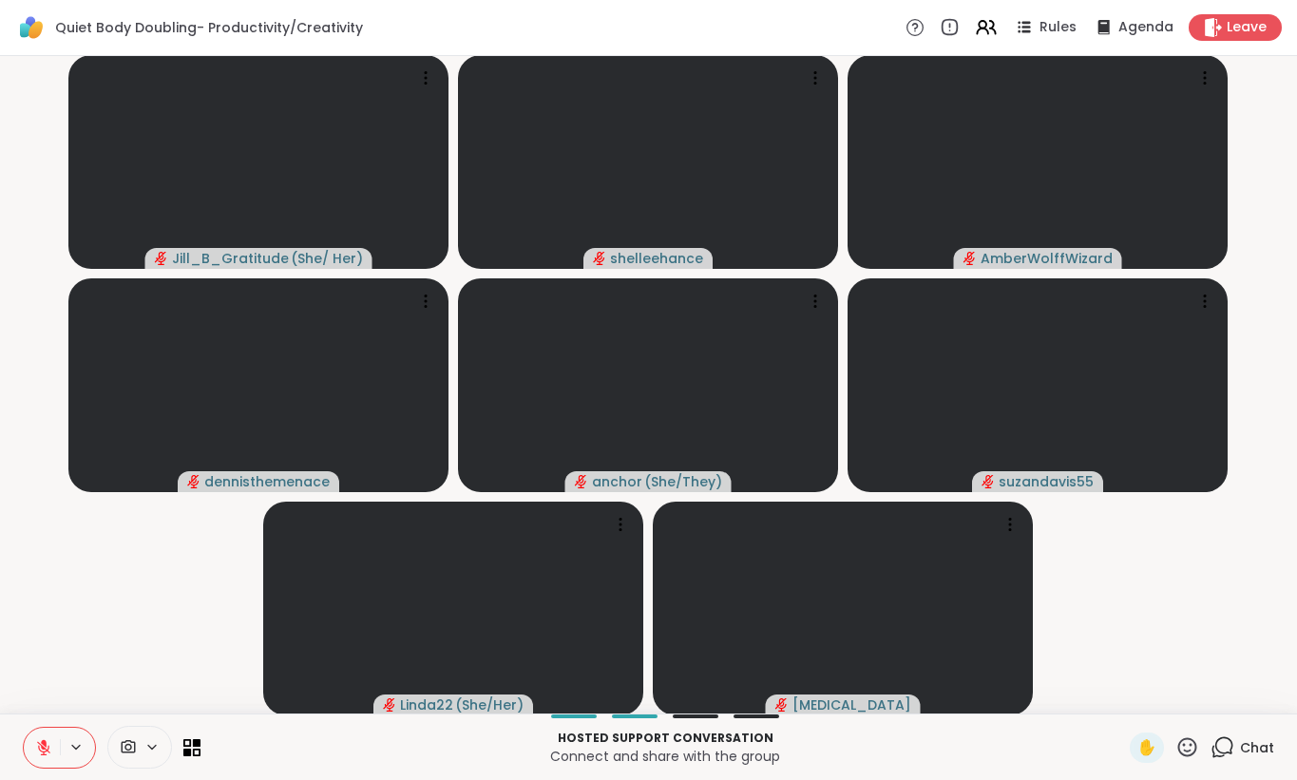
click at [1244, 742] on span "Chat" at bounding box center [1257, 747] width 34 height 19
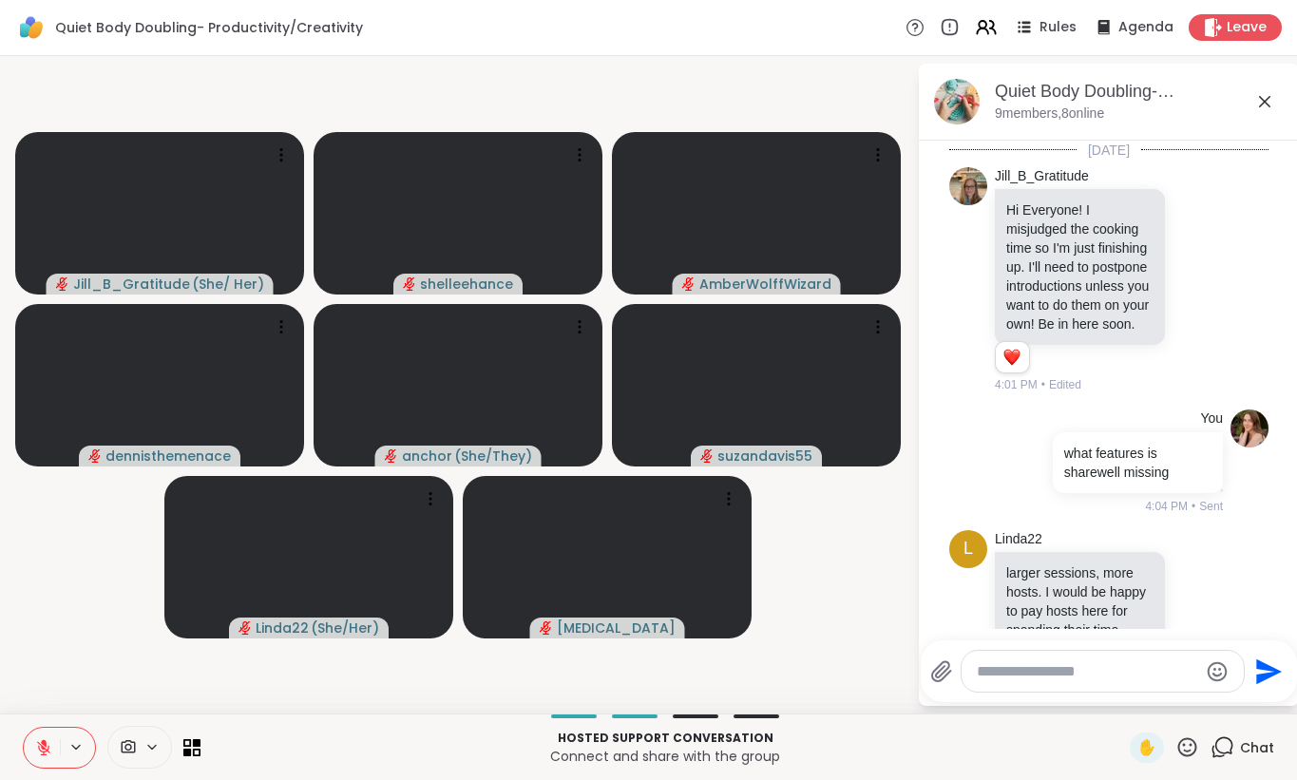
scroll to position [1393, 0]
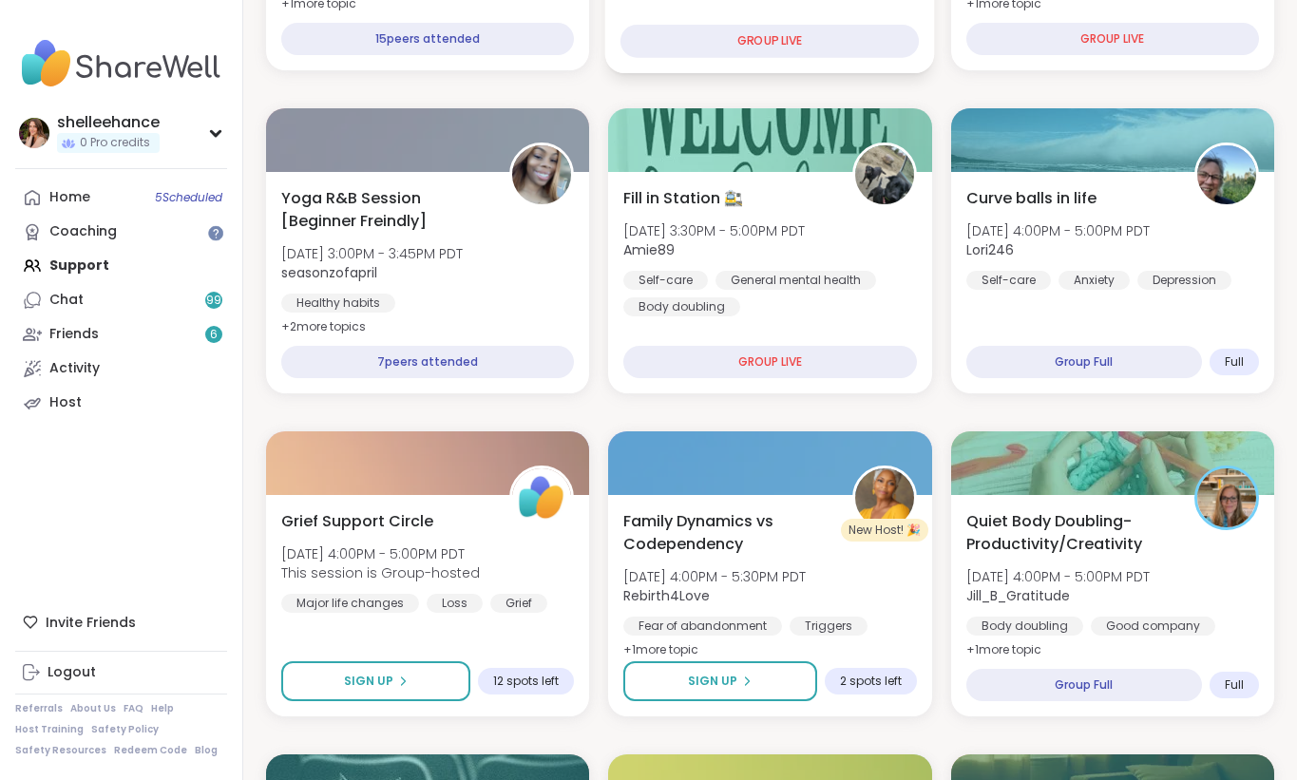
scroll to position [1145, 0]
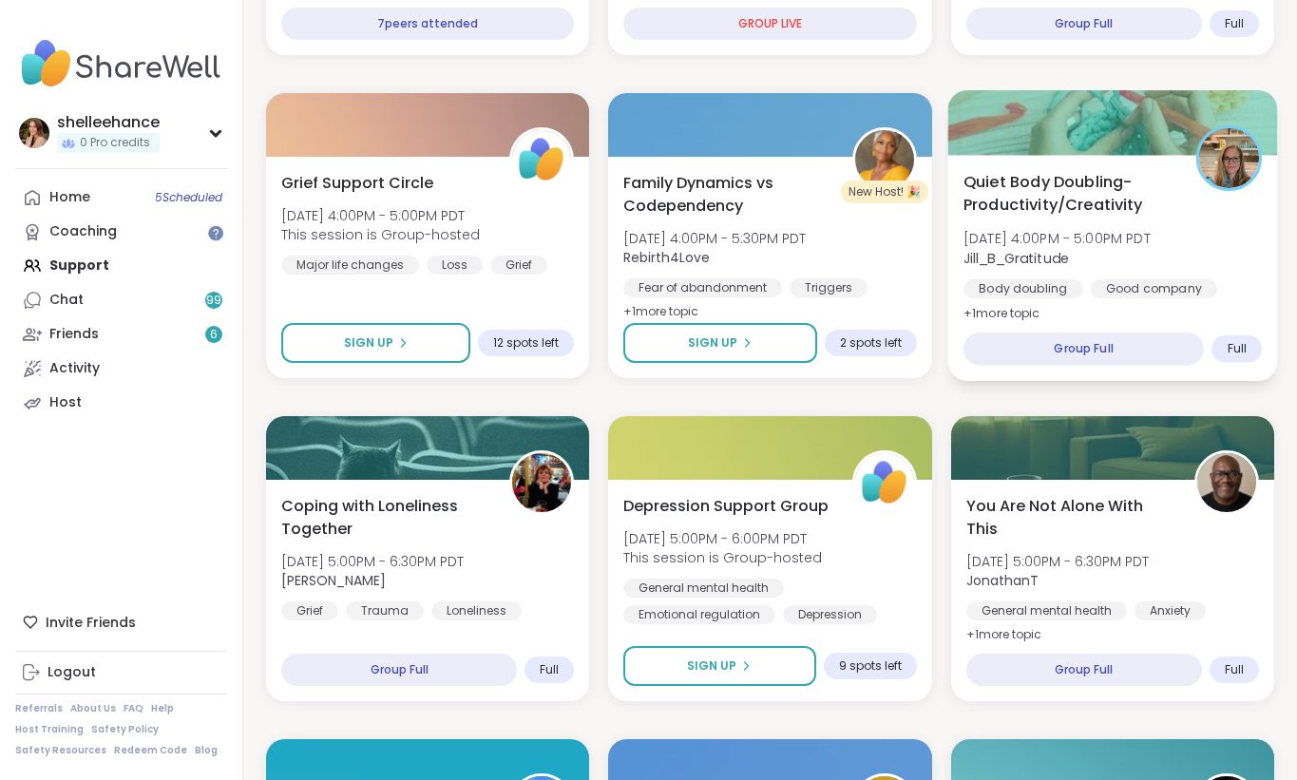
click at [1219, 199] on div "Quiet Body Doubling- Productivity/Creativity Tue, Oct 07 | 4:00PM - 5:00PM PDT …" at bounding box center [1112, 247] width 299 height 155
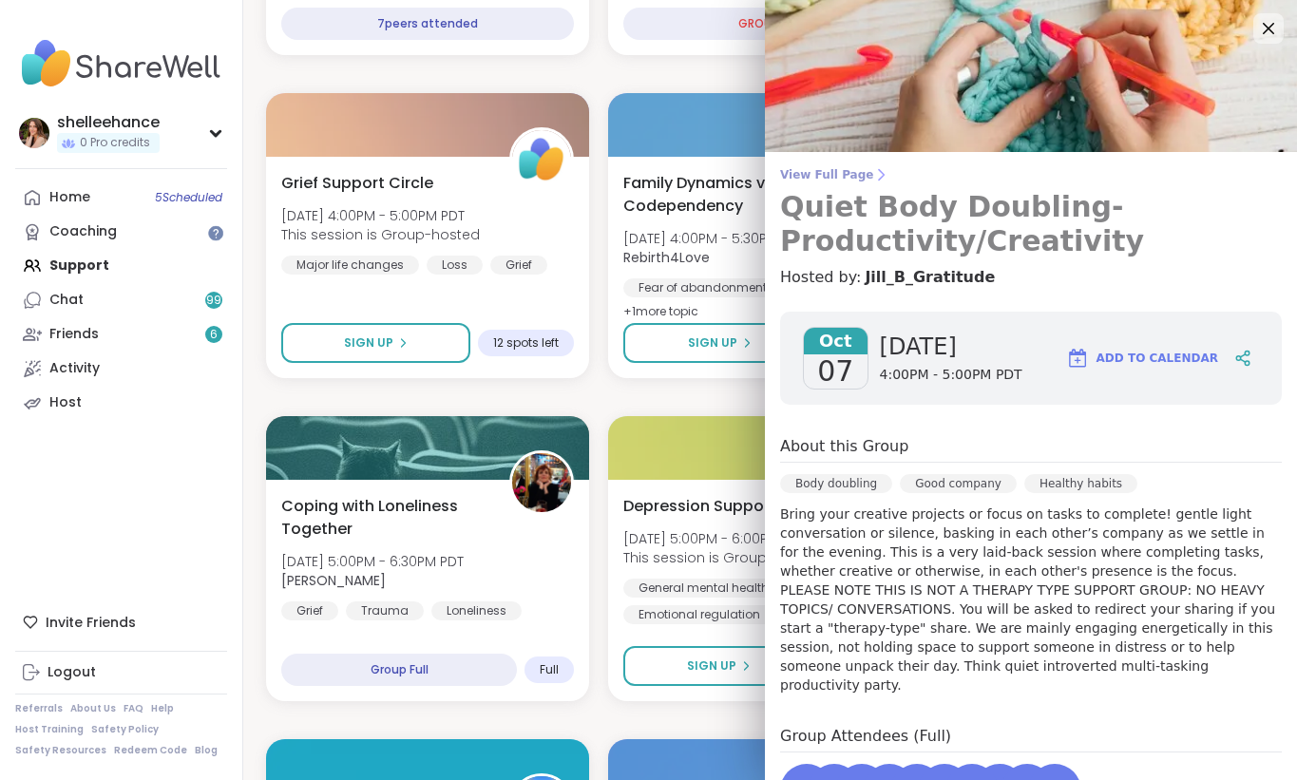
scroll to position [132, 0]
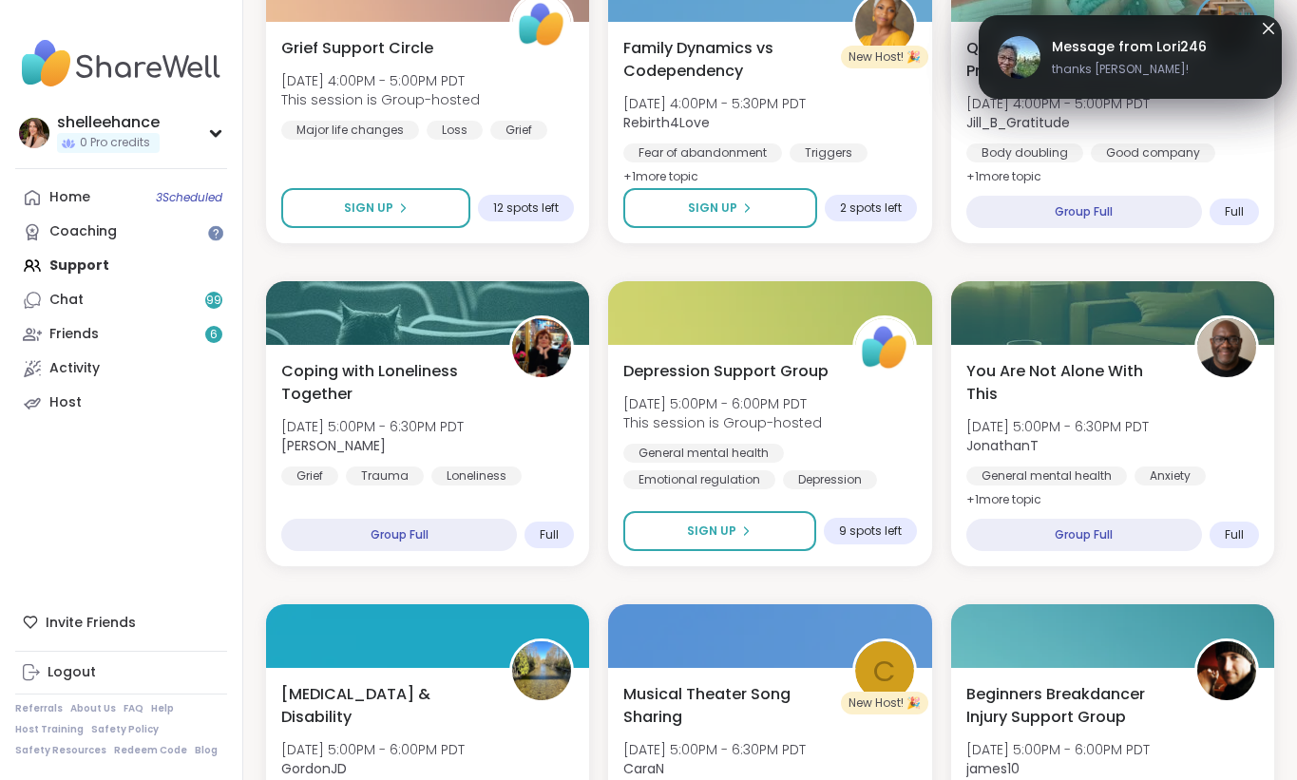
scroll to position [1528, 0]
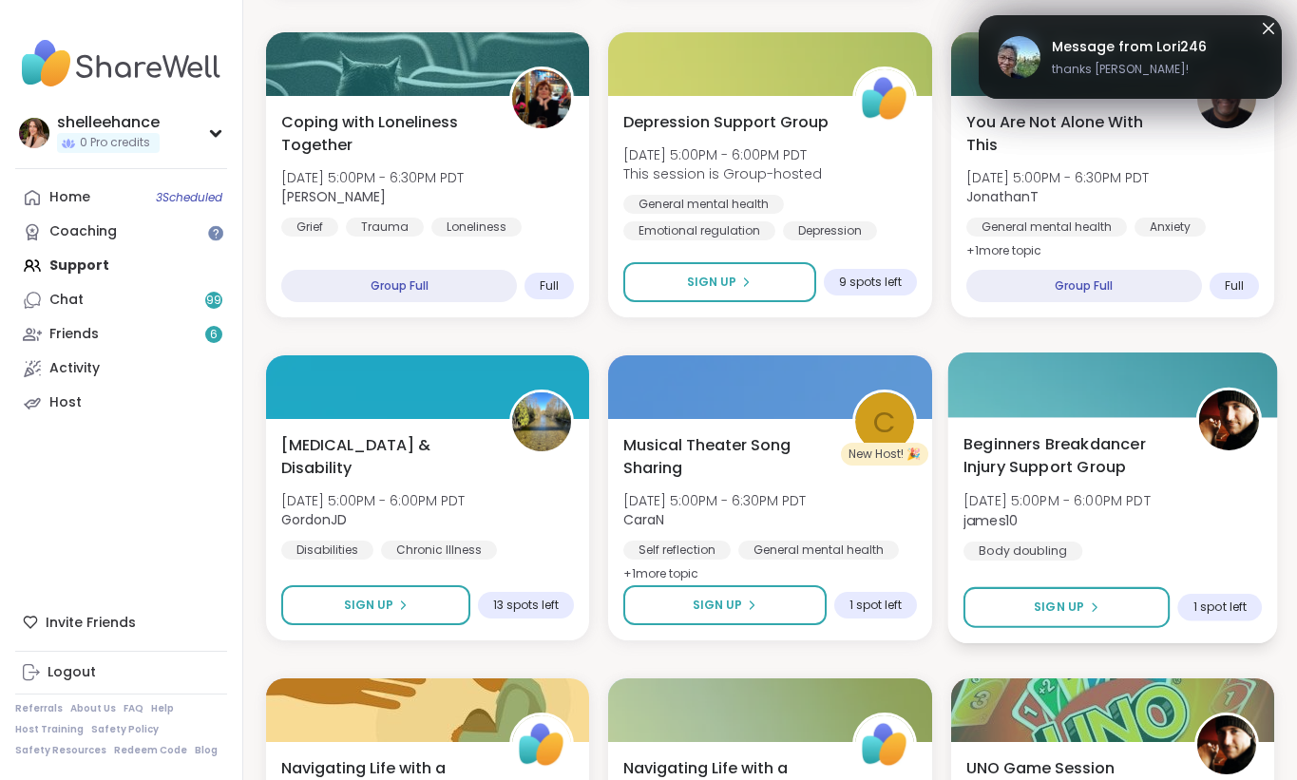
click at [1187, 517] on div "Beginners Breakdancer Injury Support Group Tue, Oct 07 | 5:00PM - 6:00PM PDT ja…" at bounding box center [1112, 496] width 299 height 128
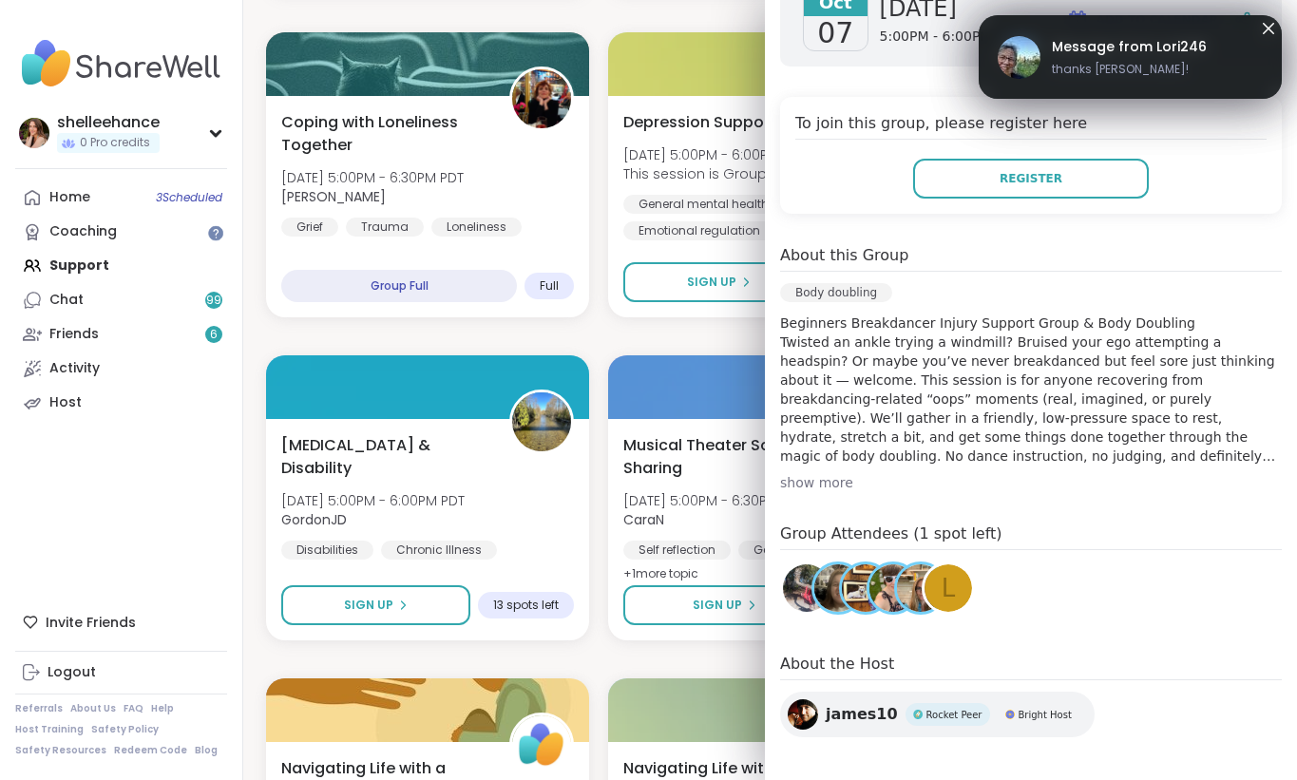
scroll to position [347, 0]
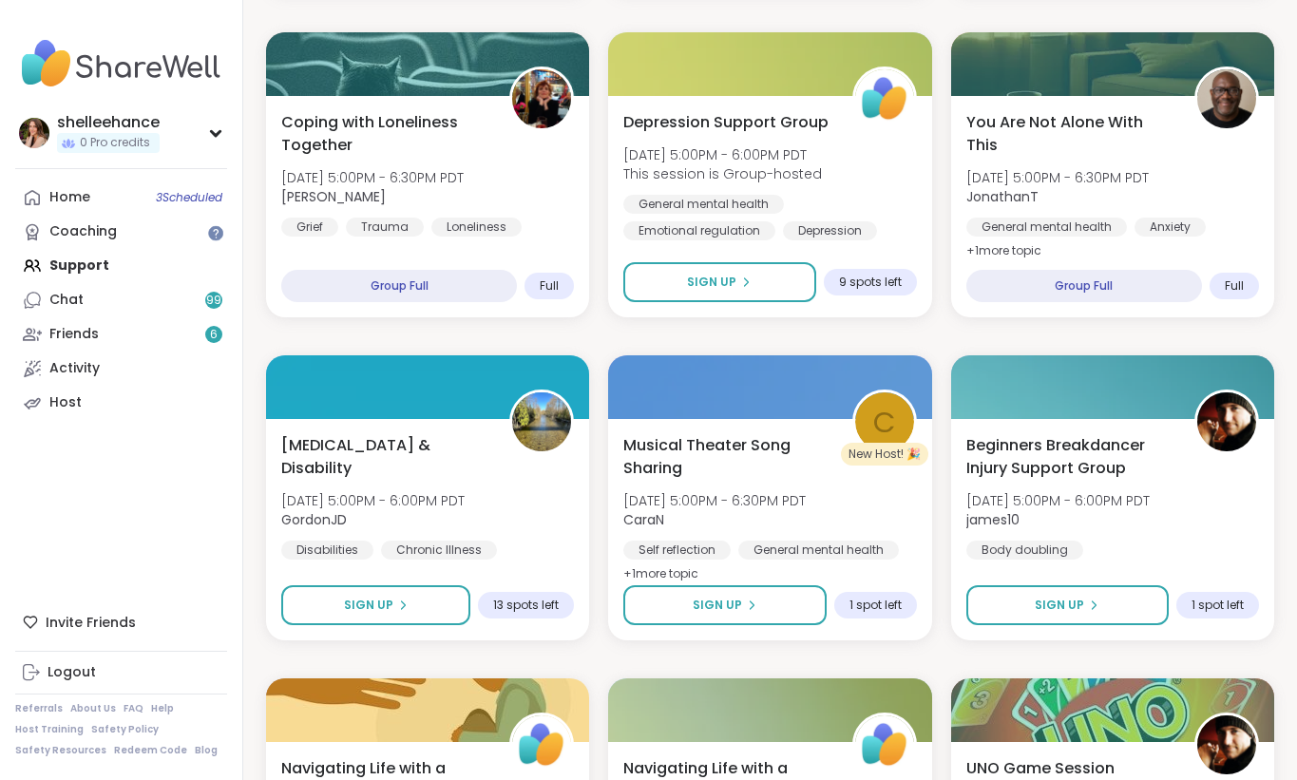
click at [683, 648] on div "Quiet Body Doubling For Productivity - Tuesday Tue, Oct 07 | 12:30PM - 2:00PM P…" at bounding box center [770, 659] width 1008 height 3838
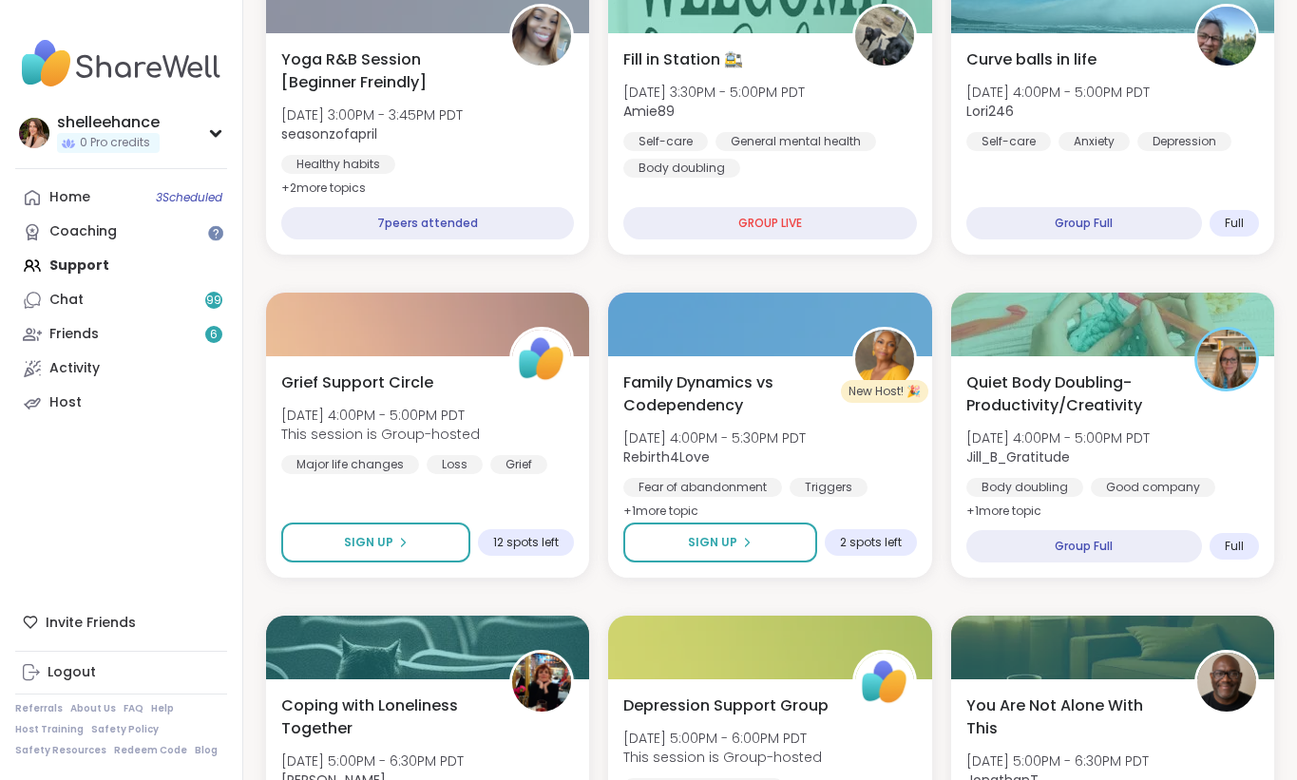
scroll to position [835, 0]
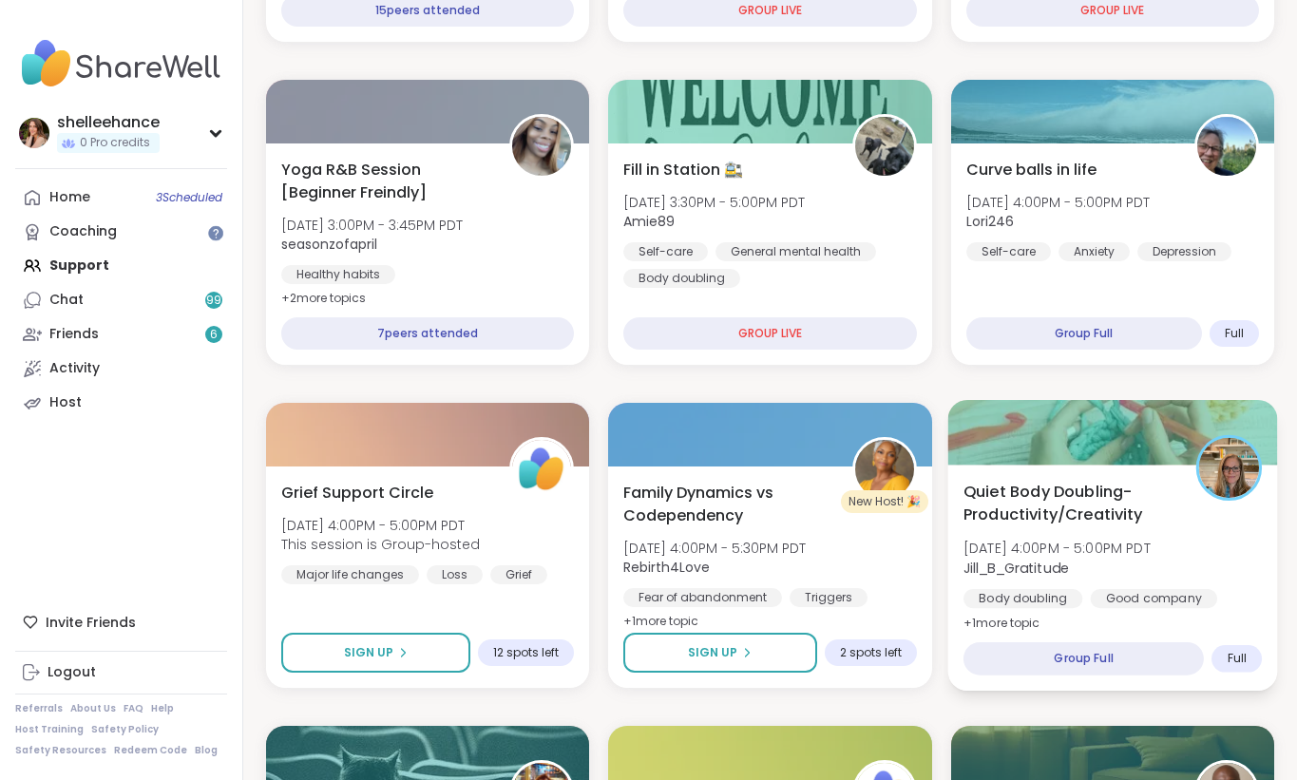
click at [1210, 572] on div "Quiet Body Doubling- Productivity/Creativity Tue, Oct 07 | 4:00PM - 5:00PM PDT …" at bounding box center [1112, 557] width 299 height 155
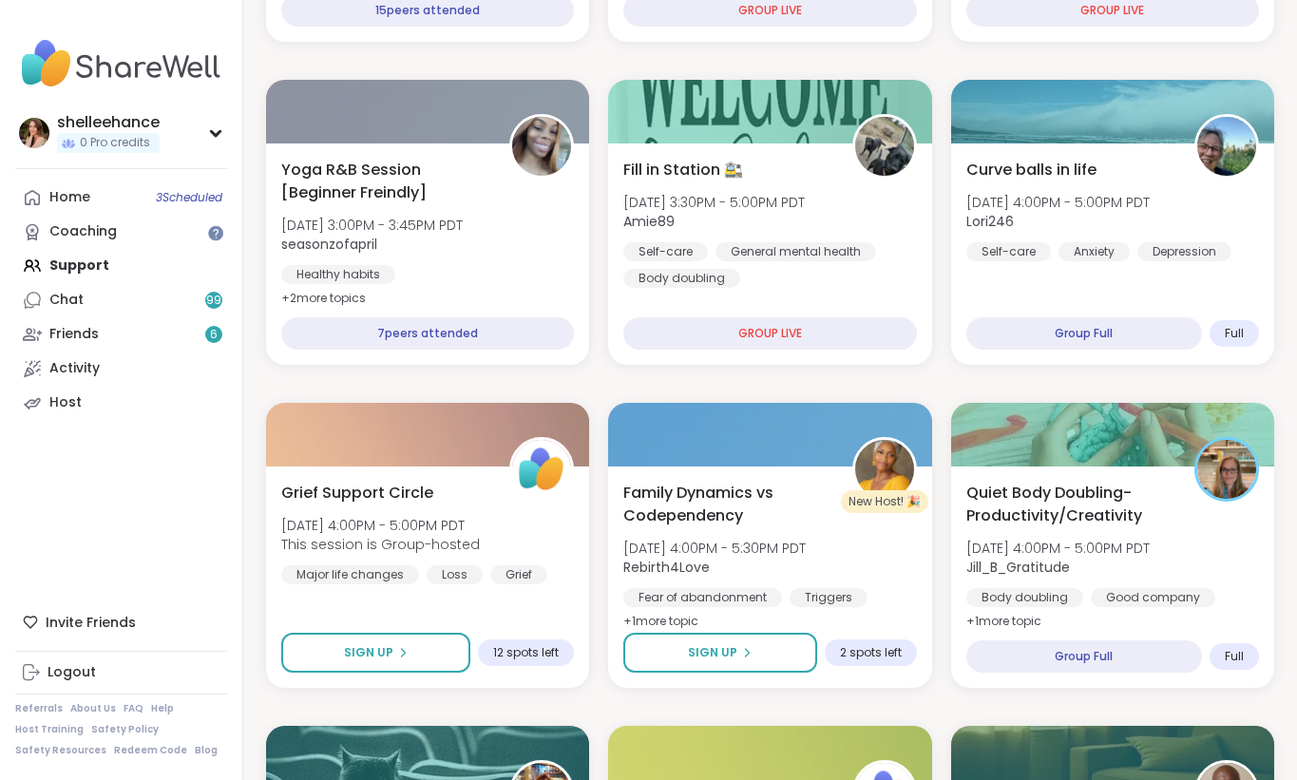
click at [1239, 262] on div "Curve balls in life Tue, Oct 07 | 4:00PM - 5:00PM PDT Lori246 Self-care Anxiety…" at bounding box center [1112, 255] width 330 height 226
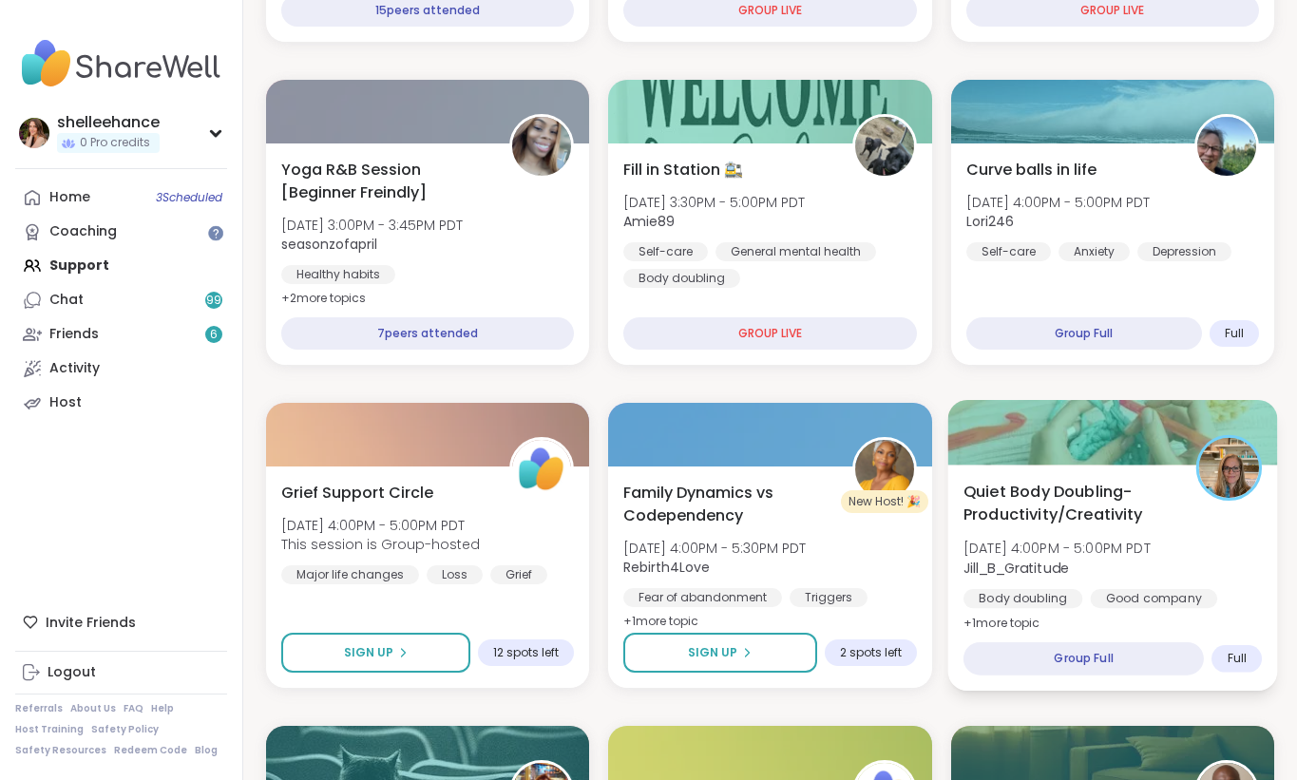
click at [1105, 475] on div "Quiet Body Doubling- Productivity/Creativity Tue, Oct 07 | 4:00PM - 5:00PM PDT …" at bounding box center [1112, 578] width 330 height 226
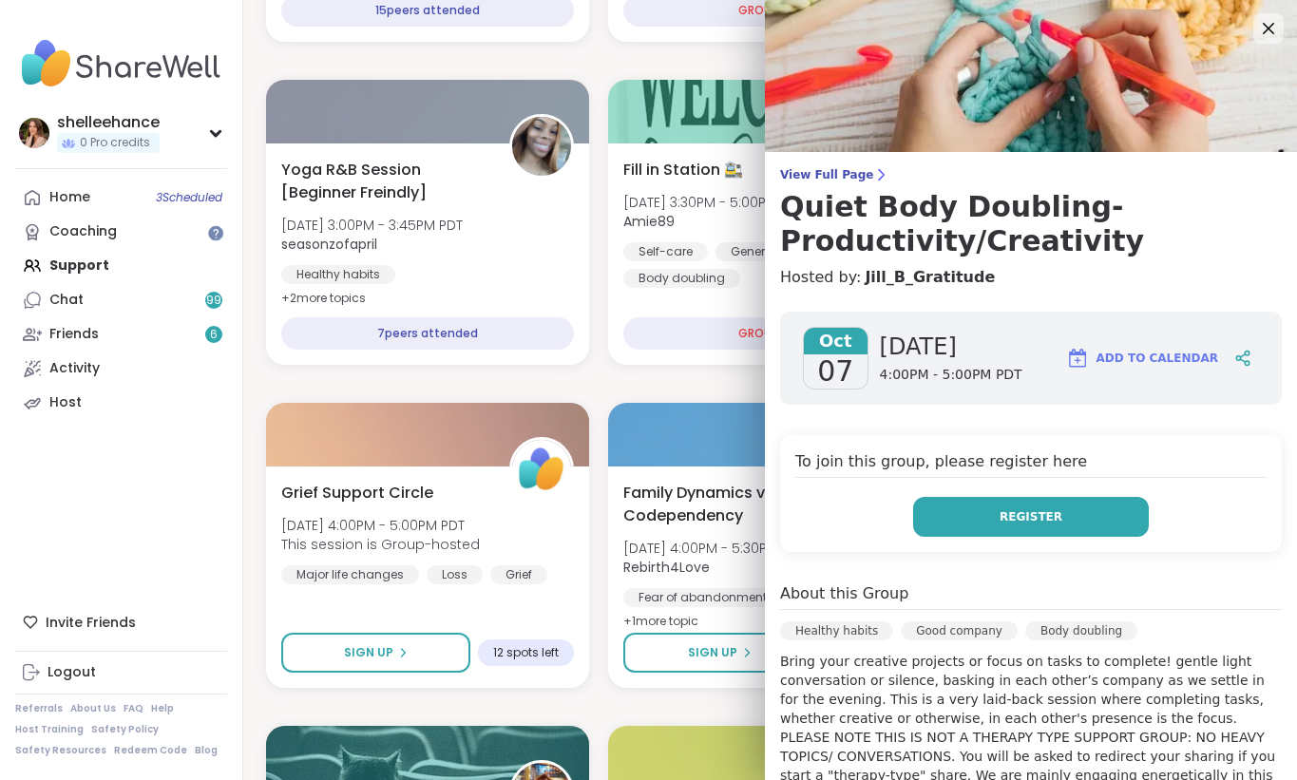
click at [1025, 527] on button "Register" at bounding box center [1031, 517] width 236 height 40
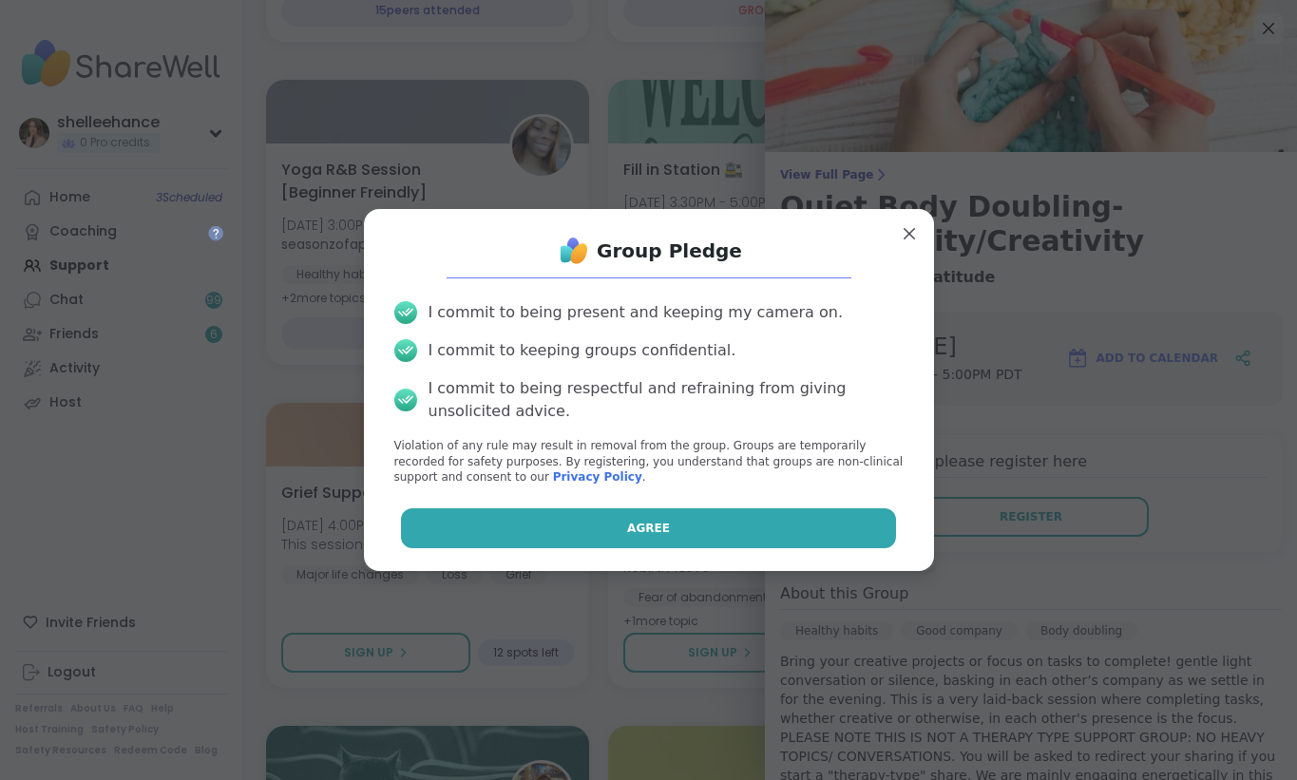
click at [611, 523] on button "Agree" at bounding box center [648, 528] width 495 height 40
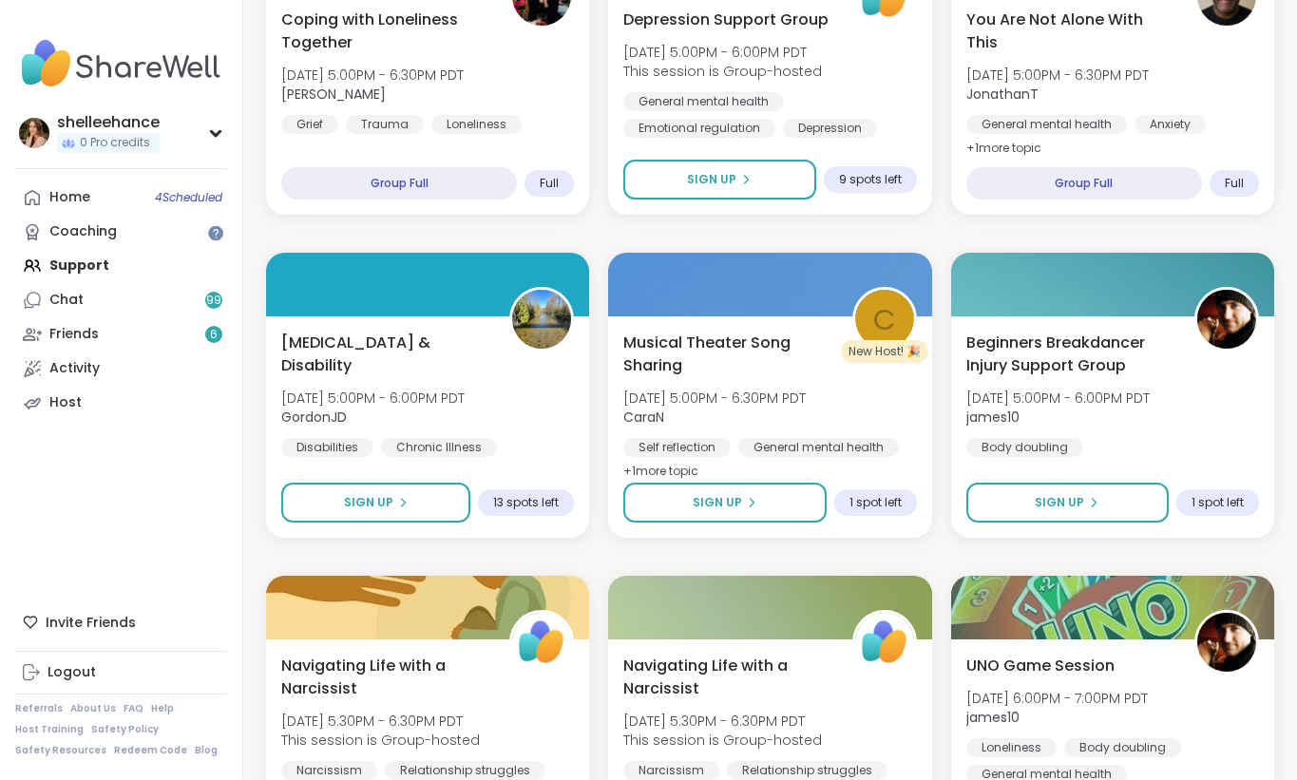
scroll to position [1632, 0]
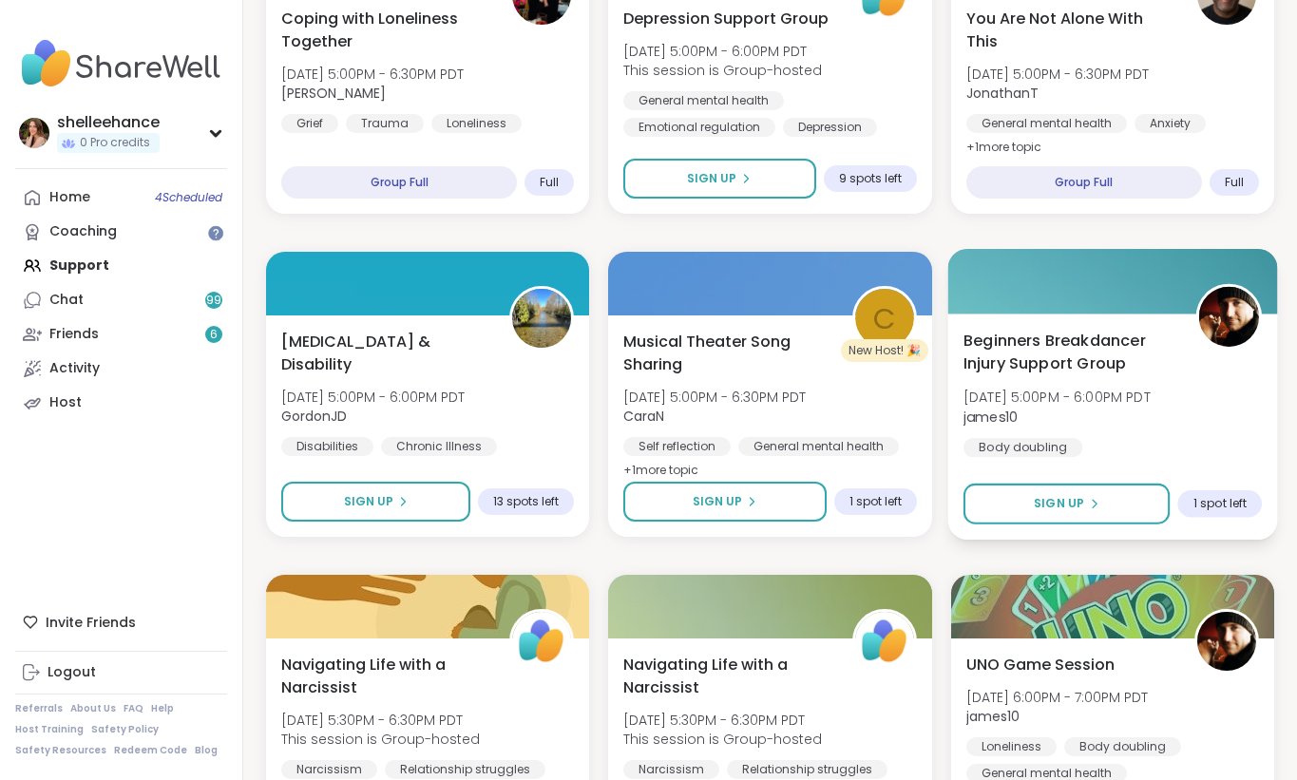
click at [1260, 376] on div "Beginners Breakdancer Injury Support Group Tue, Oct 07 | 5:00PM - 6:00PM PDT ja…" at bounding box center [1112, 393] width 299 height 128
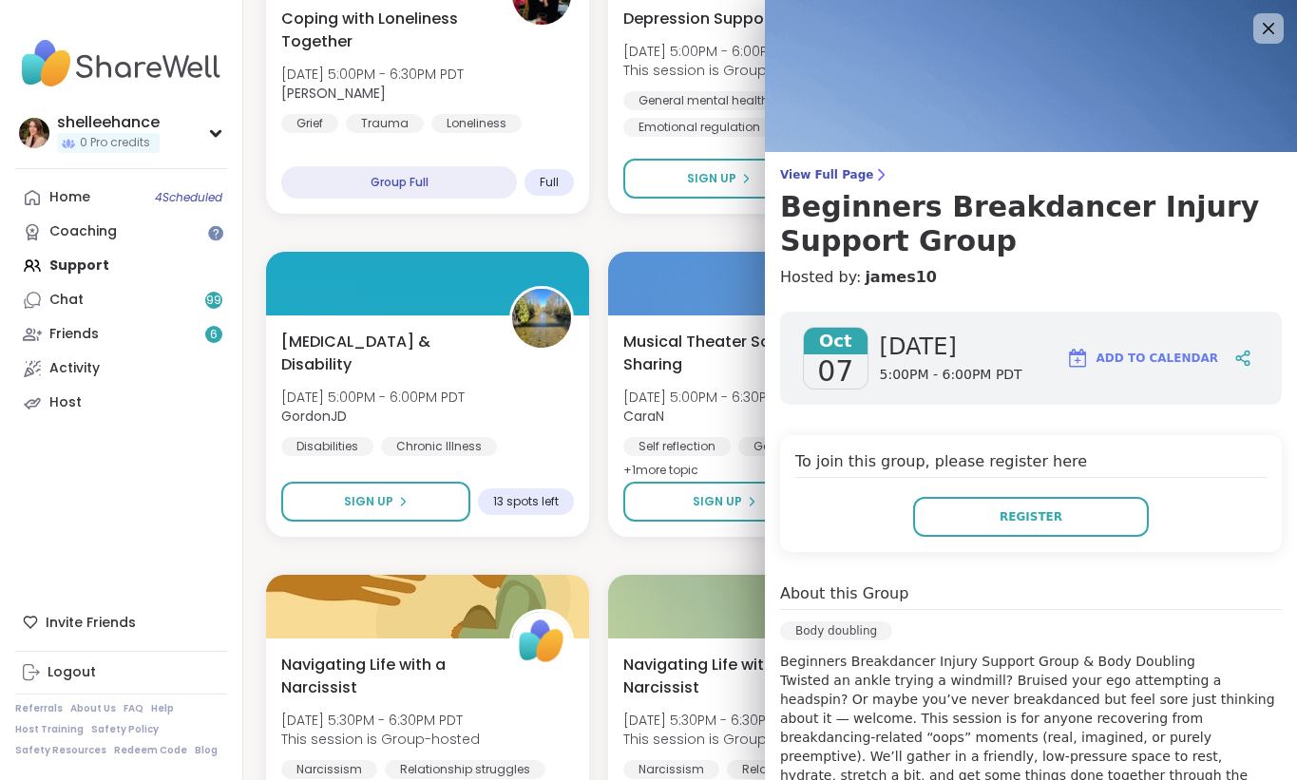
click at [742, 550] on div "Quiet Body Doubling For Productivity - Tuesday Tue, Oct 07 | 12:30PM - 2:00PM P…" at bounding box center [770, 556] width 1008 height 3838
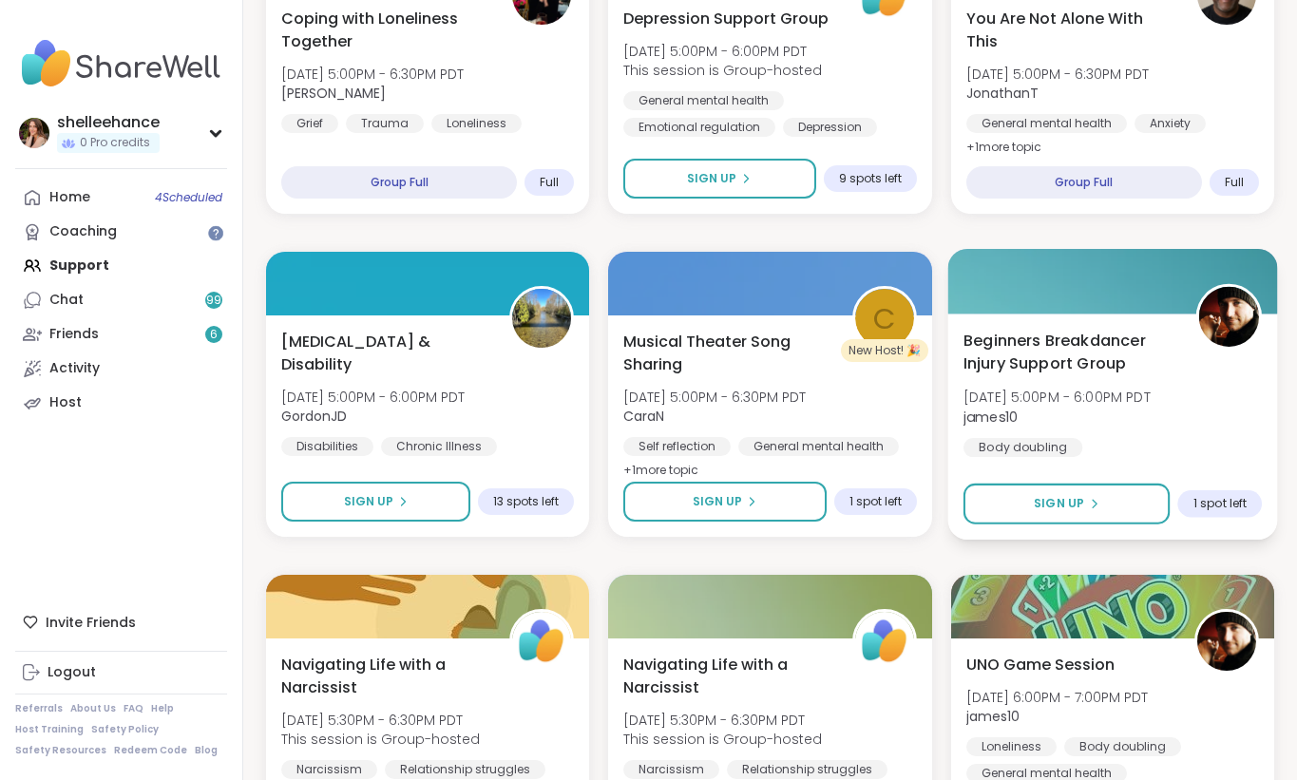
click at [1236, 437] on div "Beginners Breakdancer Injury Support Group Tue, Oct 07 | 5:00PM - 6:00PM PDT ja…" at bounding box center [1112, 393] width 299 height 128
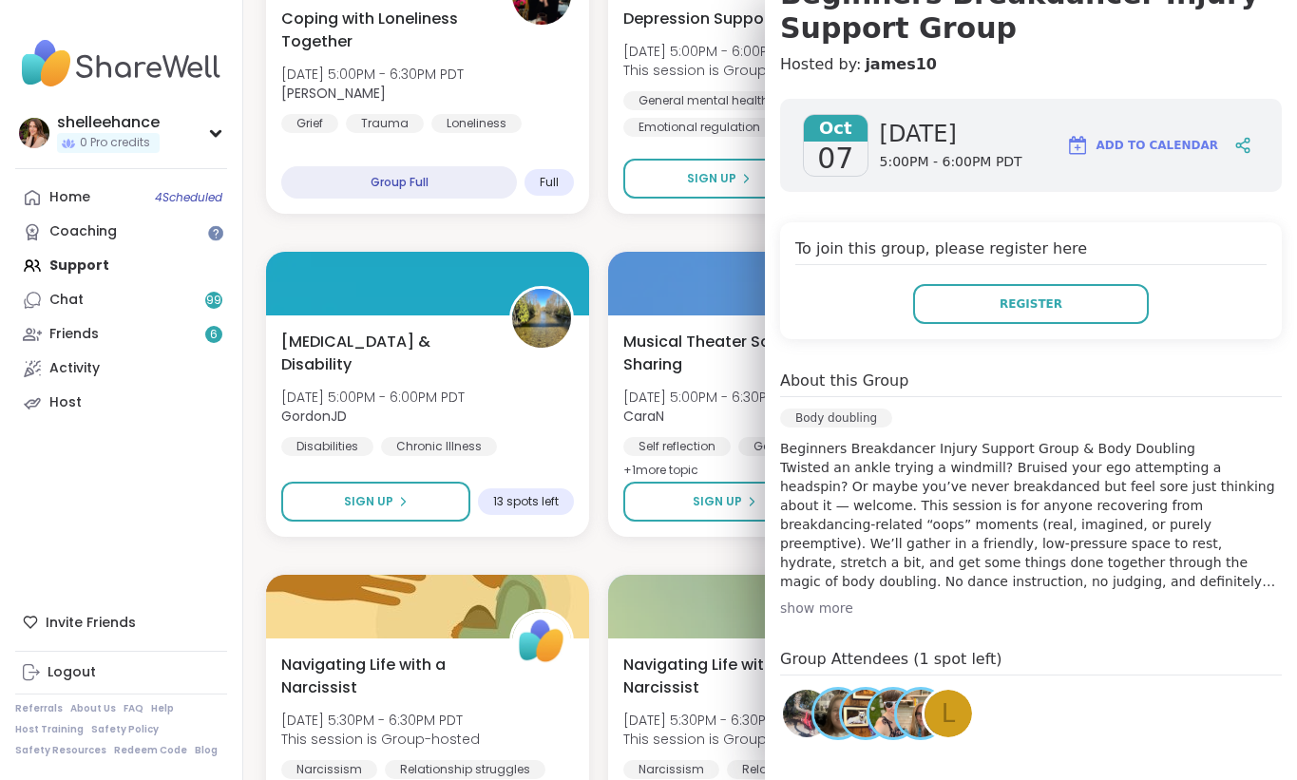
scroll to position [218, 0]
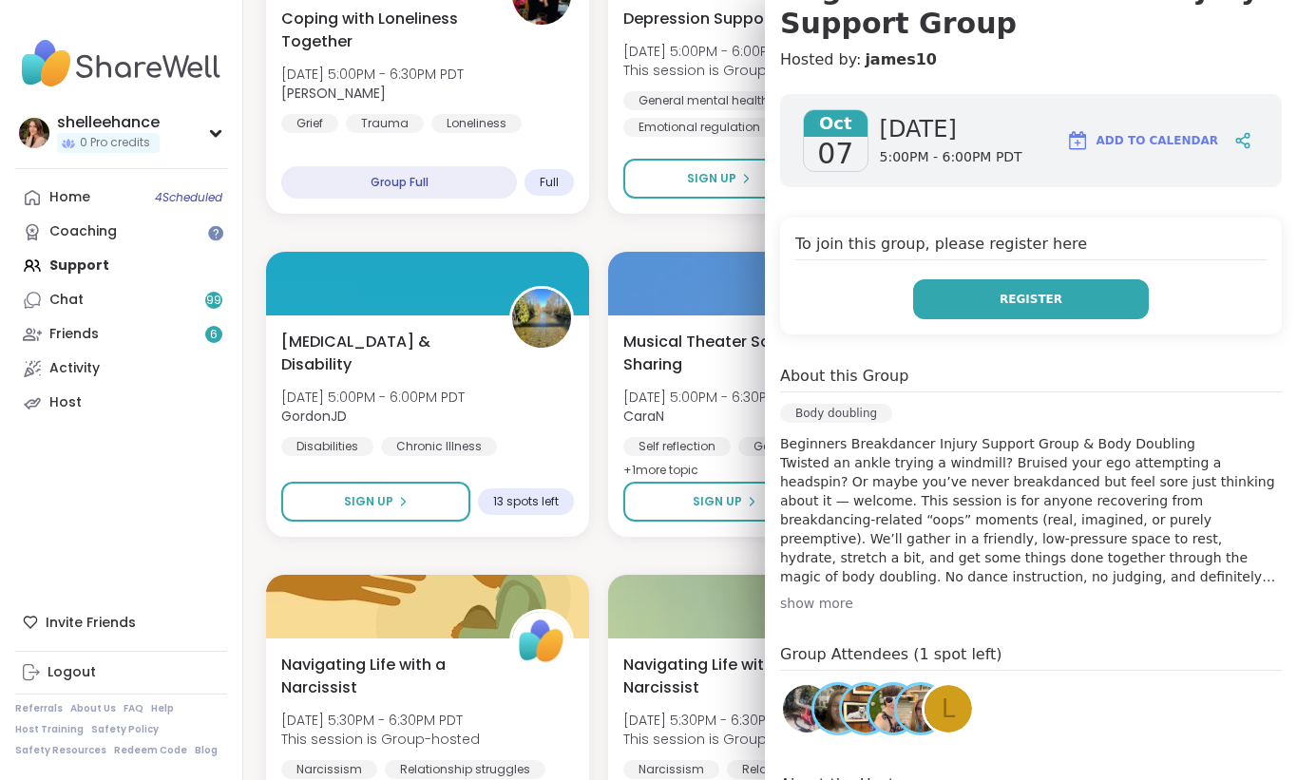
click at [1025, 312] on button "Register" at bounding box center [1031, 299] width 236 height 40
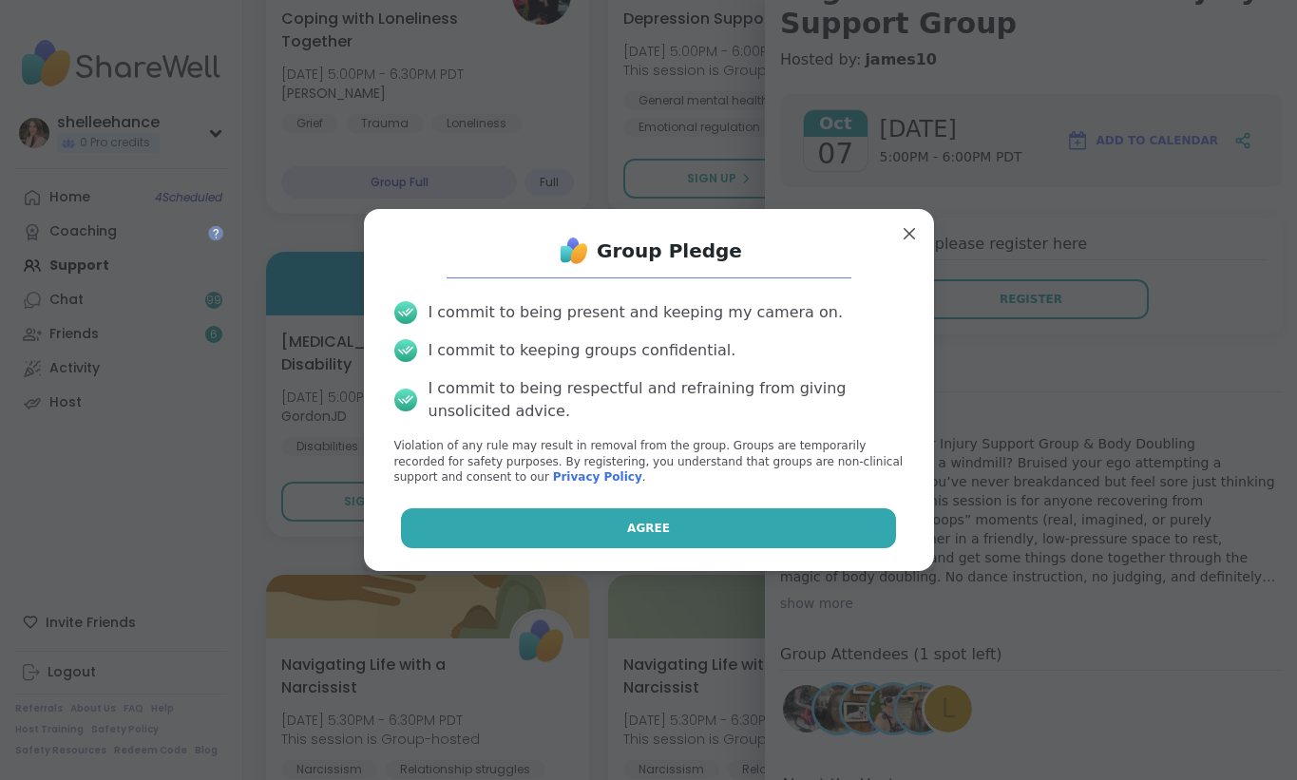
click at [563, 532] on button "Agree" at bounding box center [648, 528] width 495 height 40
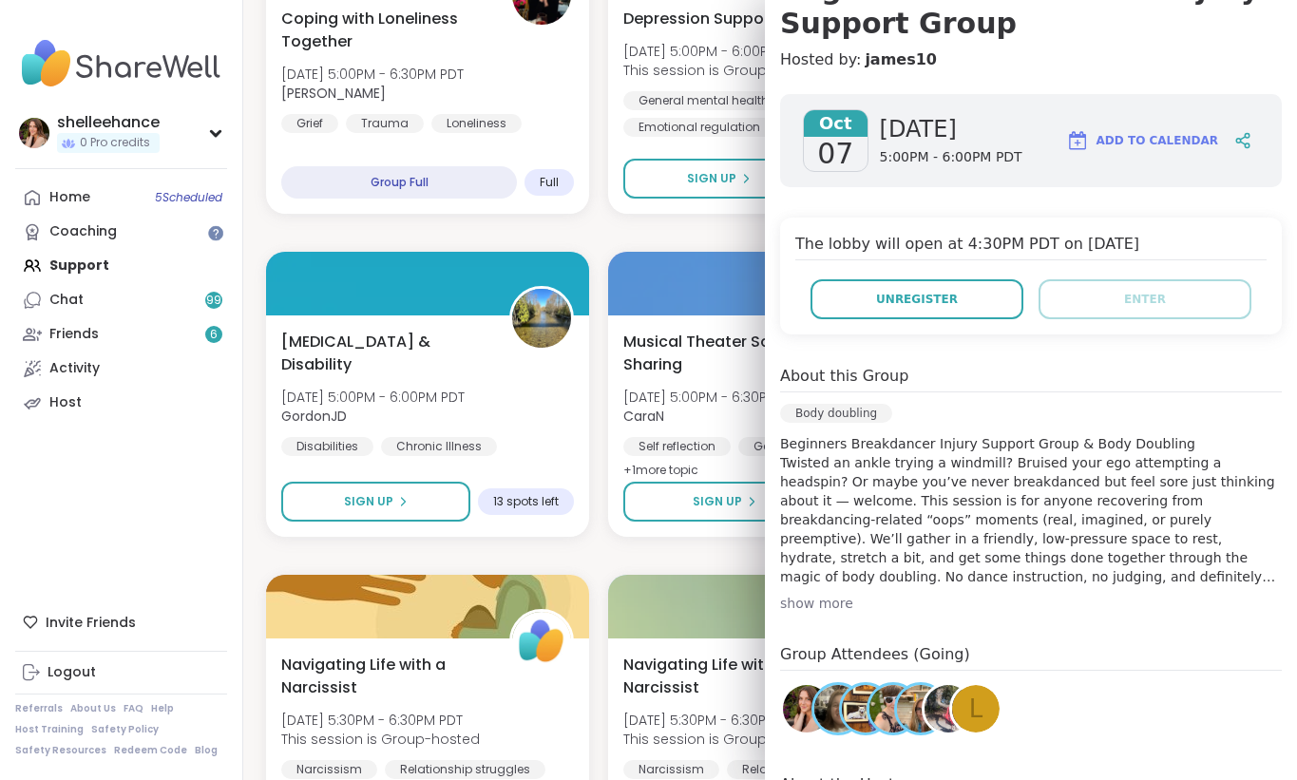
click at [484, 540] on div "Quiet Body Doubling For Productivity - Tuesday Tue, Oct 07 | 12:30PM - 2:00PM P…" at bounding box center [770, 556] width 1008 height 3838
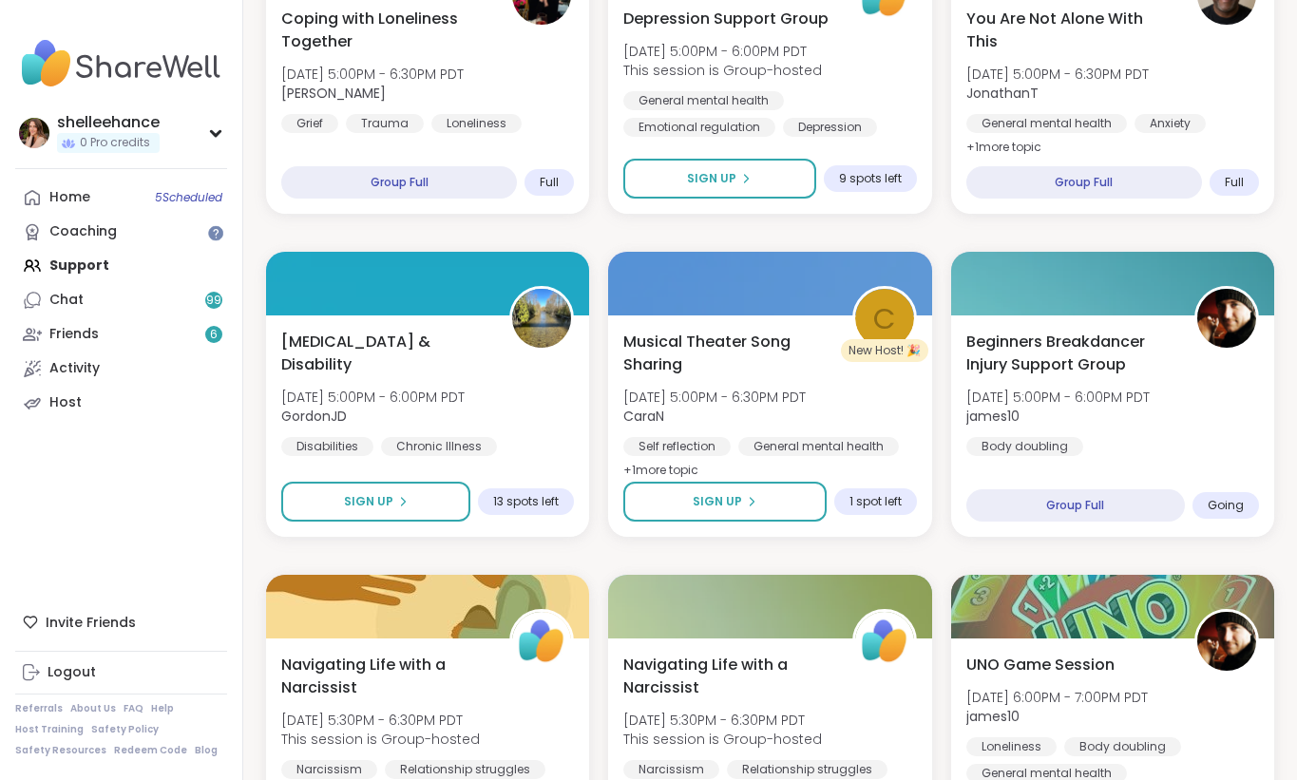
scroll to position [1967, 0]
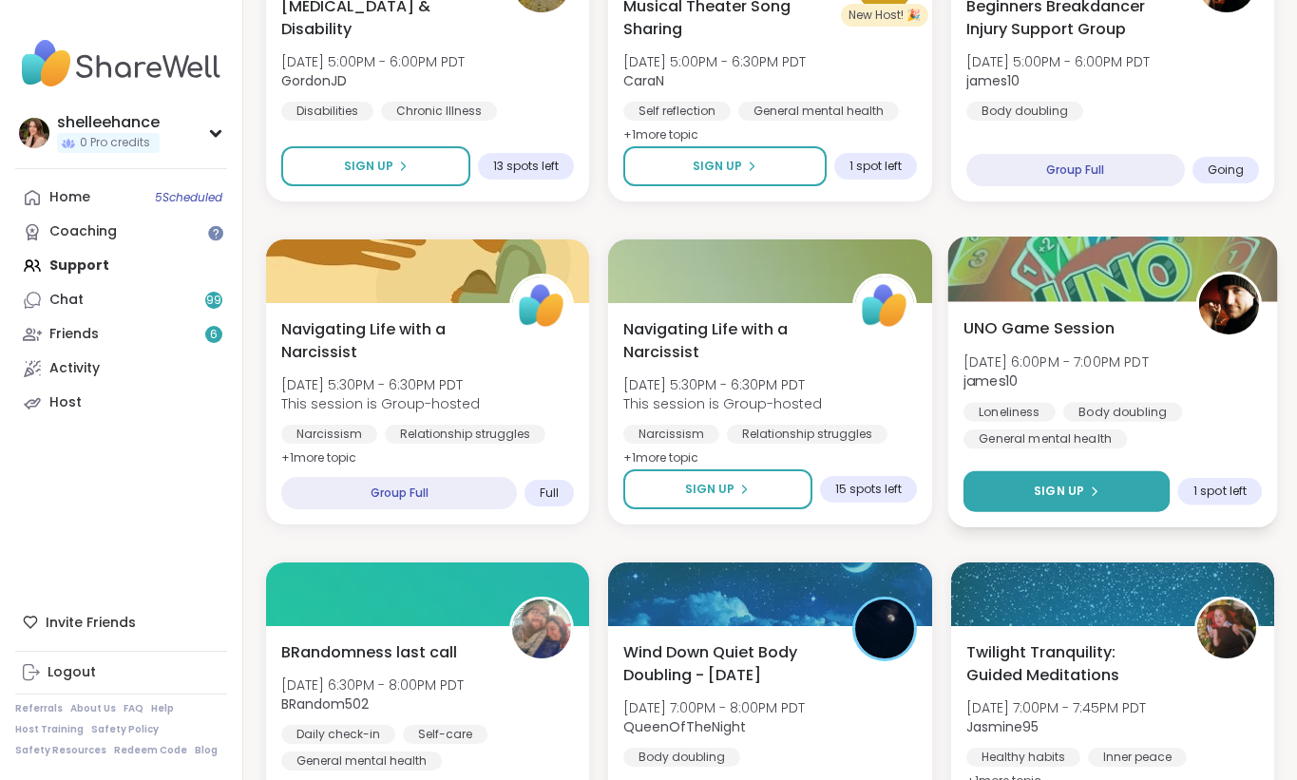
click at [1018, 481] on button "Sign Up" at bounding box center [1066, 491] width 207 height 41
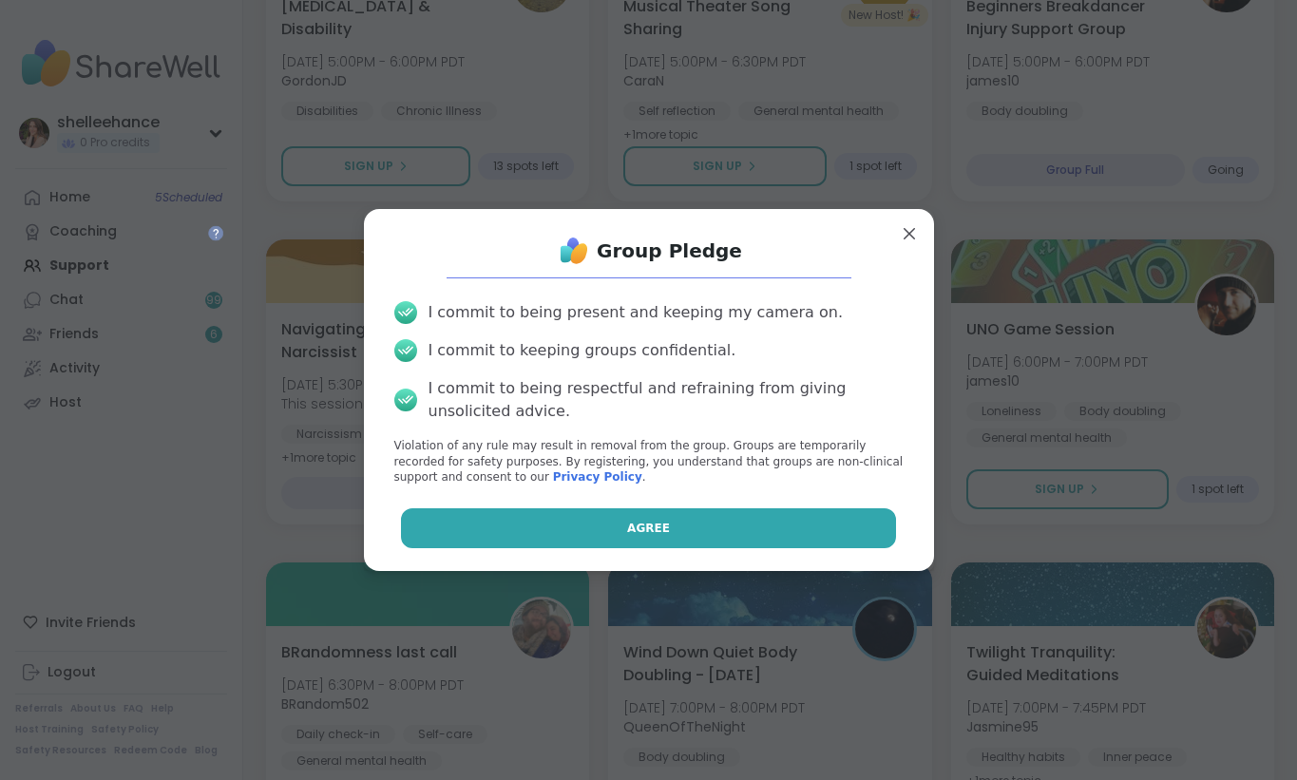
click at [580, 528] on button "Agree" at bounding box center [648, 528] width 495 height 40
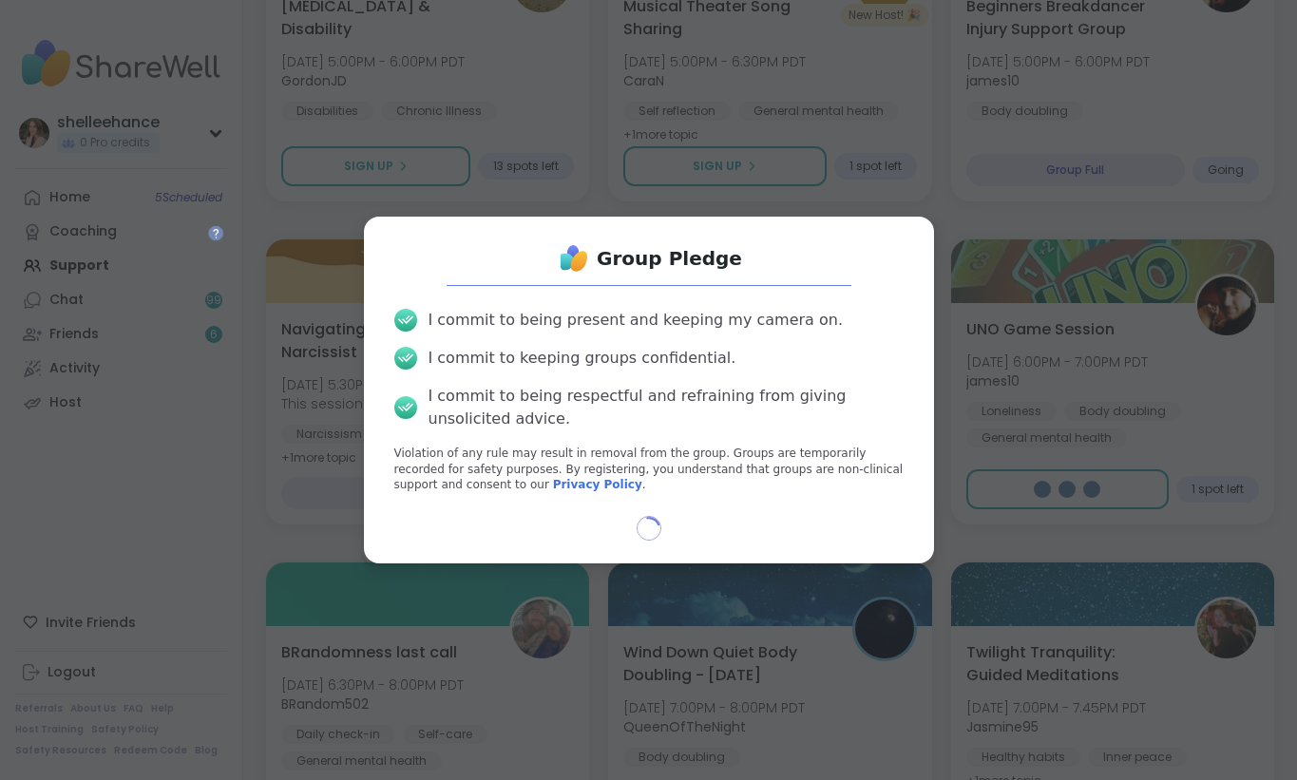
type textarea "*"
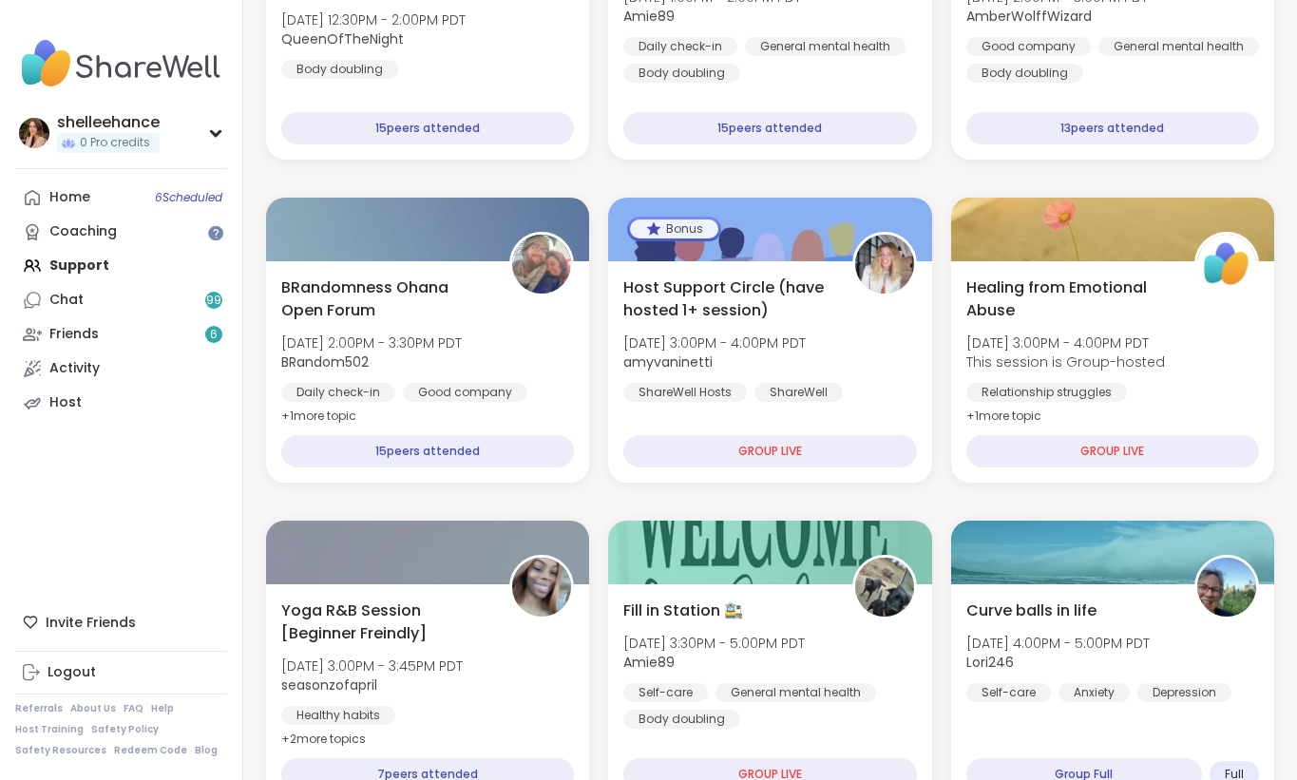
scroll to position [0, 0]
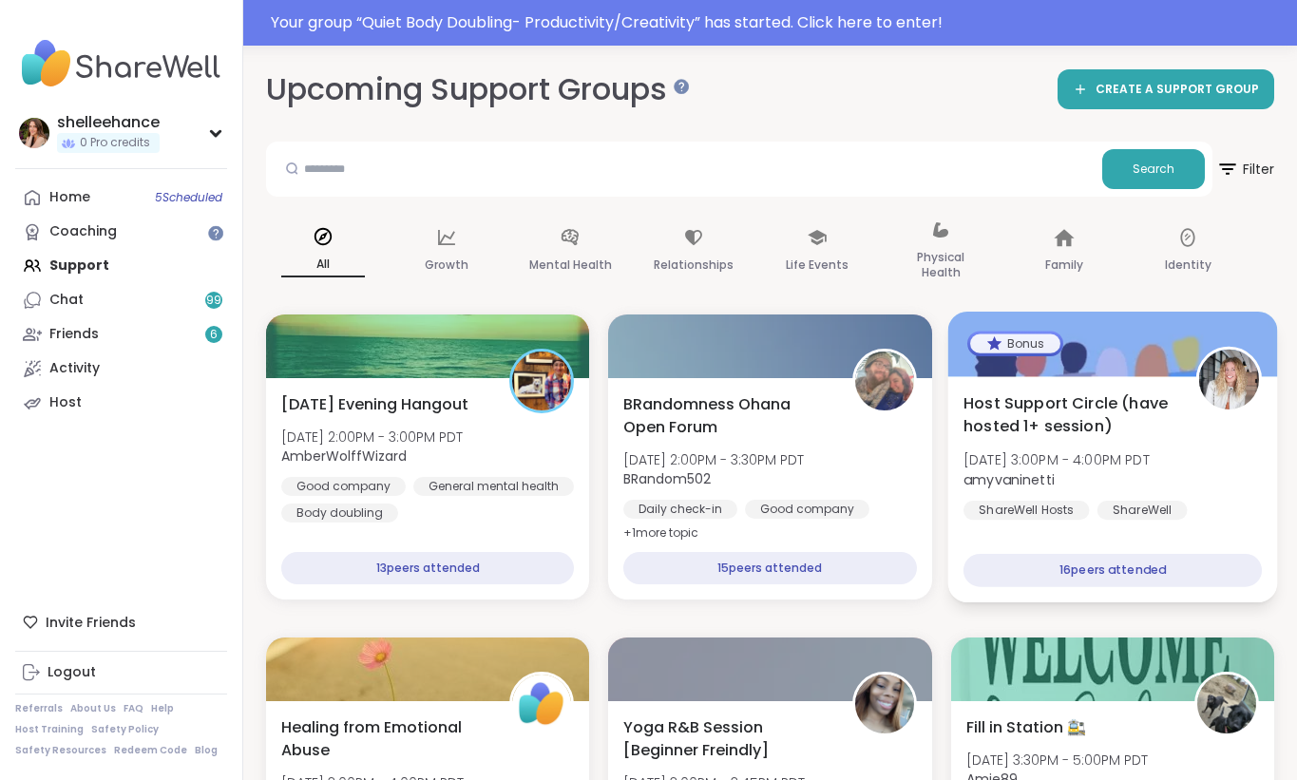
click at [1271, 534] on div "Host Support Circle (have hosted 1+ session) Tue, Oct 07 | 3:00PM - 4:00PM PDT …" at bounding box center [1112, 489] width 330 height 226
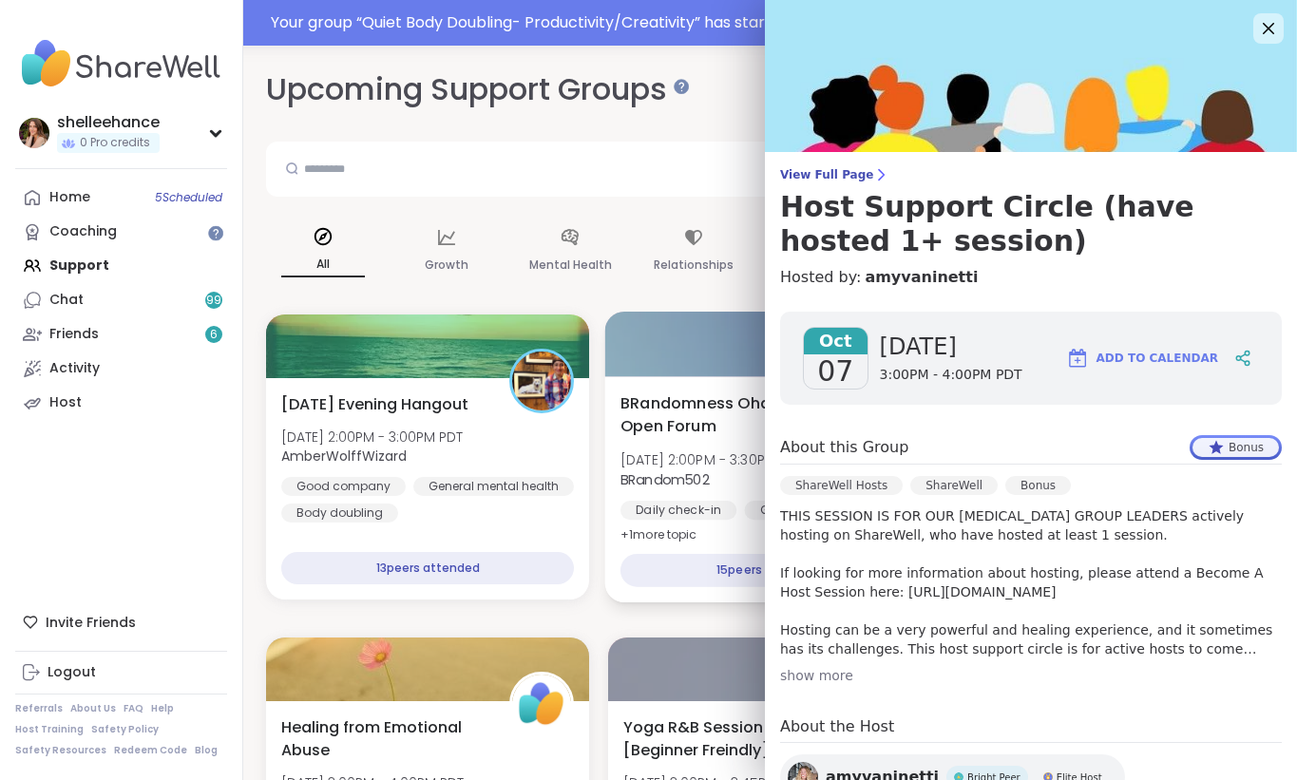
click at [747, 415] on span "BRandomness Ohana Open Forum" at bounding box center [726, 414] width 212 height 47
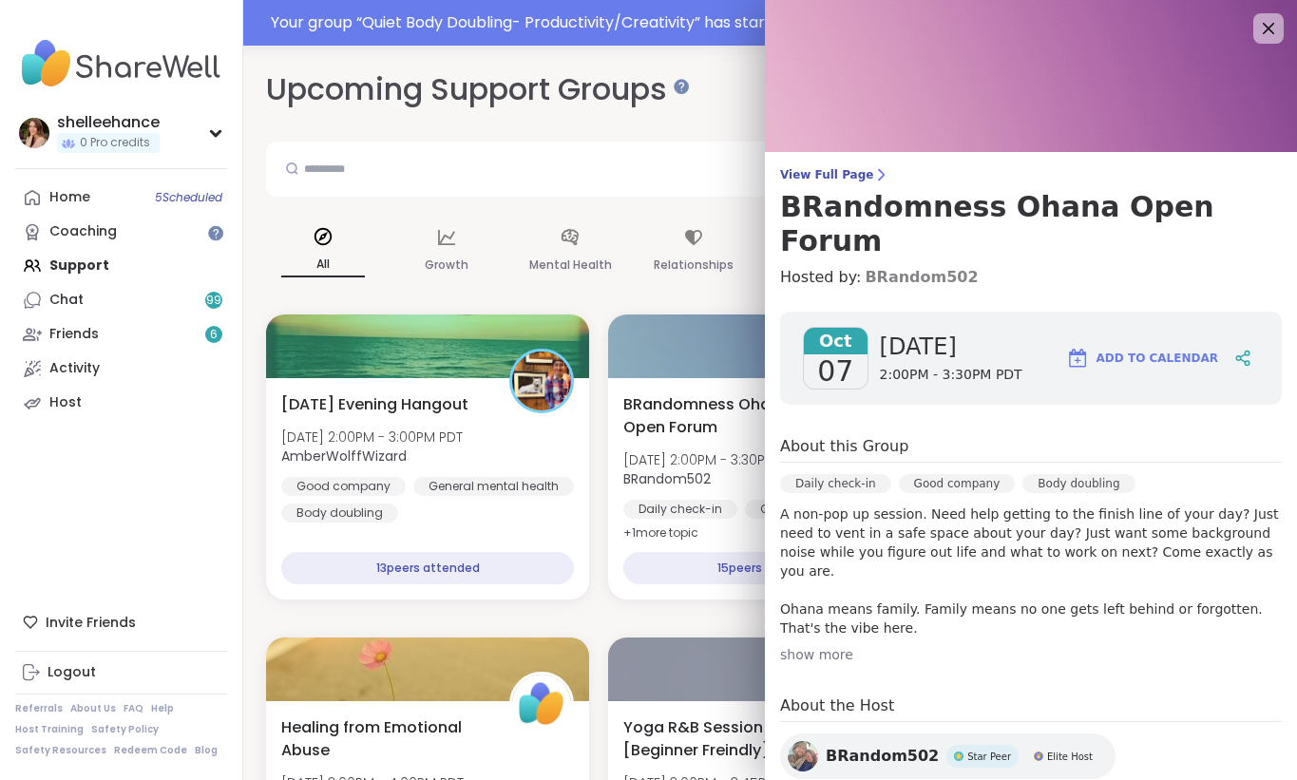
click at [888, 266] on link "BRandom502" at bounding box center [920, 277] width 113 height 23
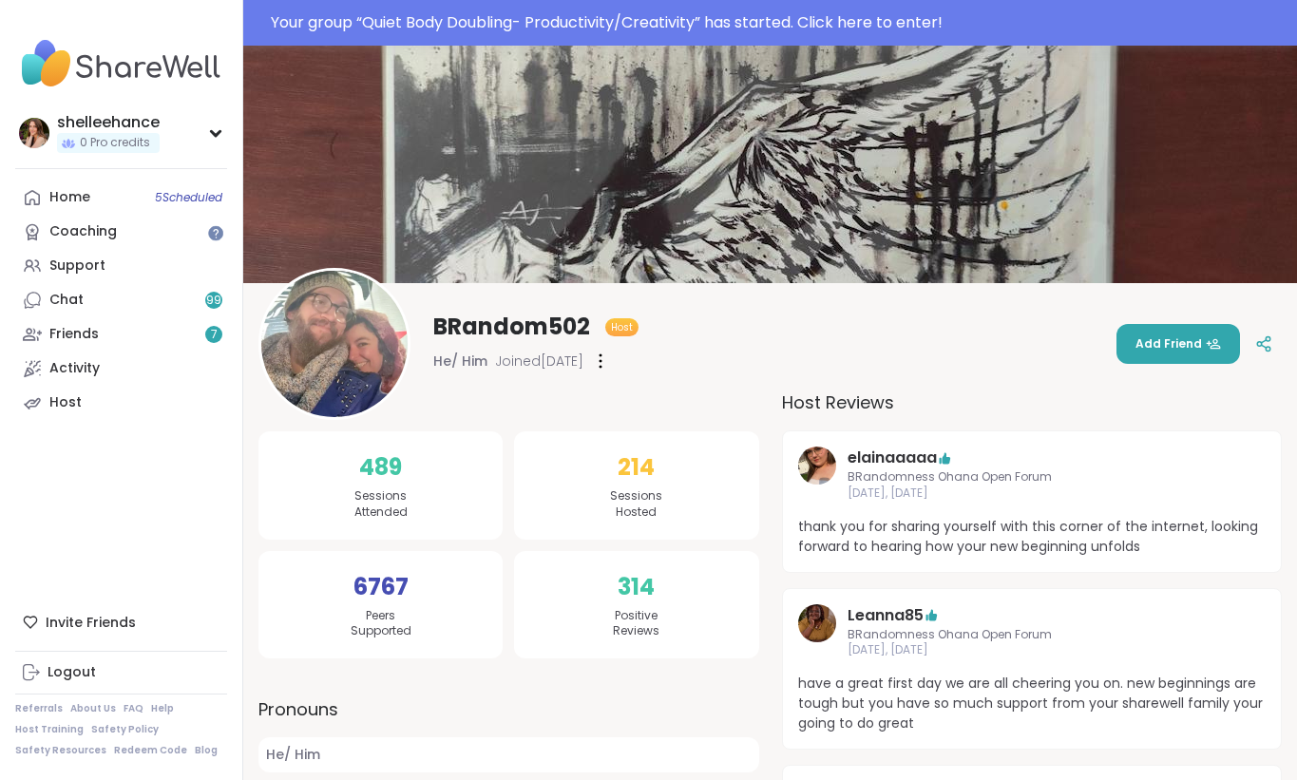
click at [601, 359] on icon at bounding box center [600, 360] width 2 height 13
click at [730, 409] on div "Flag Member" at bounding box center [704, 409] width 213 height 43
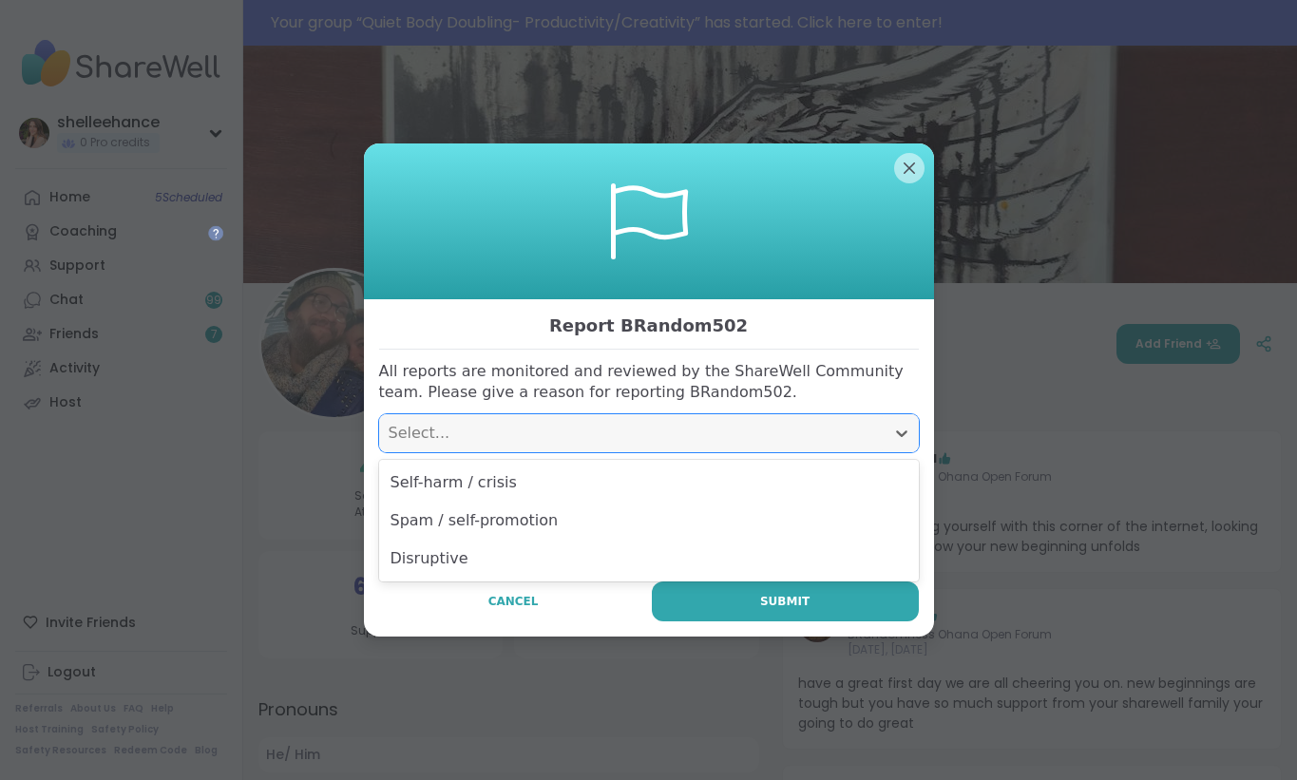
click at [756, 429] on div "Select..." at bounding box center [632, 433] width 486 height 23
click at [568, 440] on div "Select..." at bounding box center [632, 433] width 486 height 23
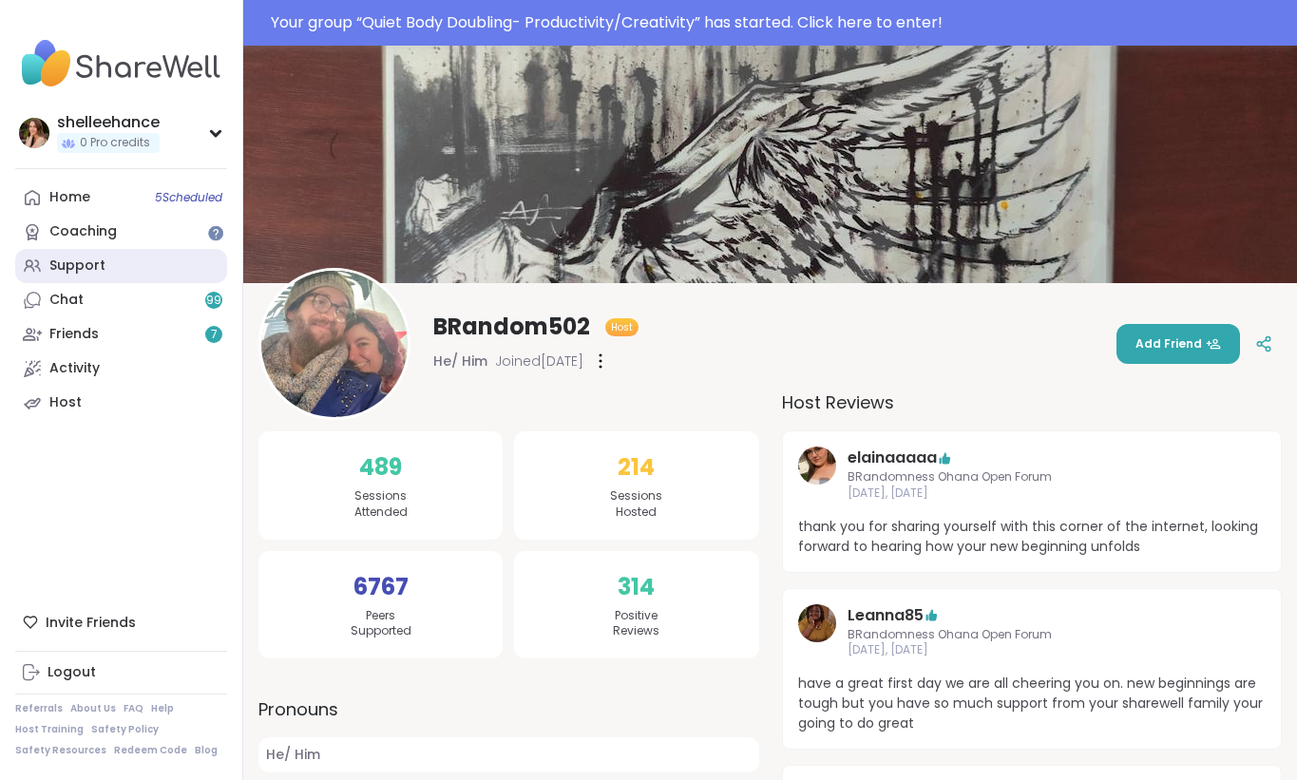
click at [136, 279] on link "Support" at bounding box center [121, 266] width 212 height 34
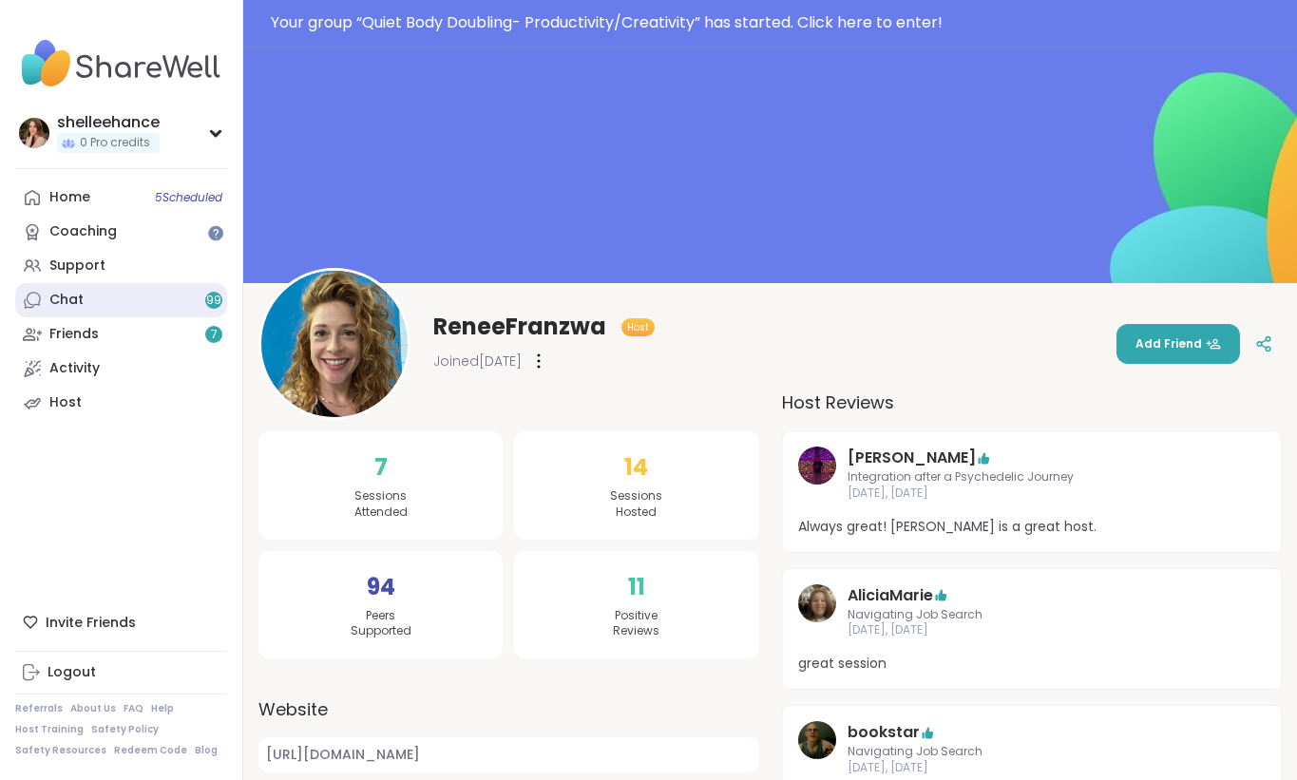
click at [177, 292] on link "Chat 99" at bounding box center [121, 300] width 212 height 34
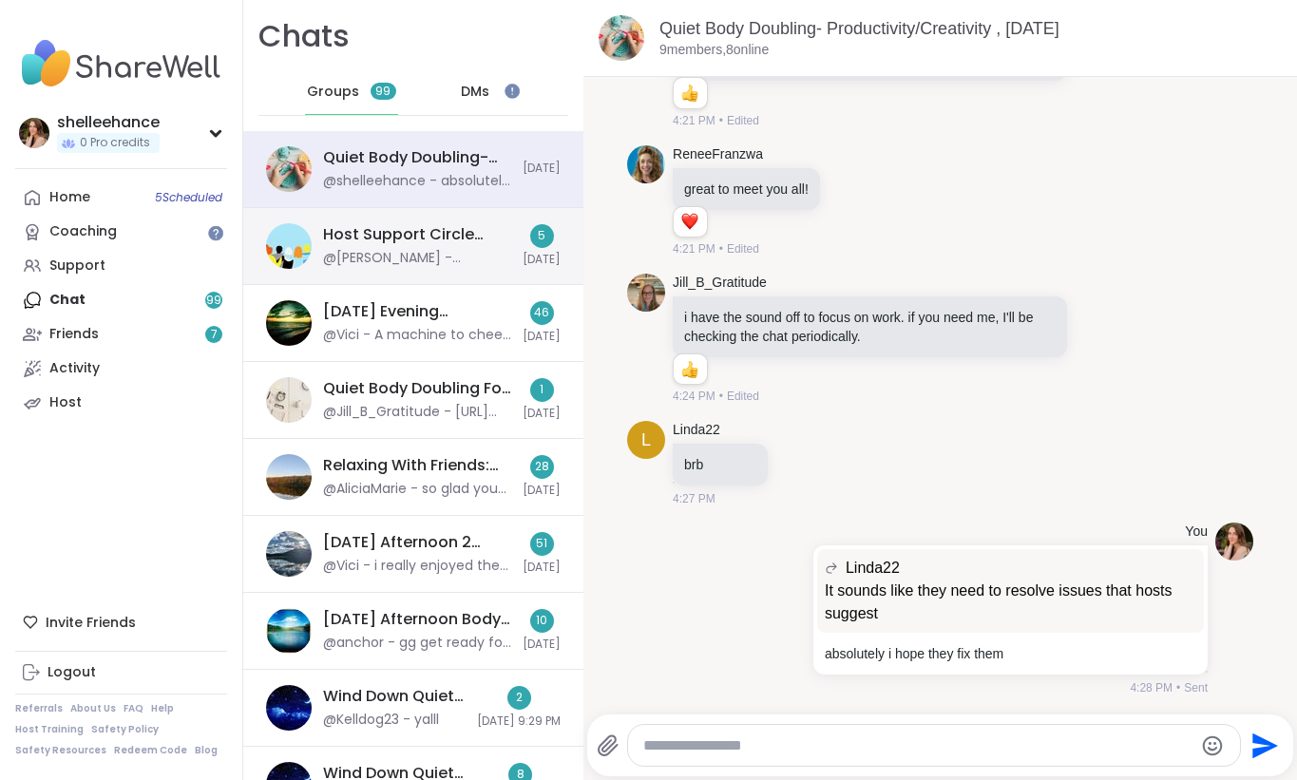
click at [464, 238] on div "Host Support Circle (have hosted 1+ session), Oct 07" at bounding box center [417, 234] width 188 height 21
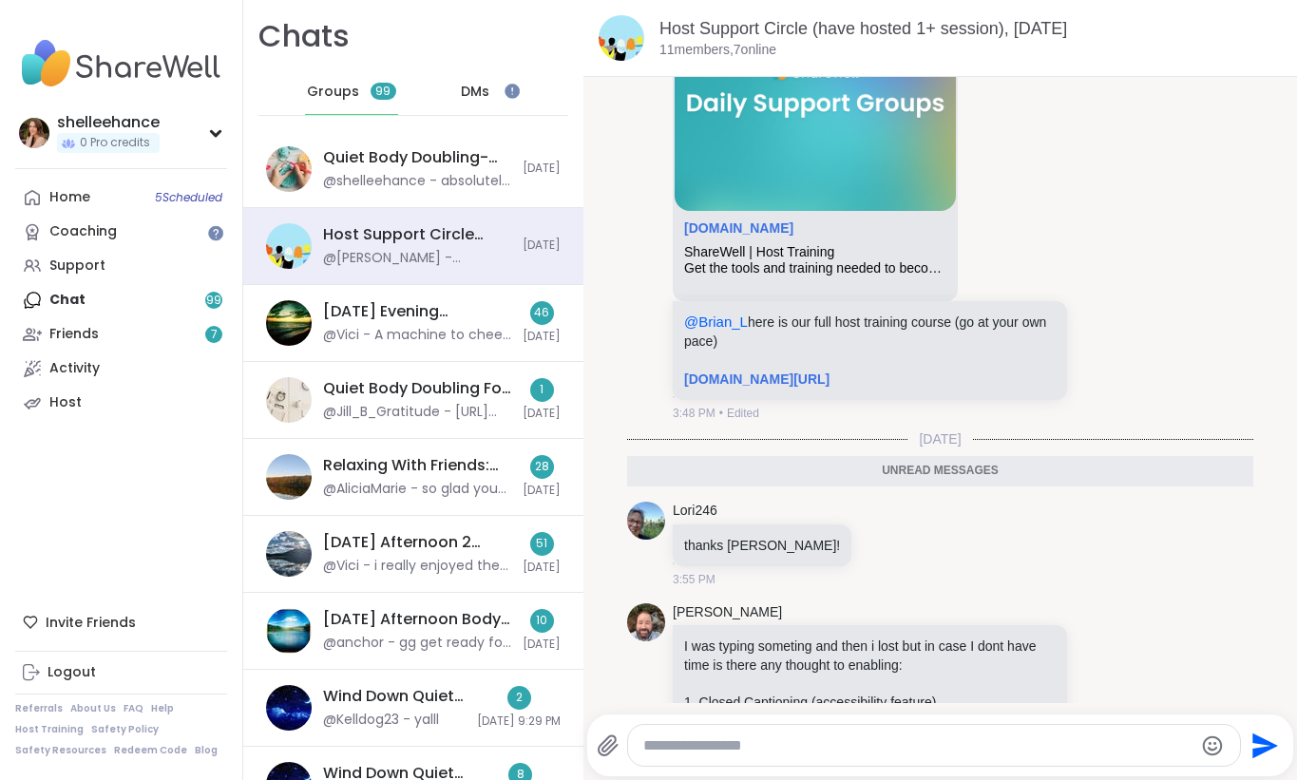
scroll to position [7010, 0]
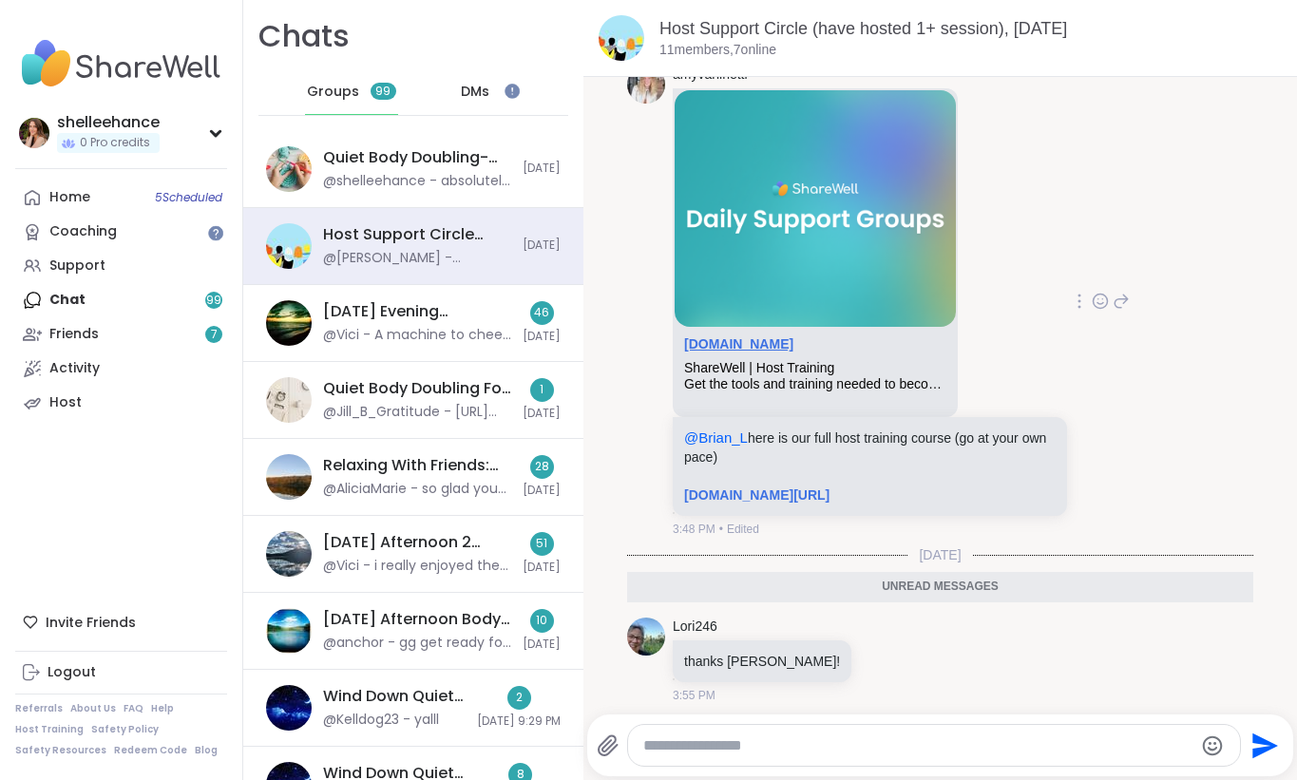
click at [760, 351] on link "sharewellnow.com" at bounding box center [738, 343] width 109 height 15
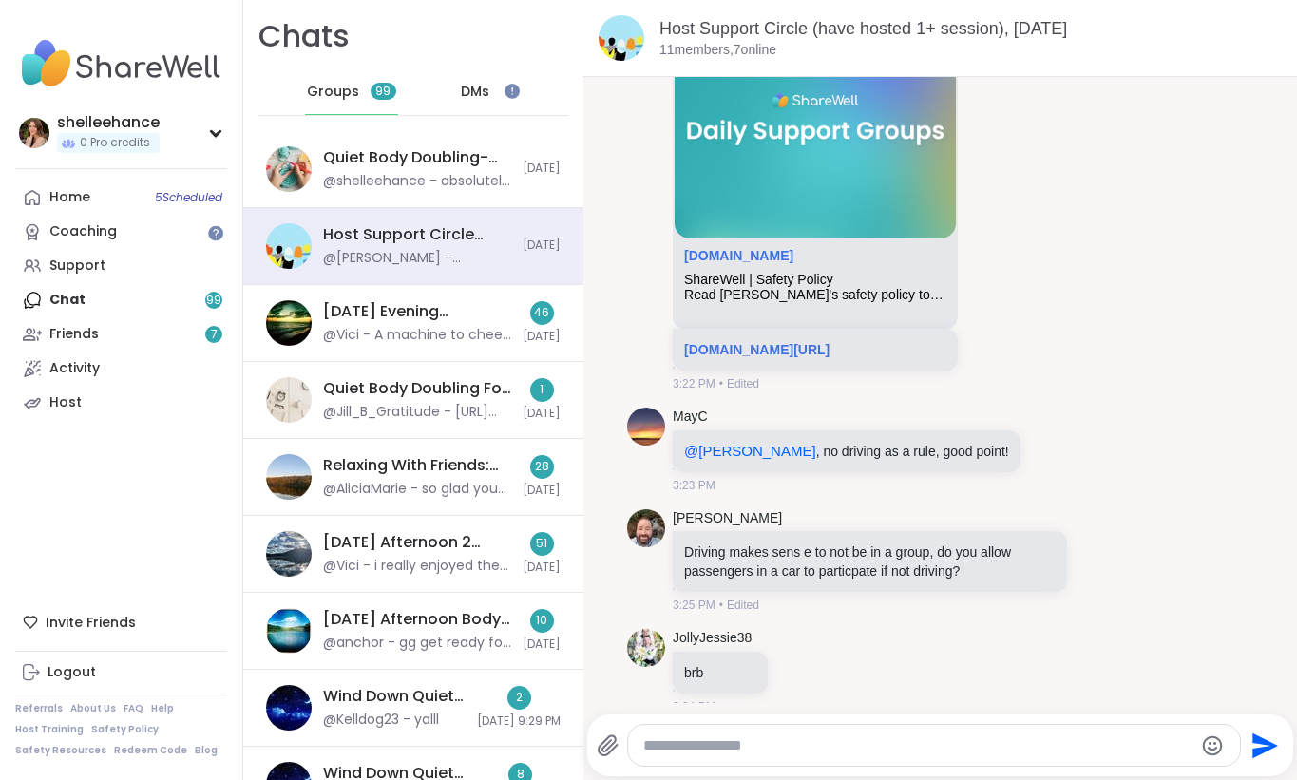
scroll to position [4096, 0]
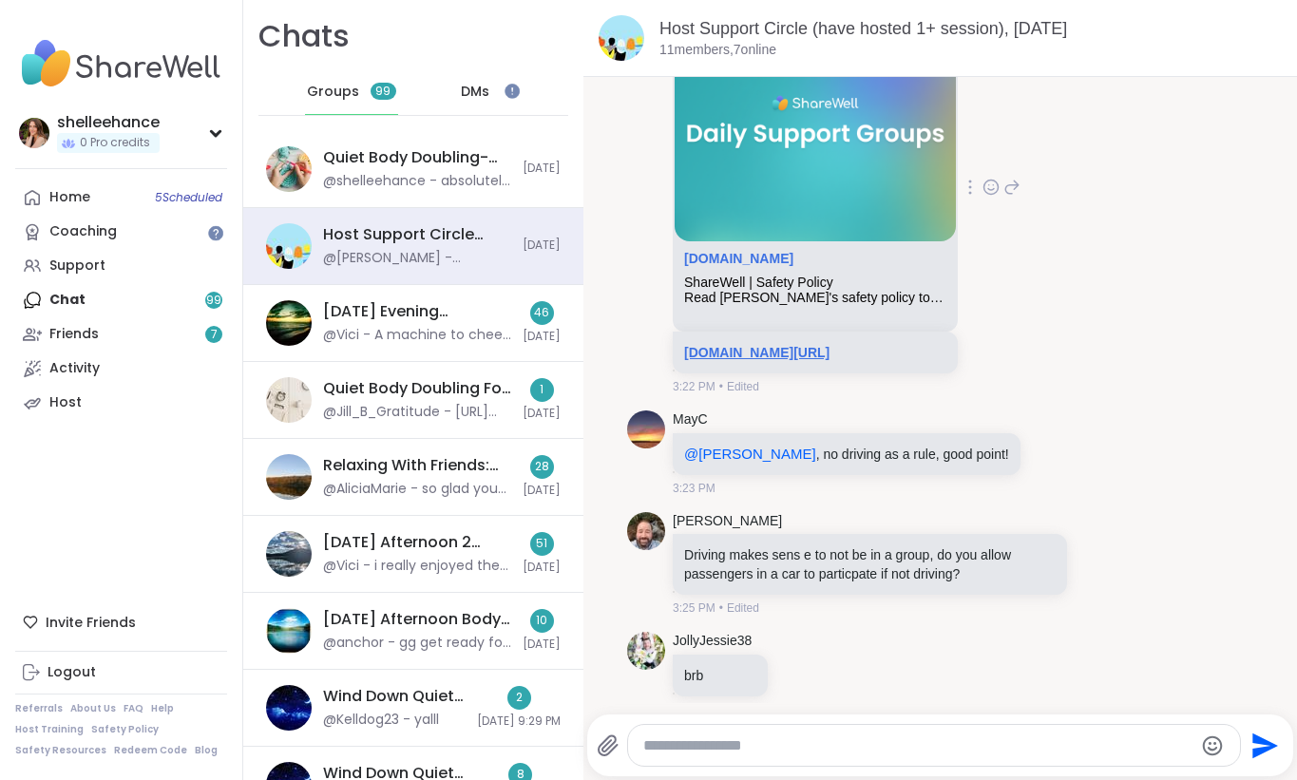
click at [823, 360] on link "sharewellnow.com/safety-policy" at bounding box center [756, 352] width 145 height 15
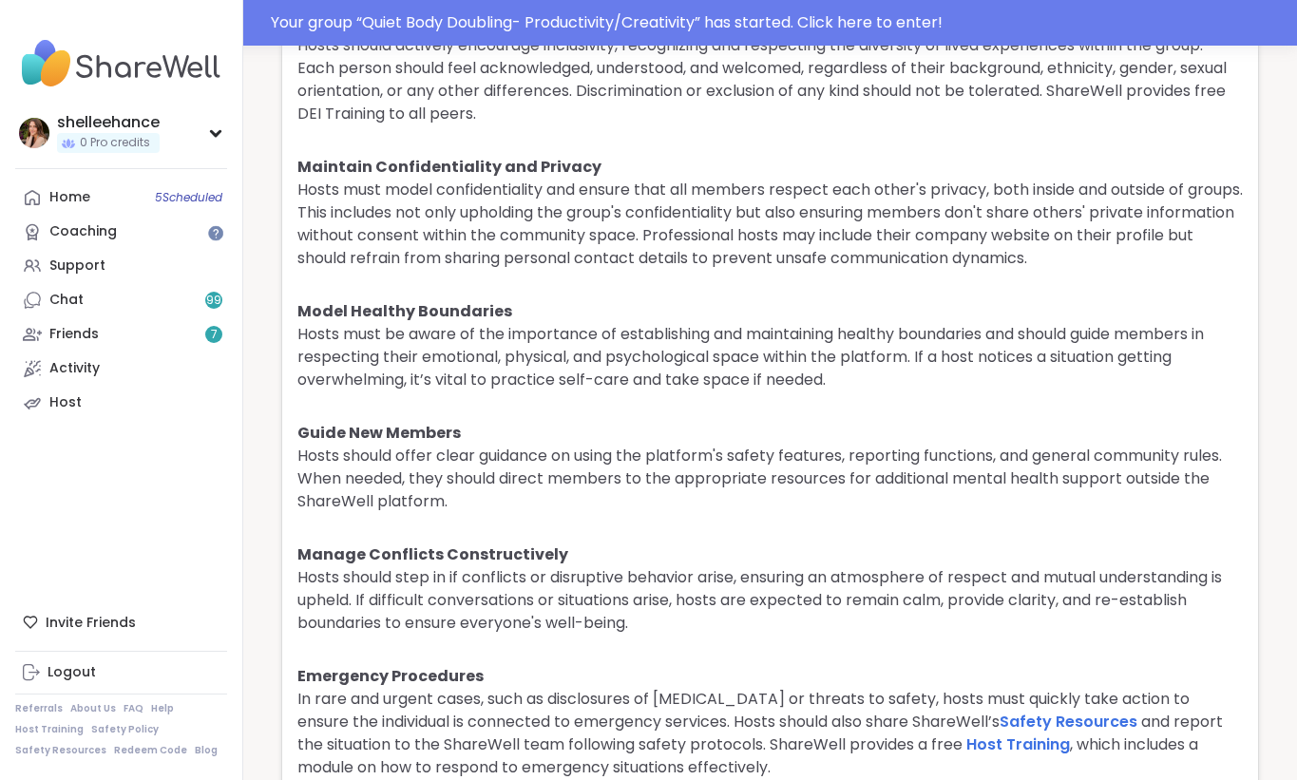
scroll to position [4735, 0]
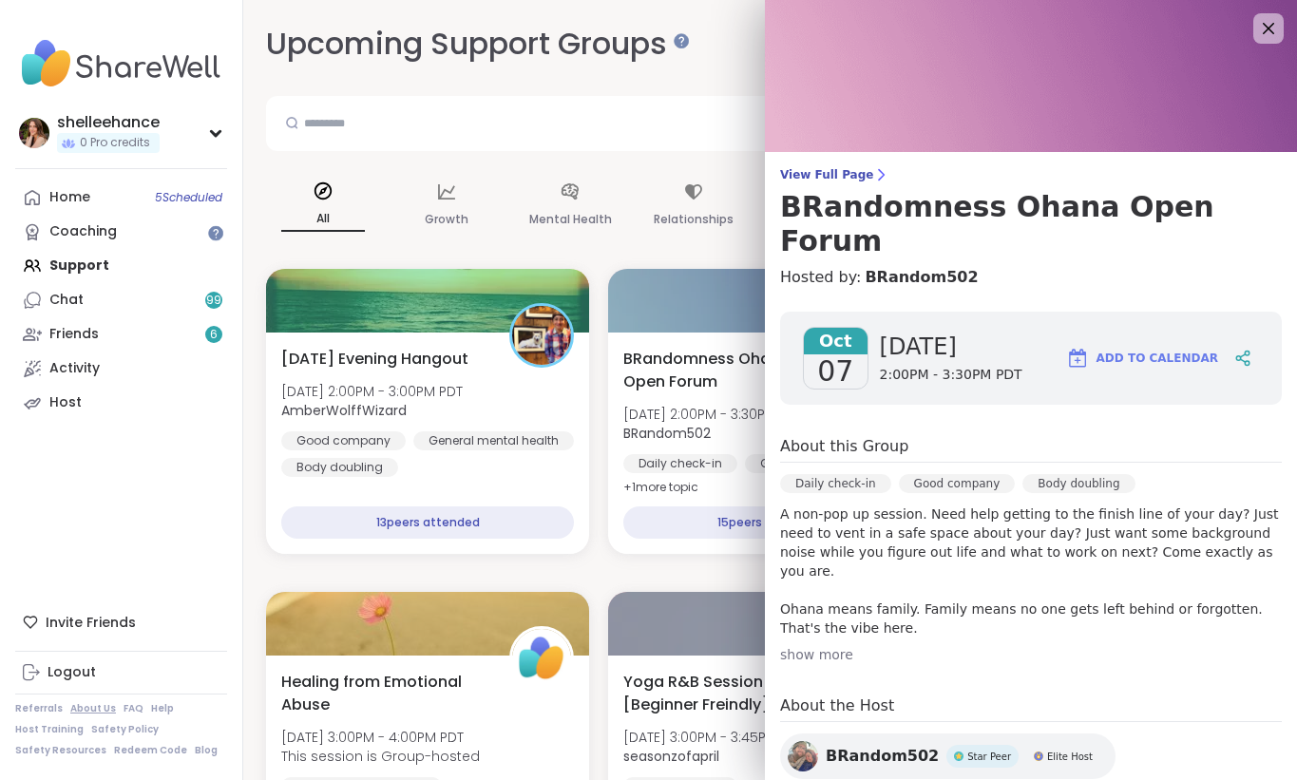
click at [94, 704] on link "About Us" at bounding box center [93, 708] width 46 height 13
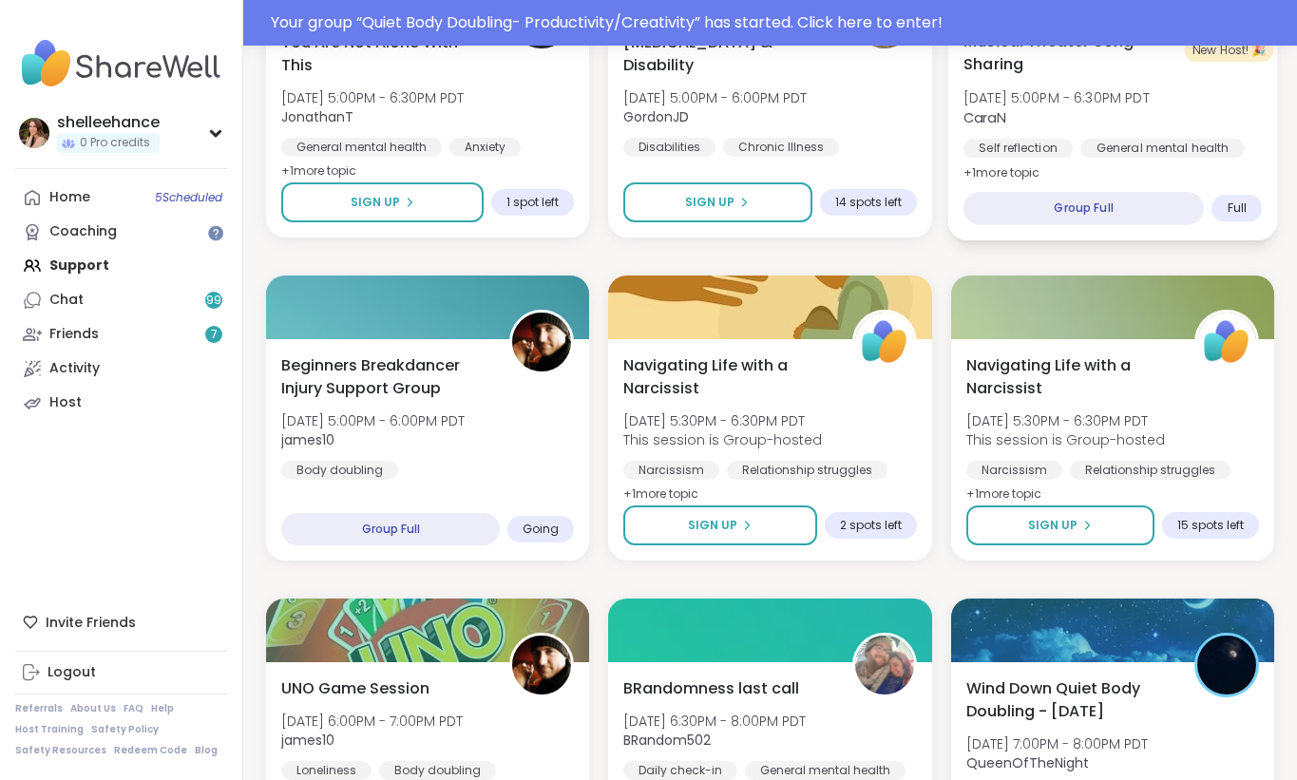
scroll to position [1010, 0]
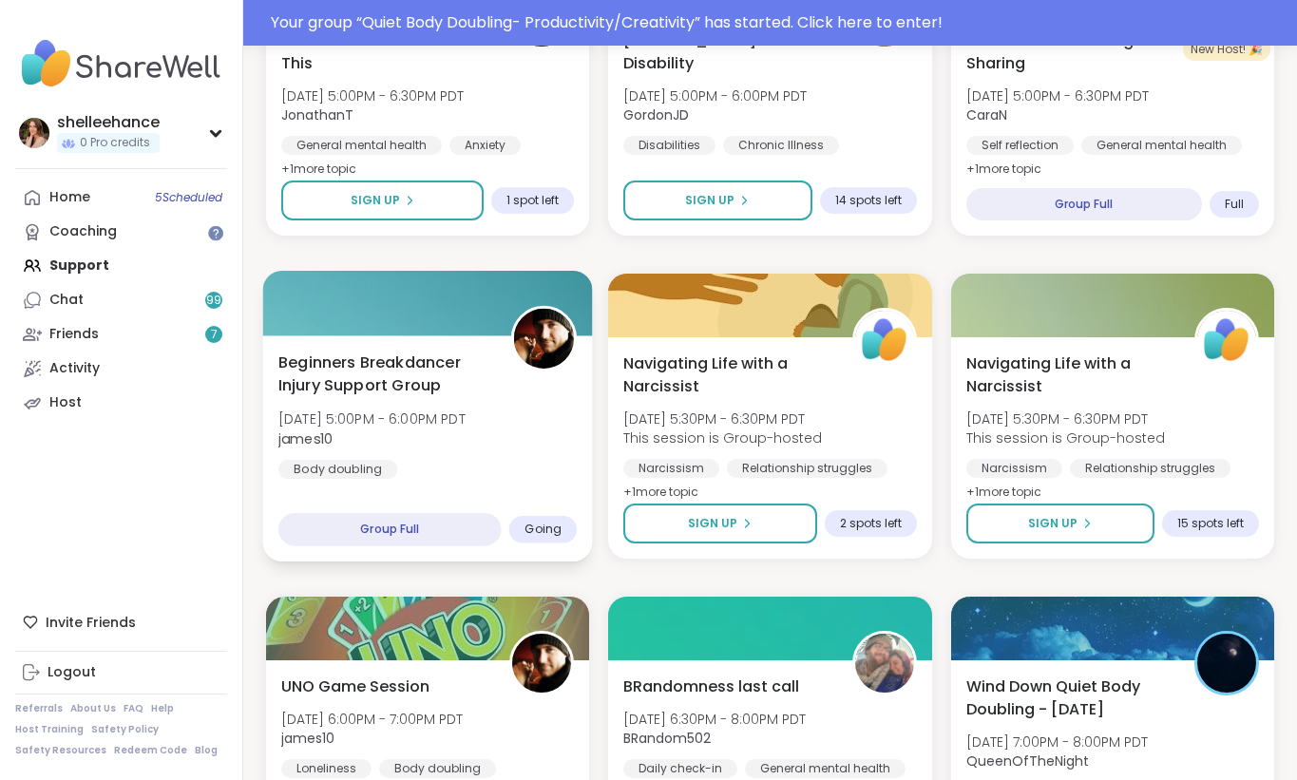
click at [556, 474] on div "Beginners Breakdancer Injury Support Group [DATE] 5:00PM - 6:00PM PDT james10 B…" at bounding box center [427, 415] width 298 height 128
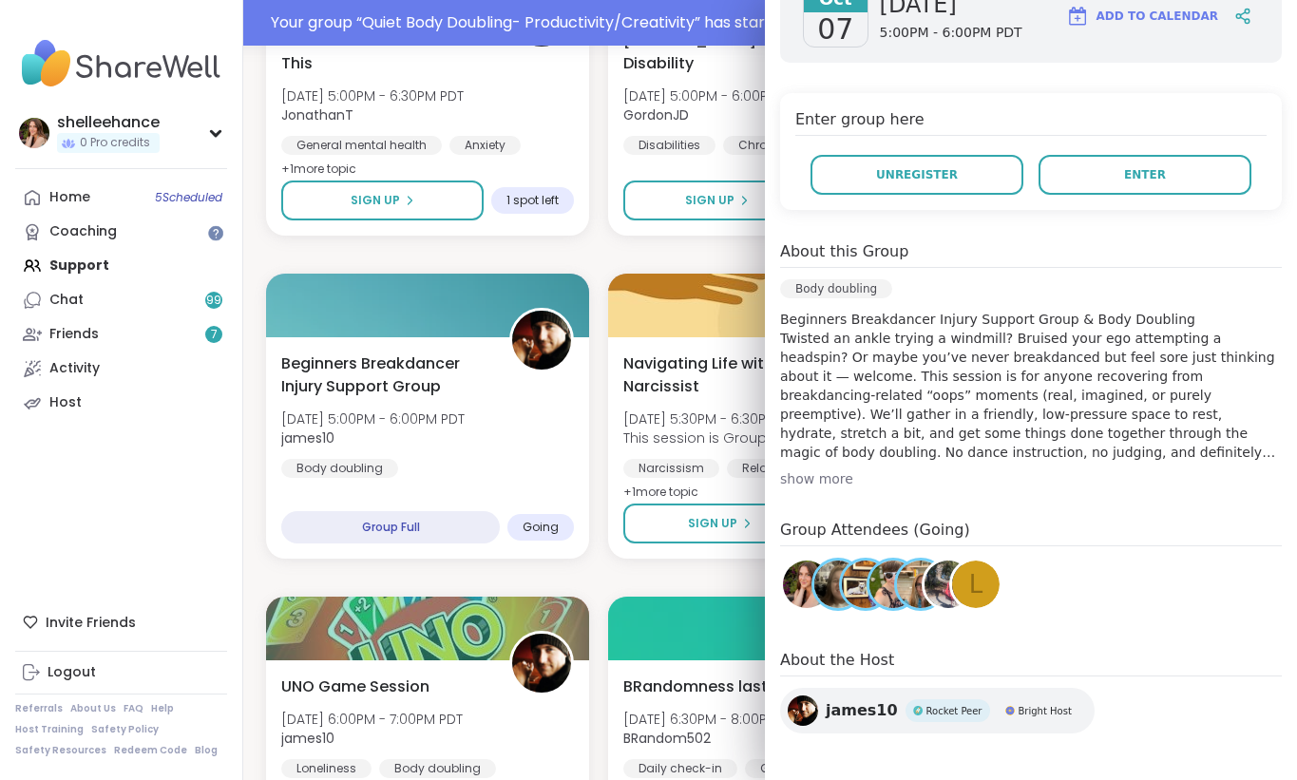
scroll to position [349, 0]
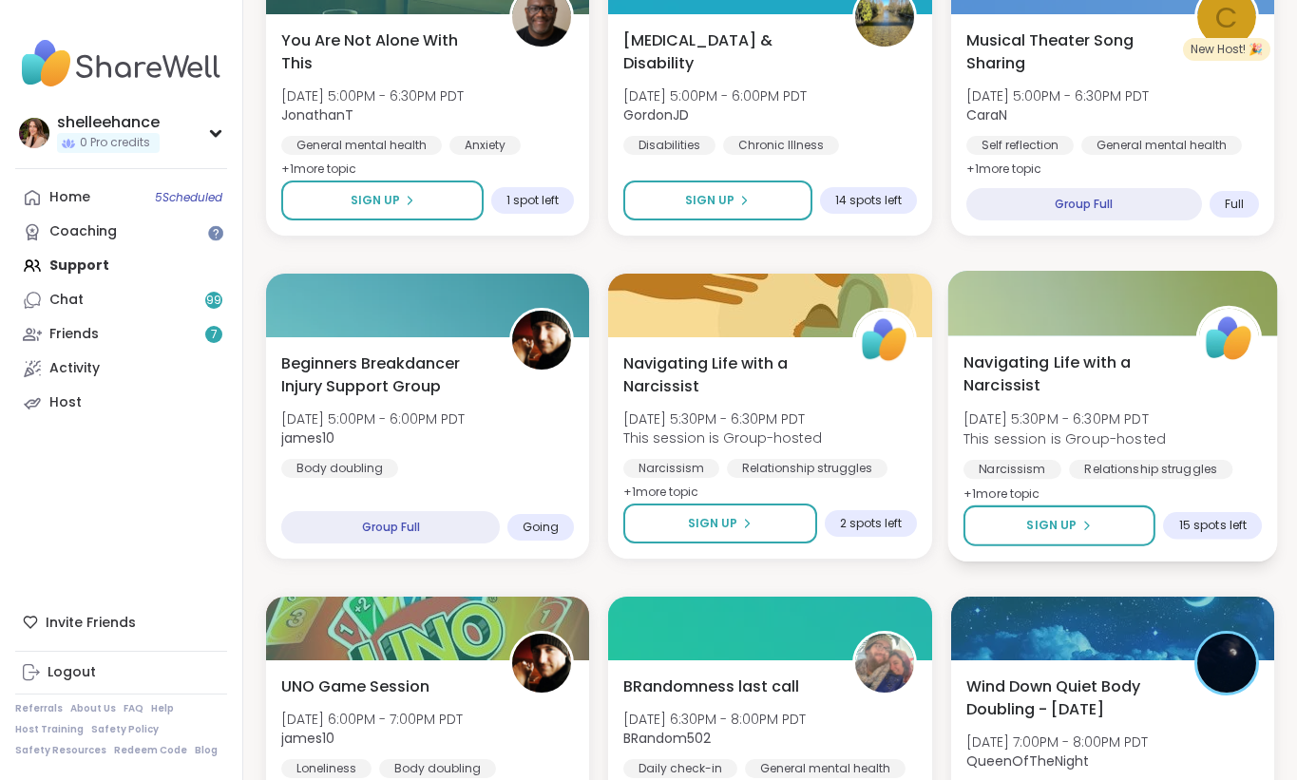
scroll to position [1010, 0]
